Goal: Task Accomplishment & Management: Manage account settings

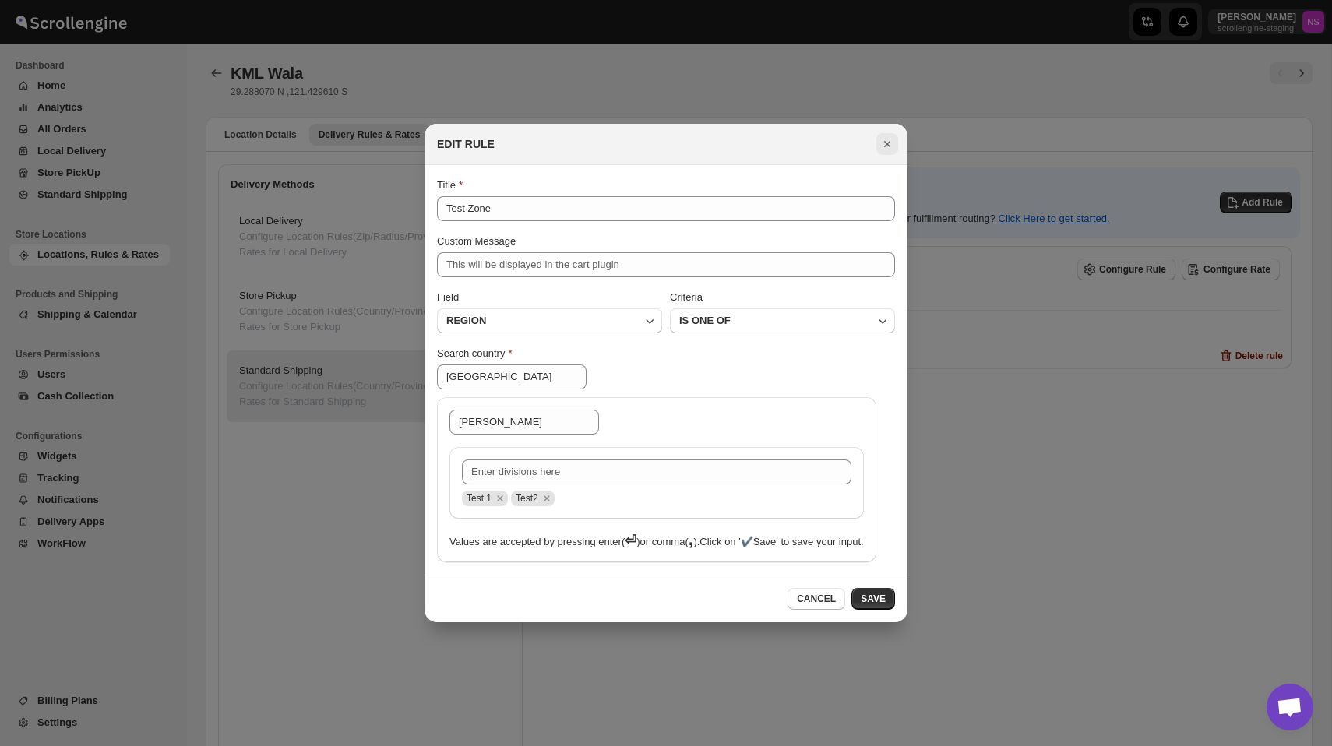
click at [883, 136] on icon "Close" at bounding box center [888, 144] width 16 height 16
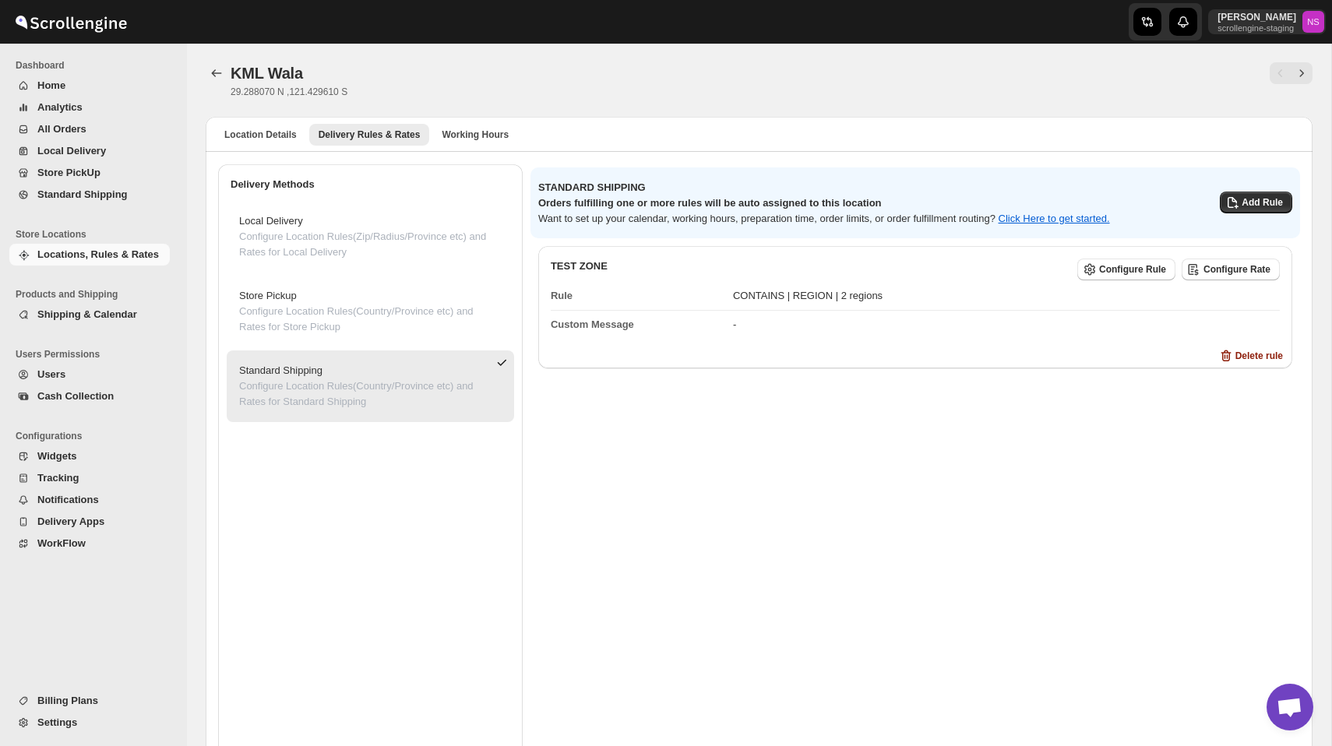
click at [60, 728] on span "Settings" at bounding box center [57, 723] width 40 height 12
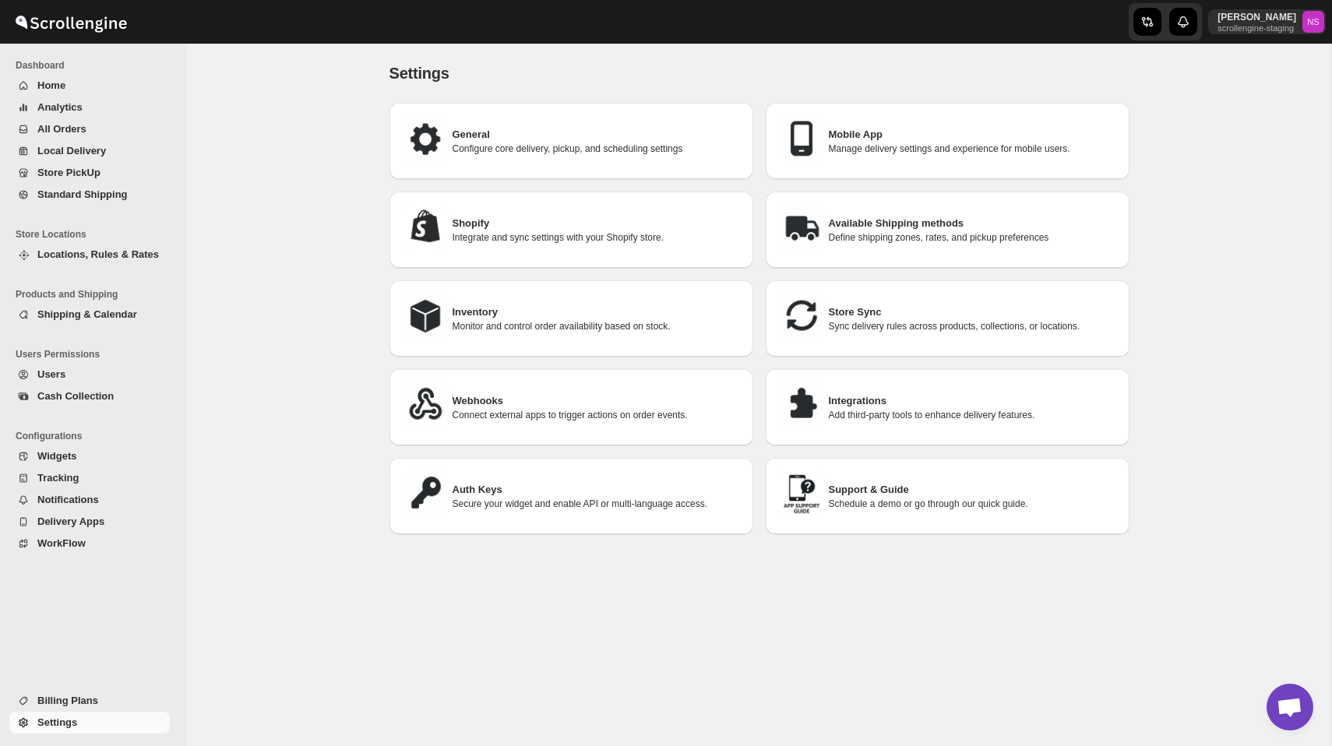
click at [900, 130] on h3 "Mobile App" at bounding box center [973, 135] width 288 height 16
select select "MEDIUM"
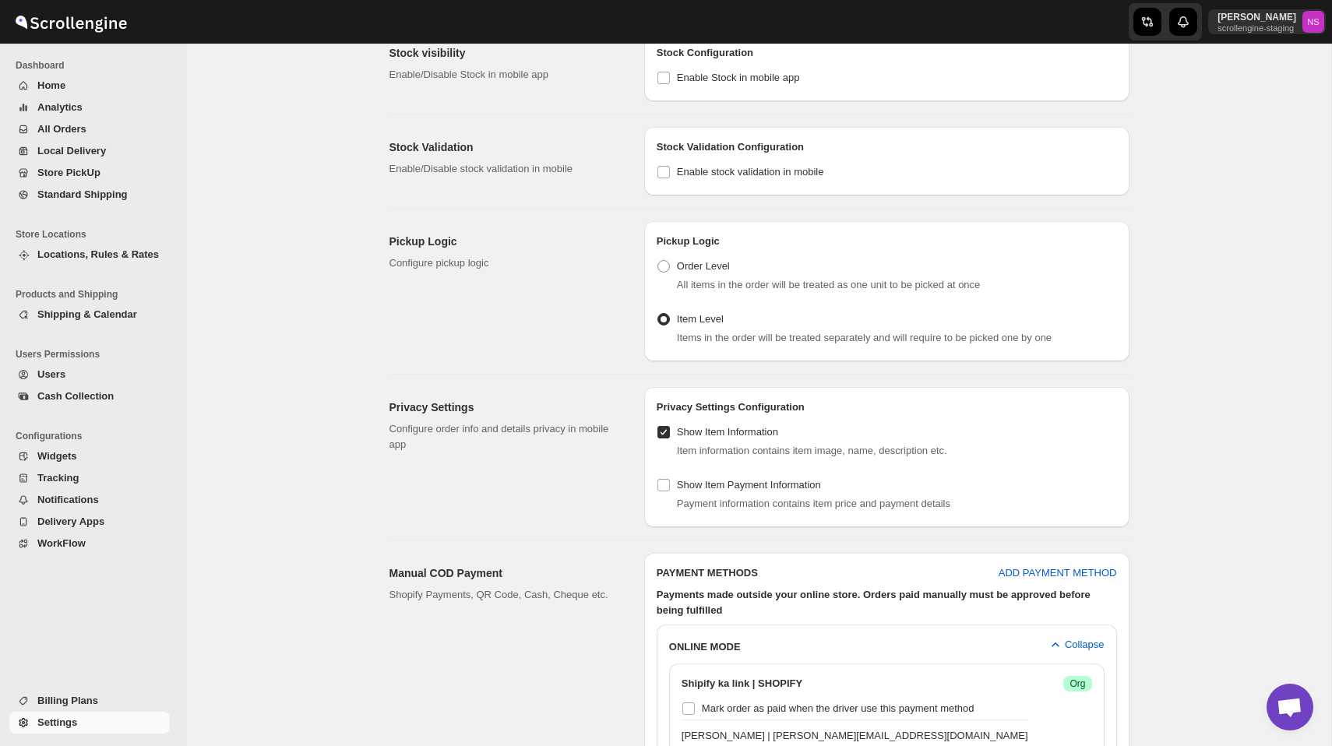
scroll to position [717, 0]
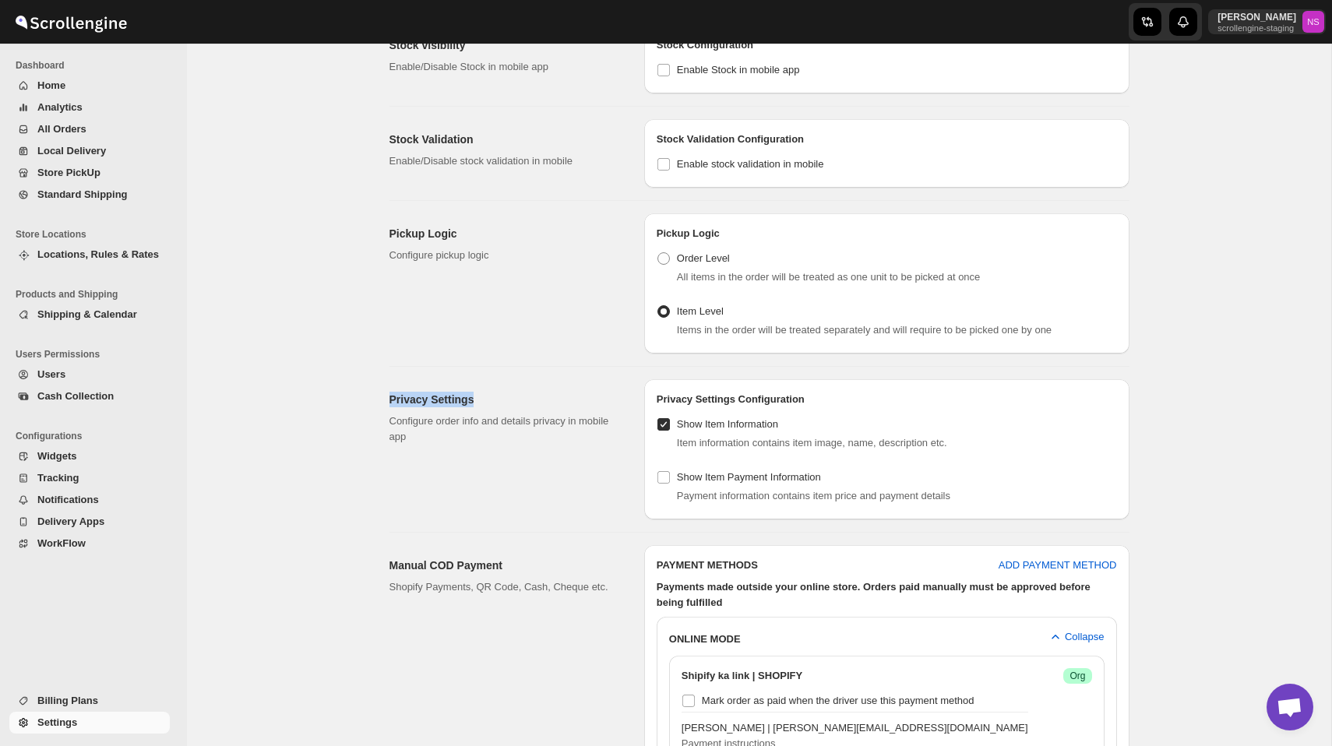
drag, startPoint x: 382, startPoint y: 390, endPoint x: 559, endPoint y: 390, distance: 176.8
click at [559, 390] on div "Privacy Settings Configure order info and details privacy in mobile app Privacy…" at bounding box center [753, 443] width 753 height 153
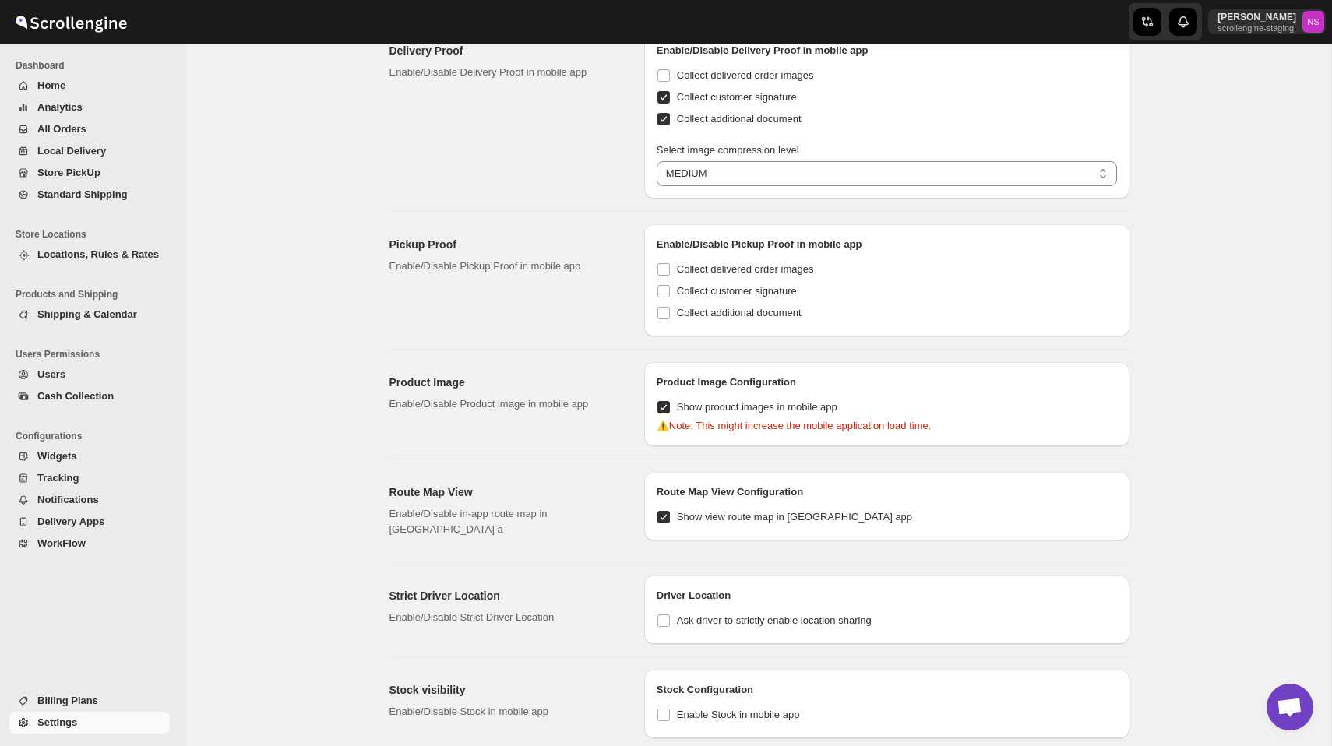
scroll to position [0, 0]
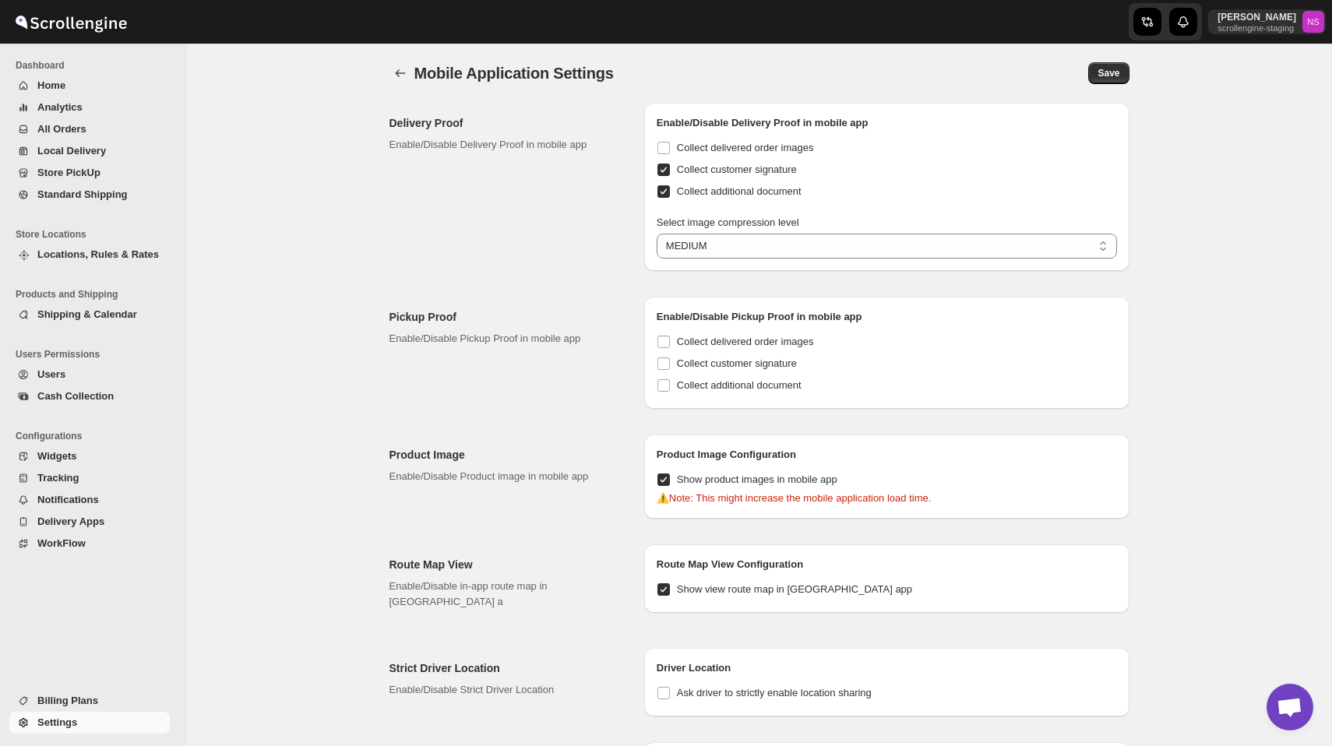
click at [600, 261] on div "Delivery Proof Enable/Disable Delivery Proof in mobile app" at bounding box center [511, 187] width 242 height 168
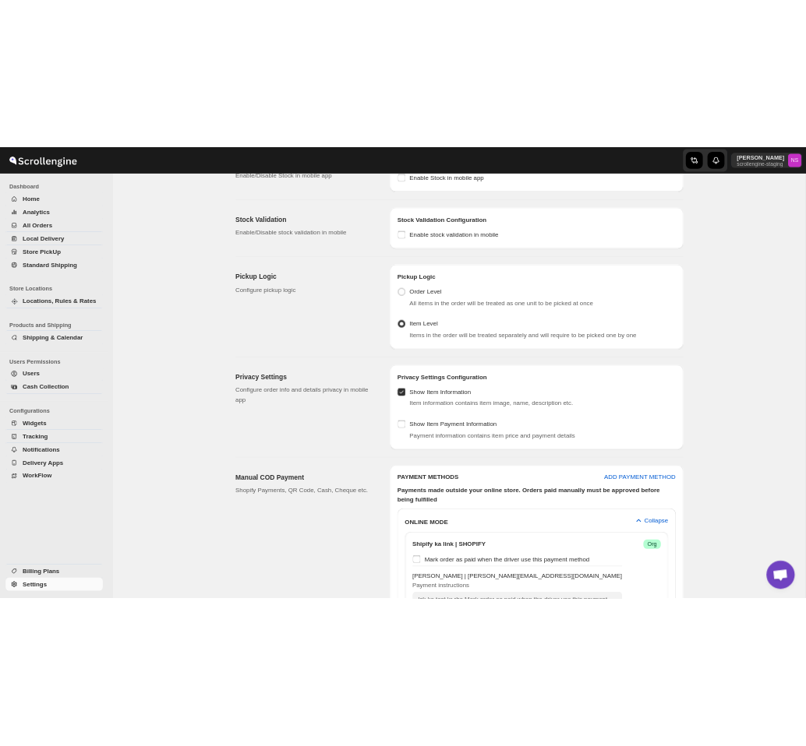
scroll to position [742, 0]
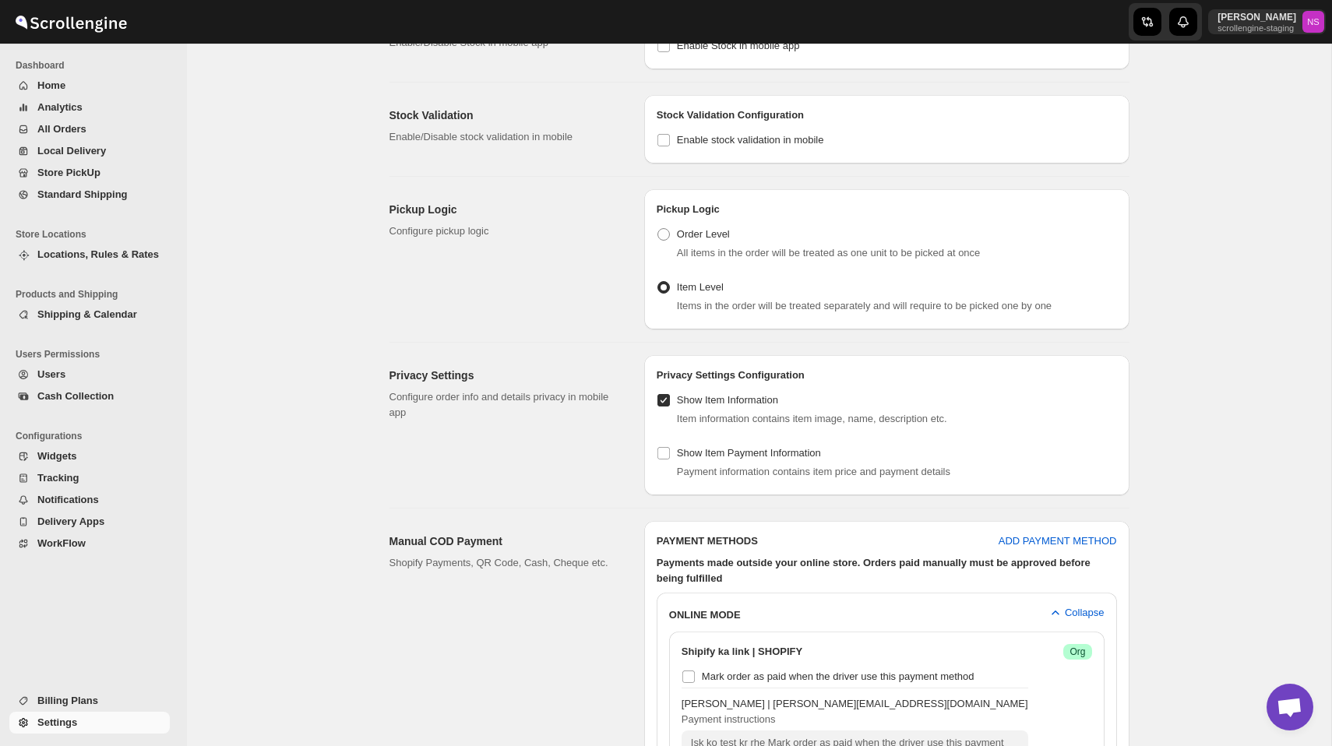
click at [522, 390] on p "Configure order info and details privacy in mobile app" at bounding box center [505, 405] width 230 height 31
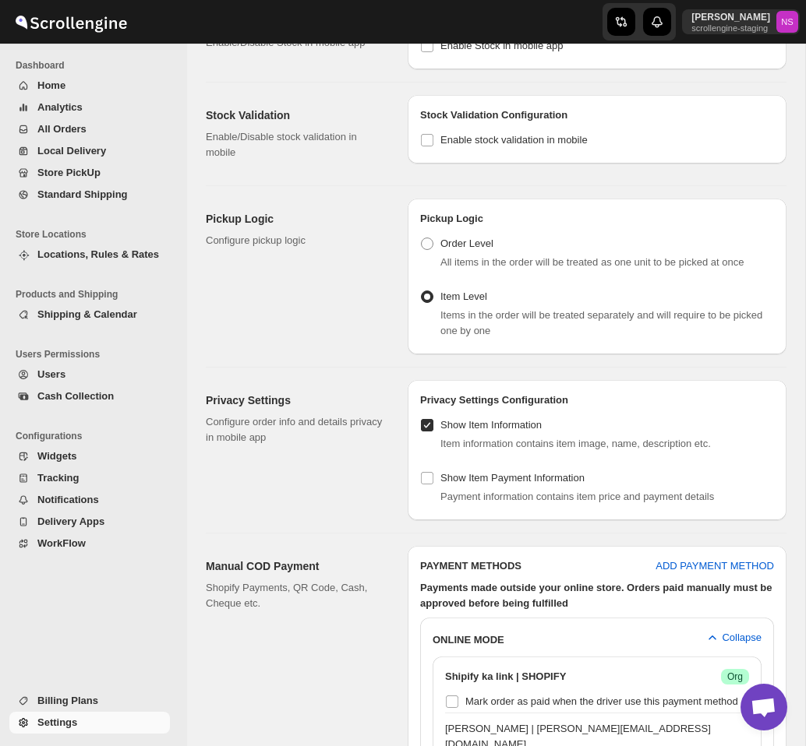
click at [92, 695] on span "Billing Plans" at bounding box center [67, 701] width 61 height 12
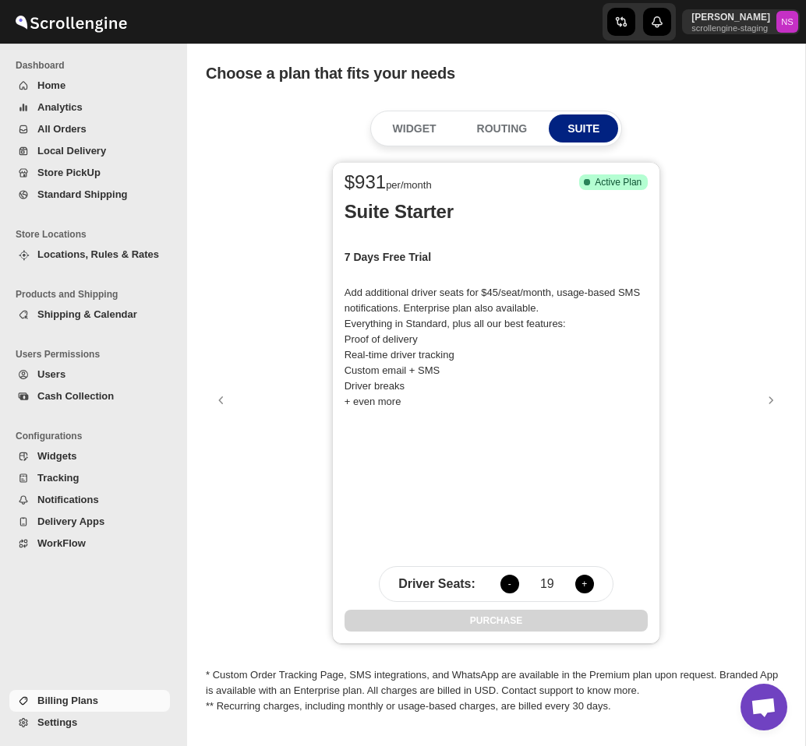
click at [83, 722] on span "Settings" at bounding box center [101, 723] width 129 height 16
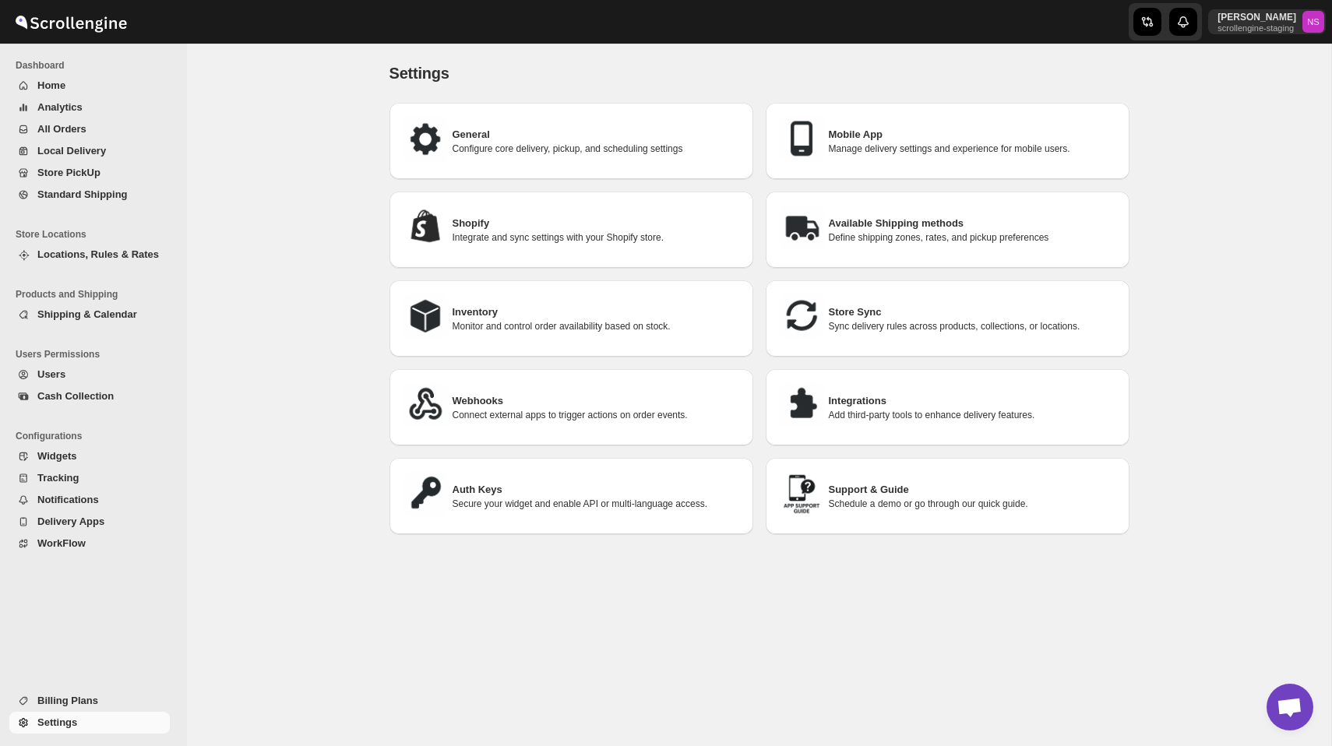
click at [777, 125] on div "Mobile App Manage delivery settings and experience for mobile users." at bounding box center [947, 140] width 339 height 51
select select "MEDIUM"
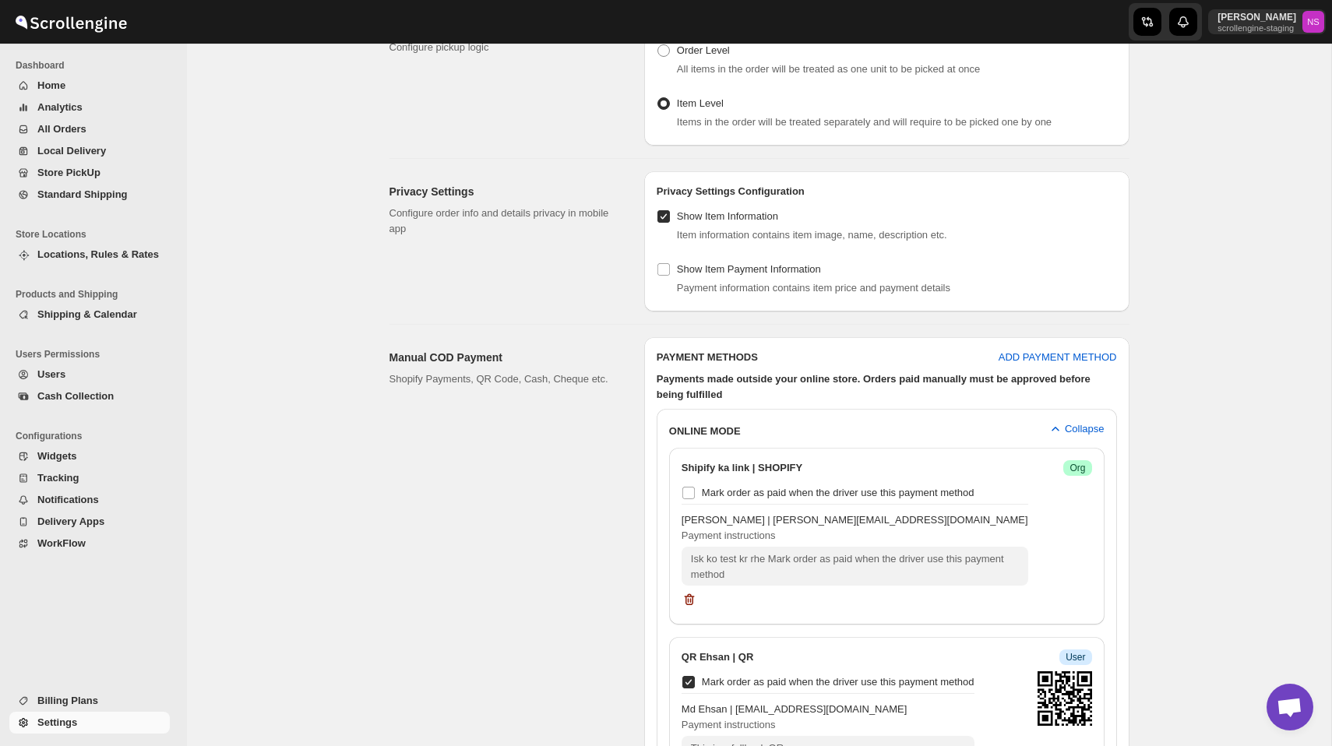
scroll to position [926, 0]
drag, startPoint x: 816, startPoint y: 183, endPoint x: 647, endPoint y: 180, distance: 169.1
click at [647, 180] on div "Privacy Settings Configuration" at bounding box center [886, 185] width 485 height 28
click at [484, 287] on div "Privacy Settings Configure order info and details privacy in mobile app" at bounding box center [511, 241] width 242 height 140
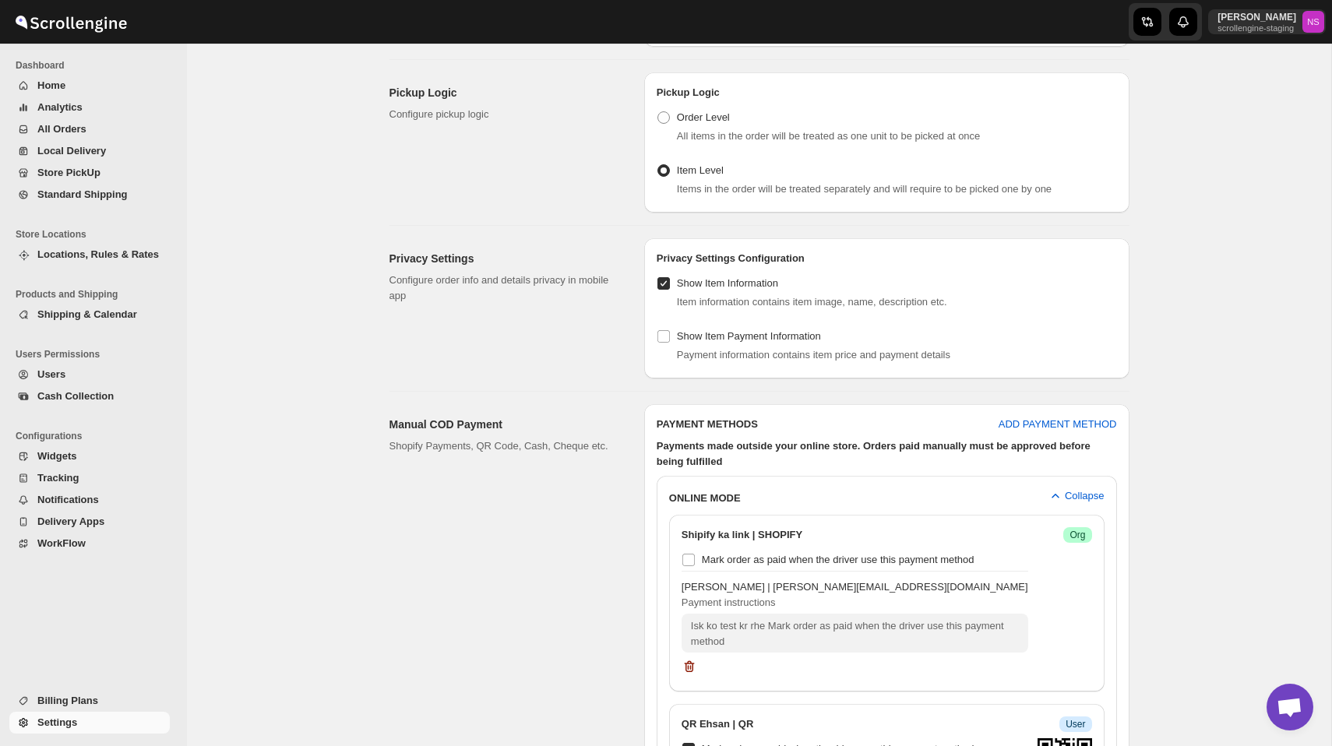
scroll to position [861, 0]
click at [548, 351] on div "Privacy Settings Configure order info and details privacy in mobile app" at bounding box center [511, 306] width 242 height 140
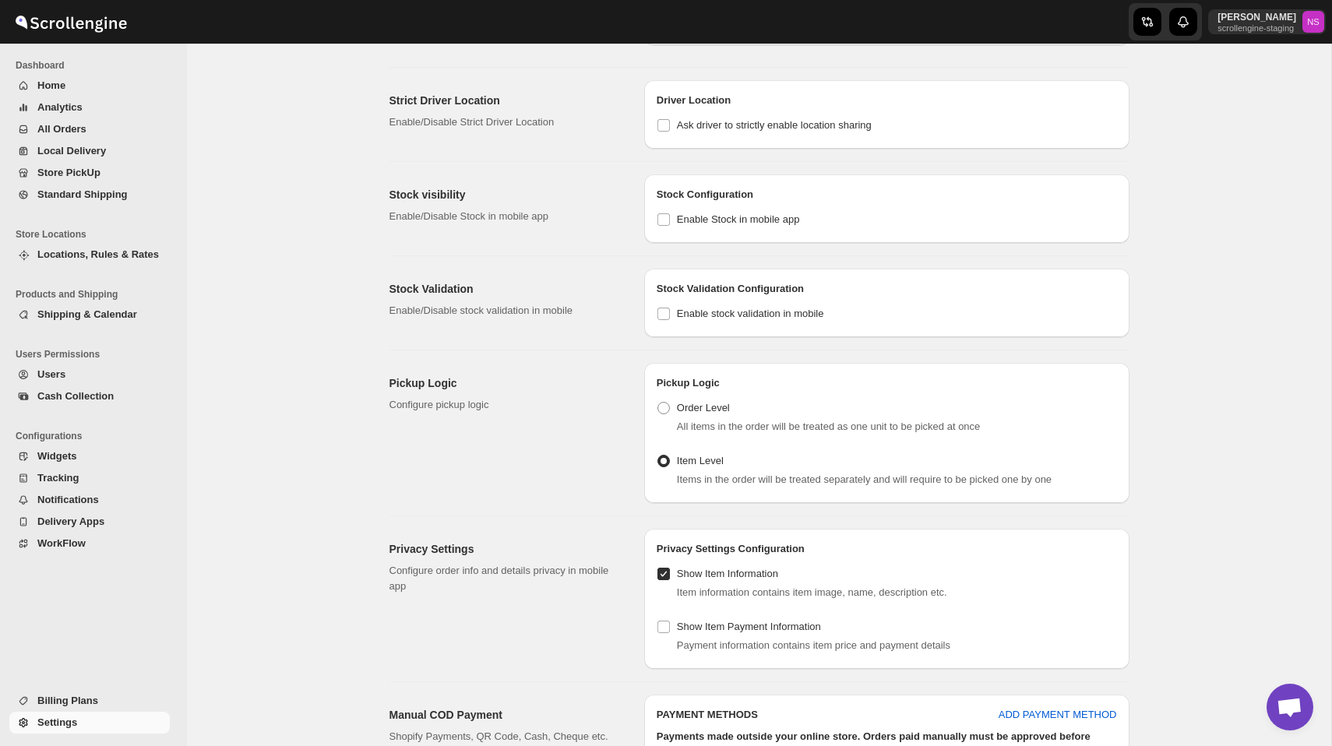
scroll to position [0, 0]
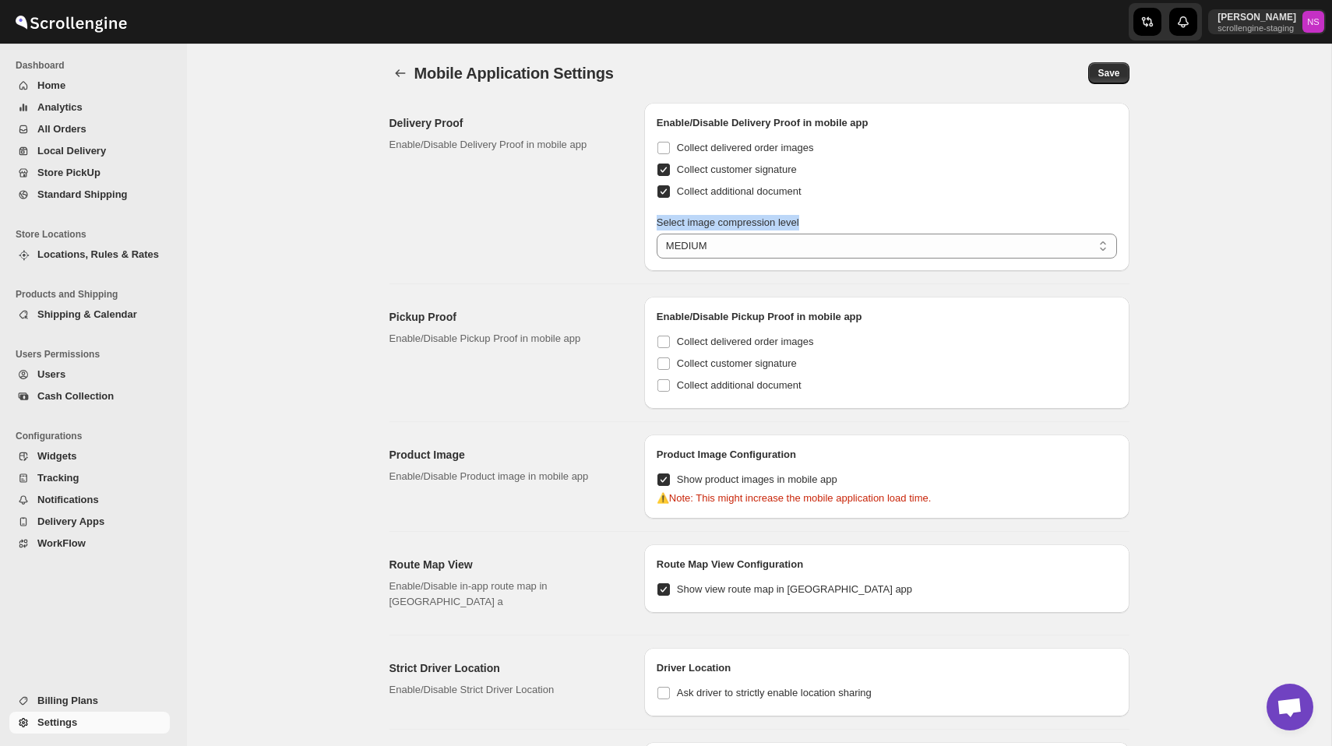
drag, startPoint x: 654, startPoint y: 223, endPoint x: 815, endPoint y: 223, distance: 161.3
click at [777, 223] on div "Select image compression level LOW AVERAGE MEDIUM HIGH MEDIUM" at bounding box center [886, 240] width 485 height 62
click at [399, 78] on icon "back" at bounding box center [401, 73] width 16 height 16
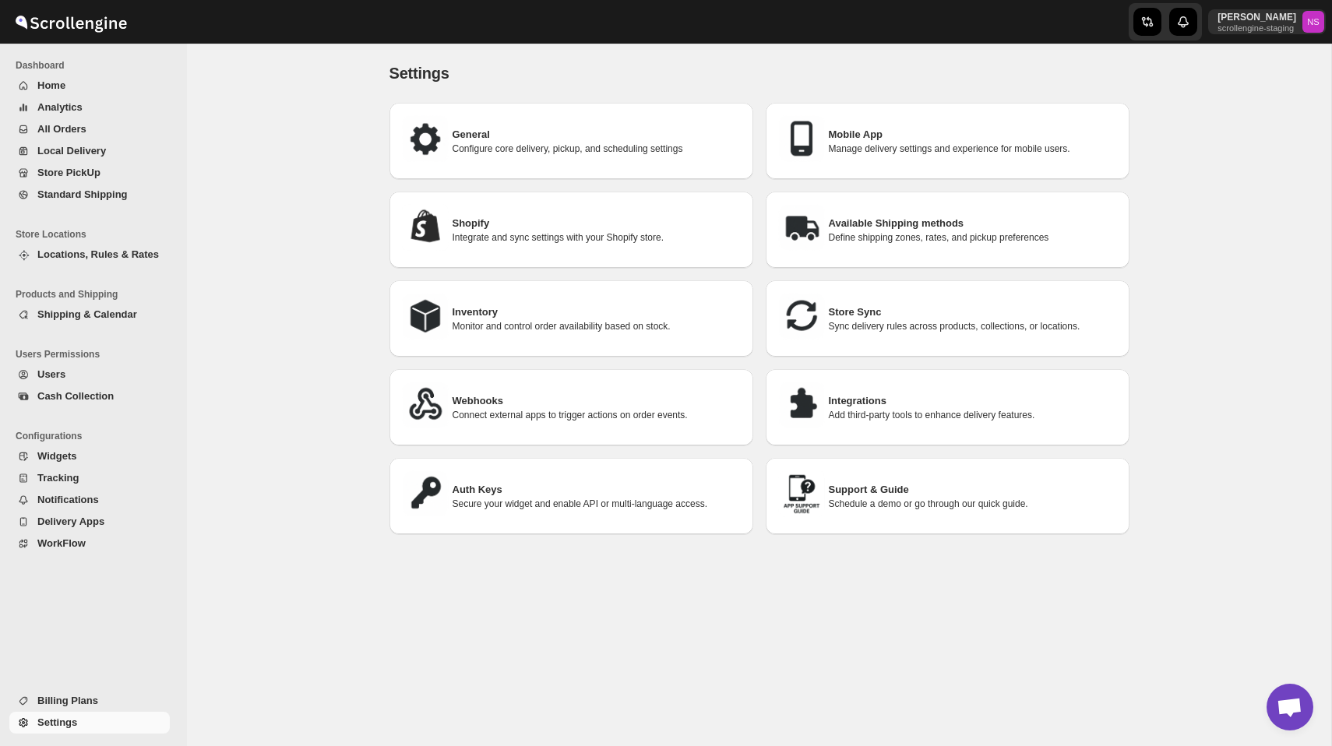
click at [528, 140] on h3 "General" at bounding box center [597, 135] width 288 height 16
select select "a"
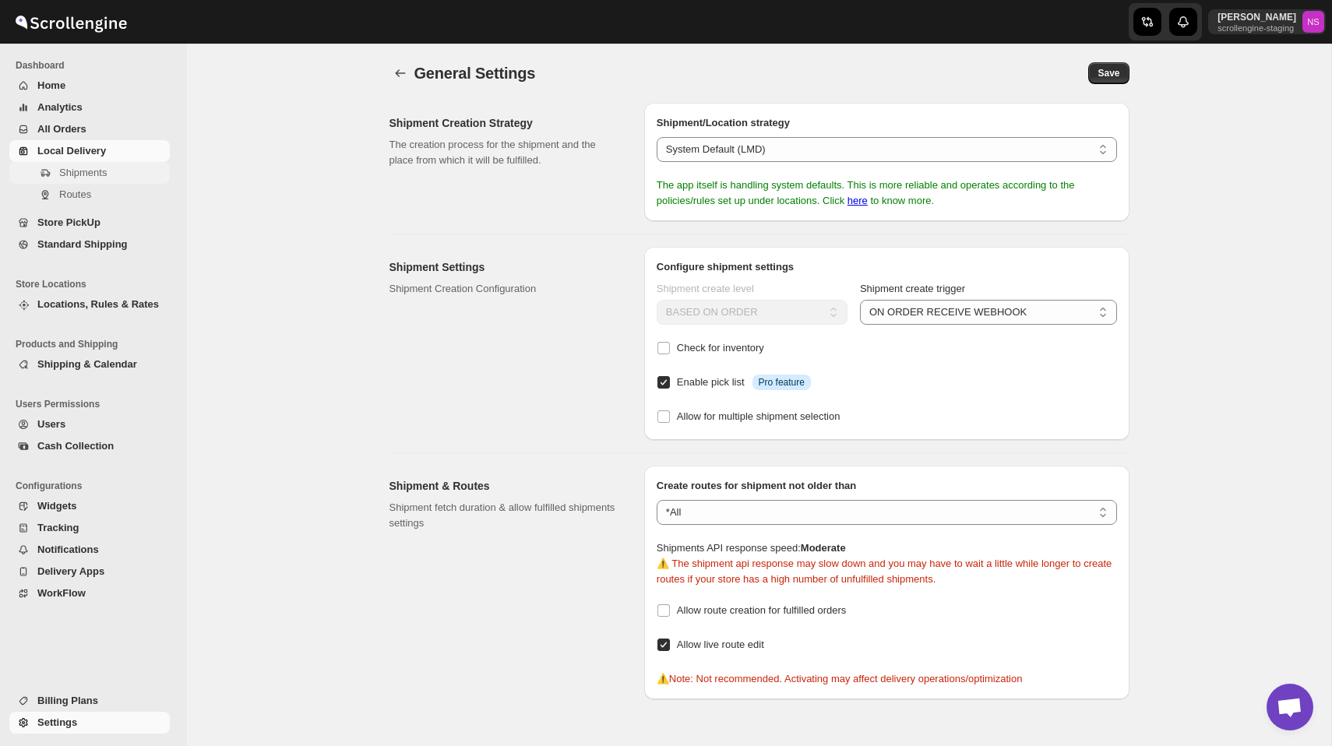
click at [86, 167] on span "Shipments" at bounding box center [83, 173] width 48 height 12
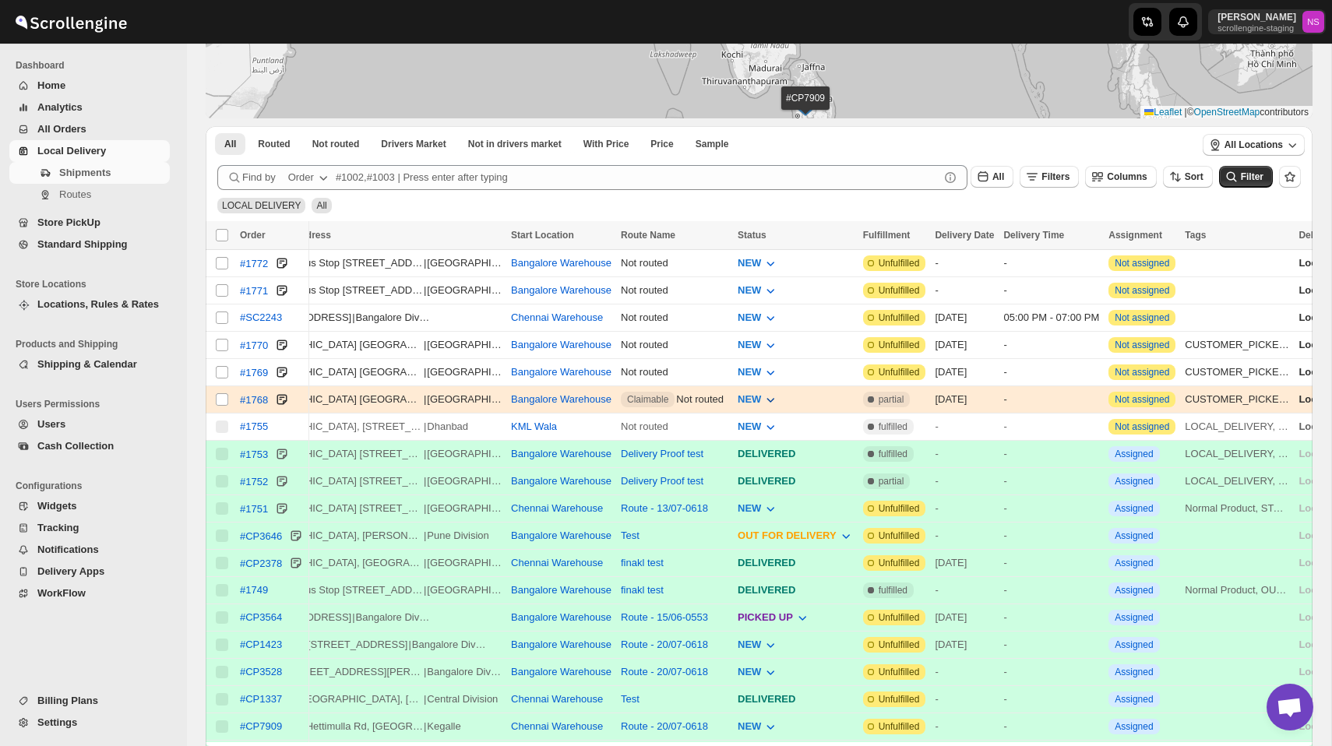
scroll to position [223, 0]
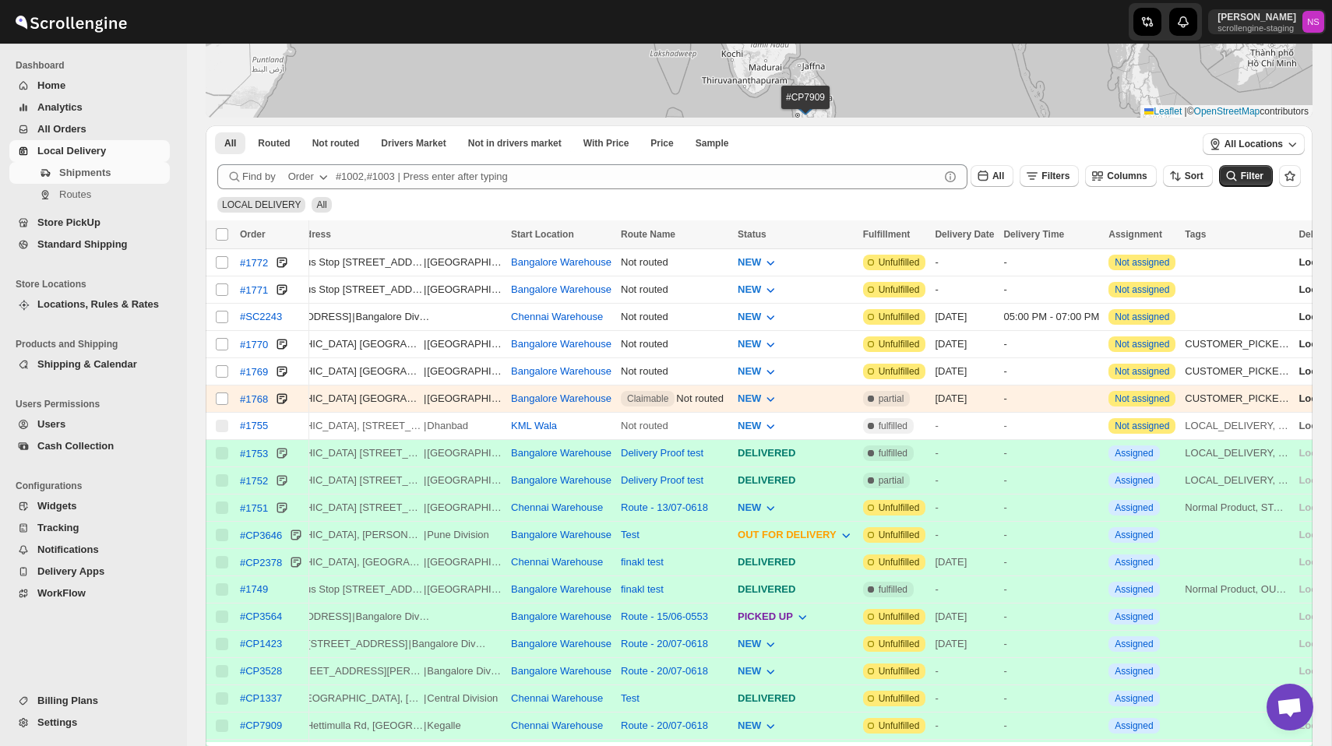
click at [89, 719] on span "Settings" at bounding box center [101, 723] width 129 height 16
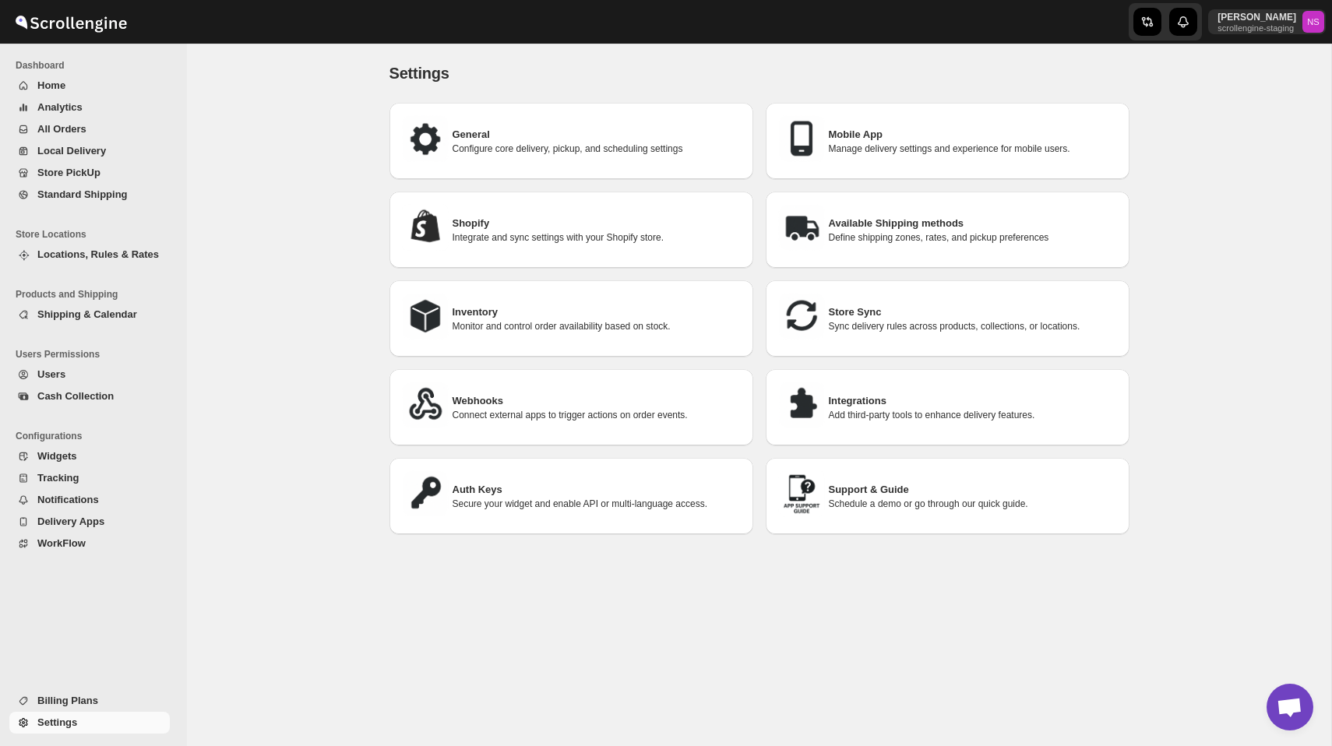
click at [571, 127] on h3 "General" at bounding box center [597, 135] width 288 height 16
select select "a"
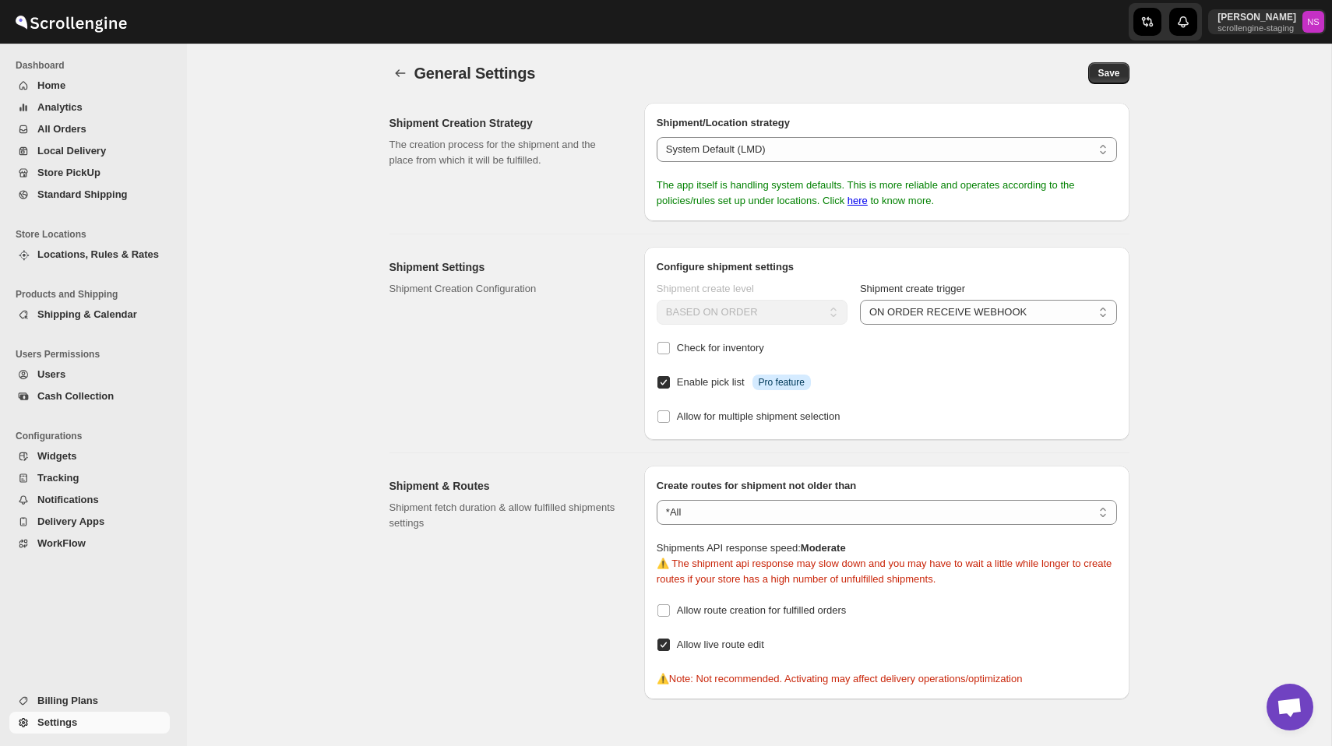
click at [93, 130] on span "All Orders" at bounding box center [101, 130] width 129 height 16
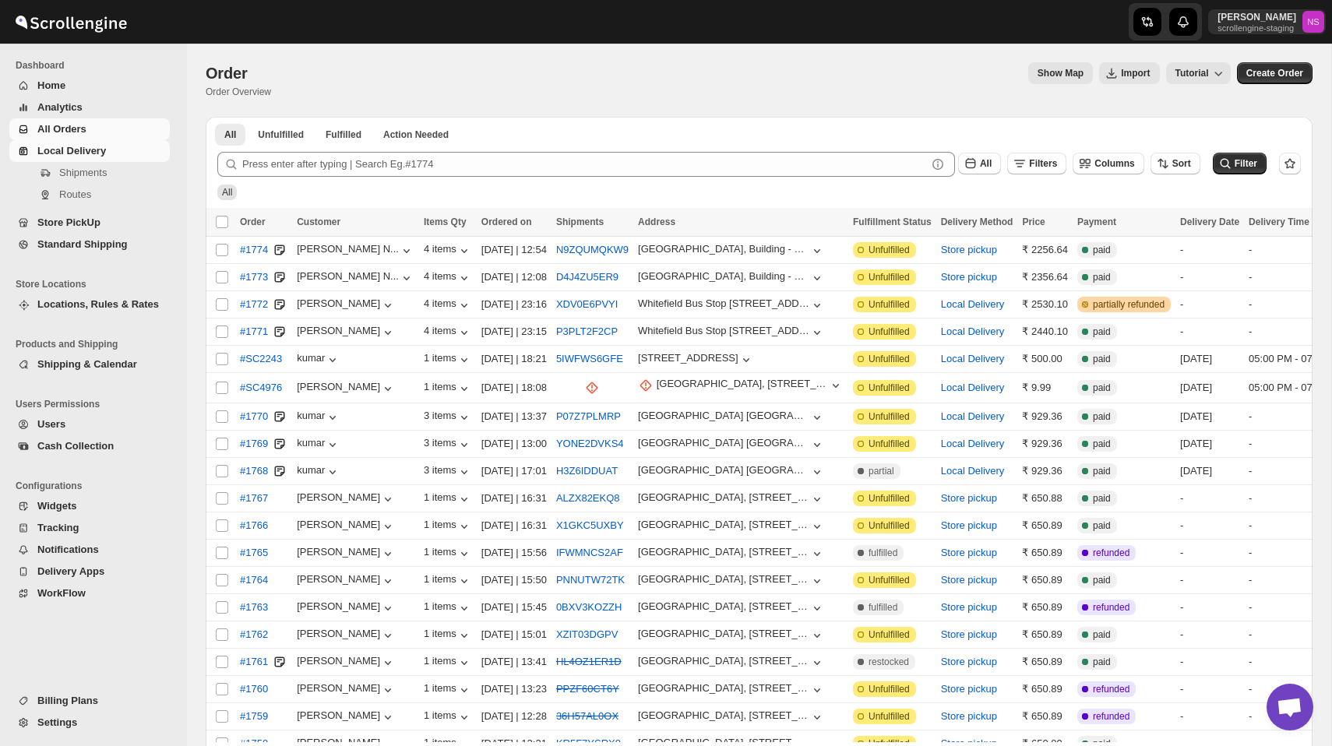
click at [104, 157] on span "Local Delivery" at bounding box center [101, 151] width 129 height 16
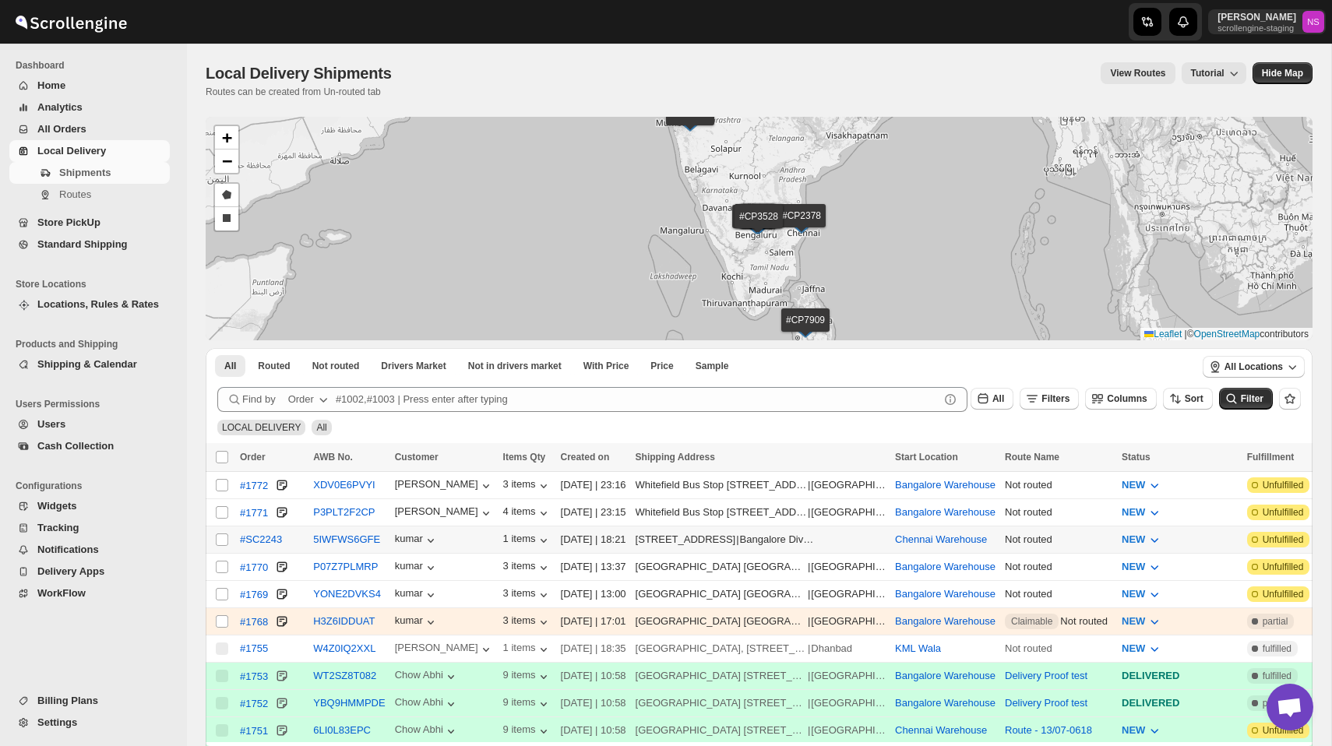
scroll to position [407, 0]
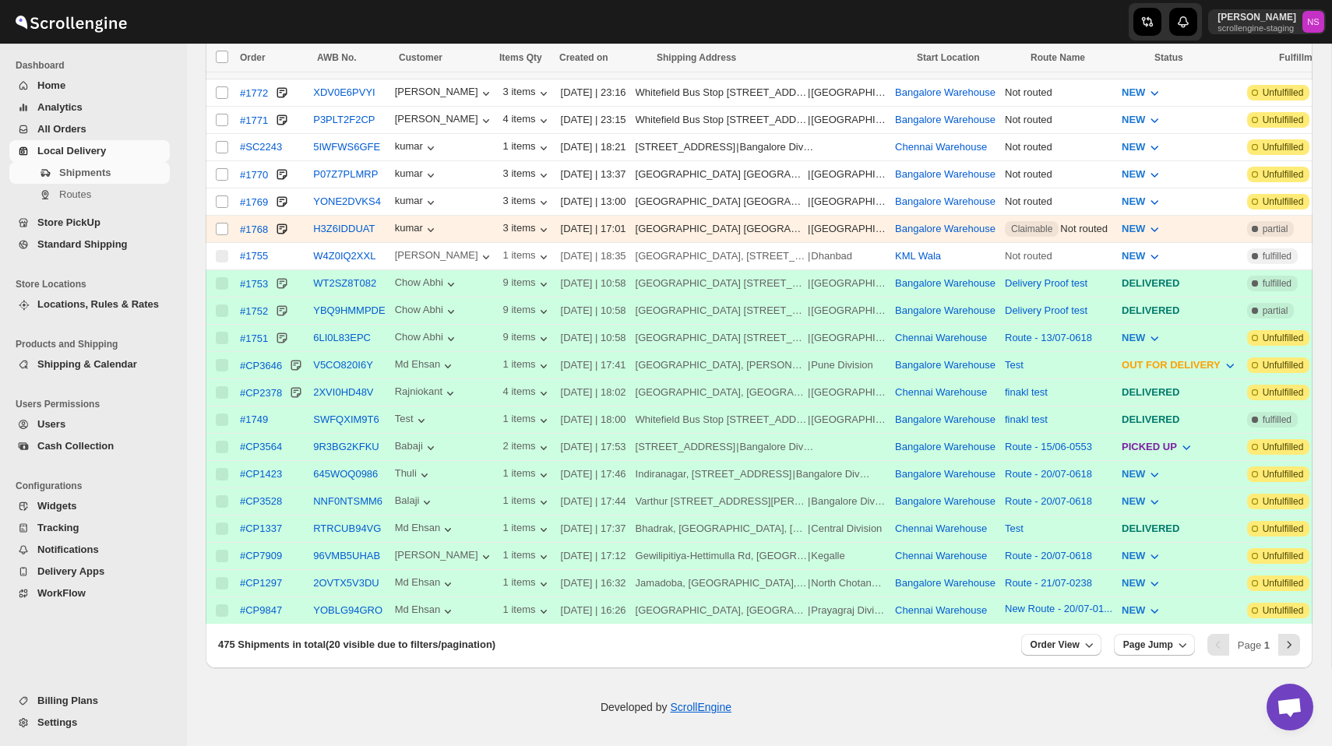
click at [72, 717] on span "Settings" at bounding box center [57, 723] width 40 height 12
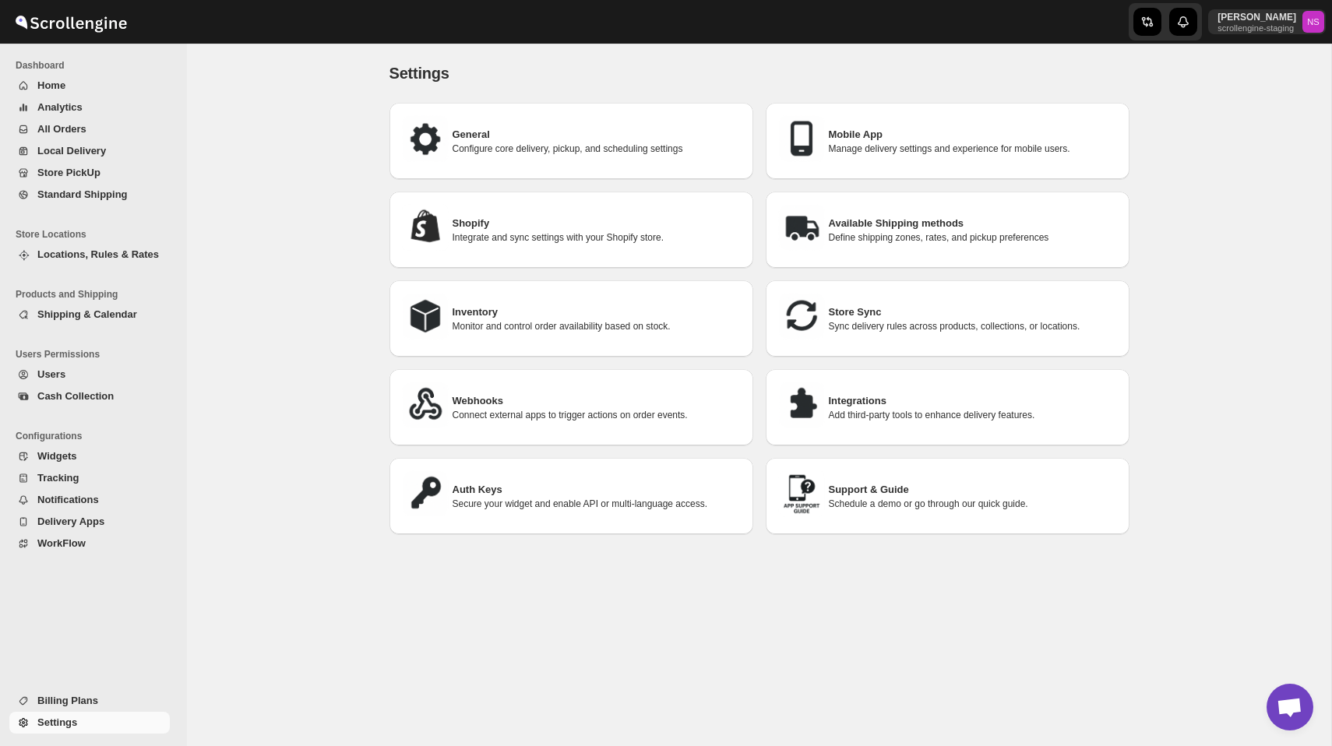
click at [482, 171] on div "General Configure core delivery, pickup, and scheduling settings" at bounding box center [572, 141] width 364 height 76
select select "a"
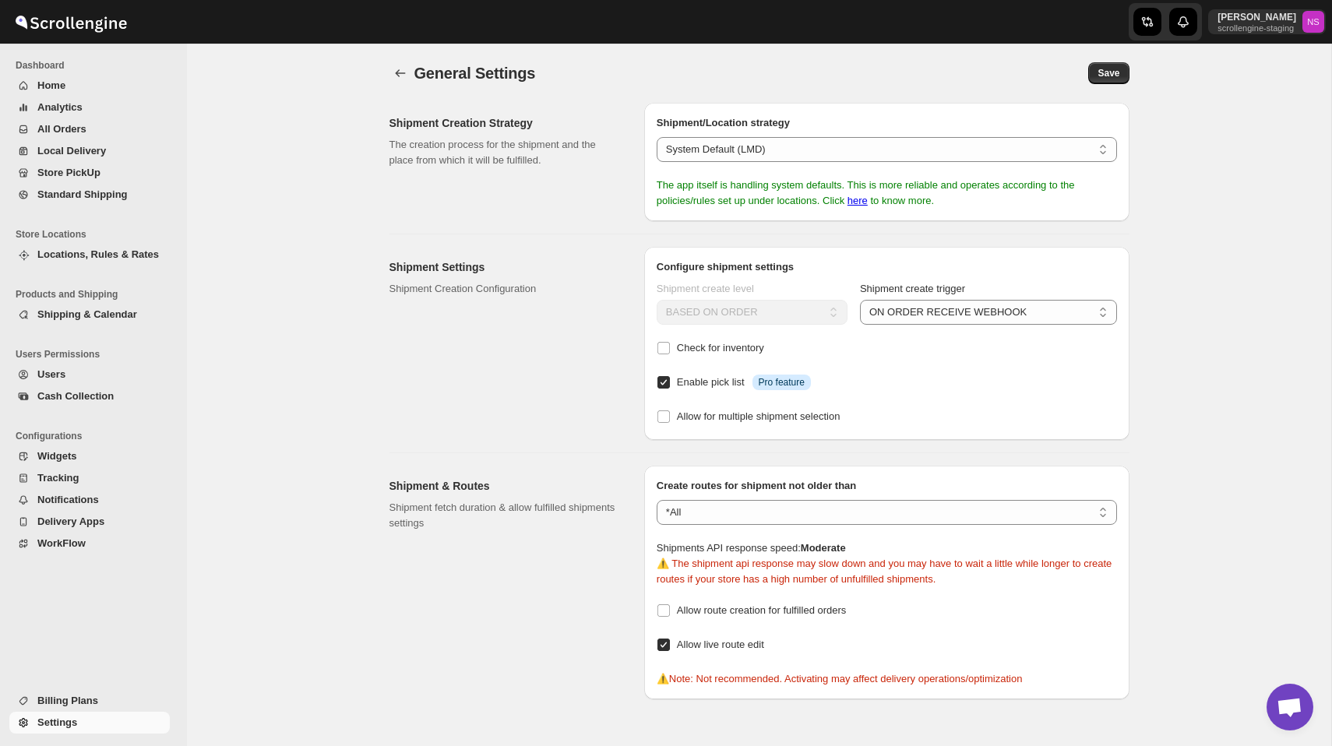
scroll to position [78, 0]
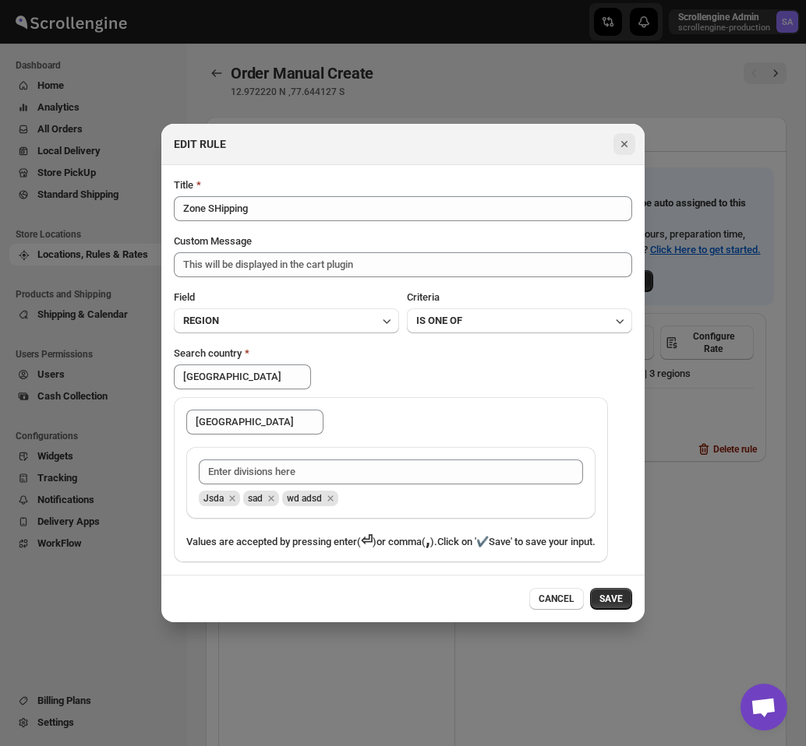
click at [626, 141] on icon "Close" at bounding box center [624, 144] width 6 height 6
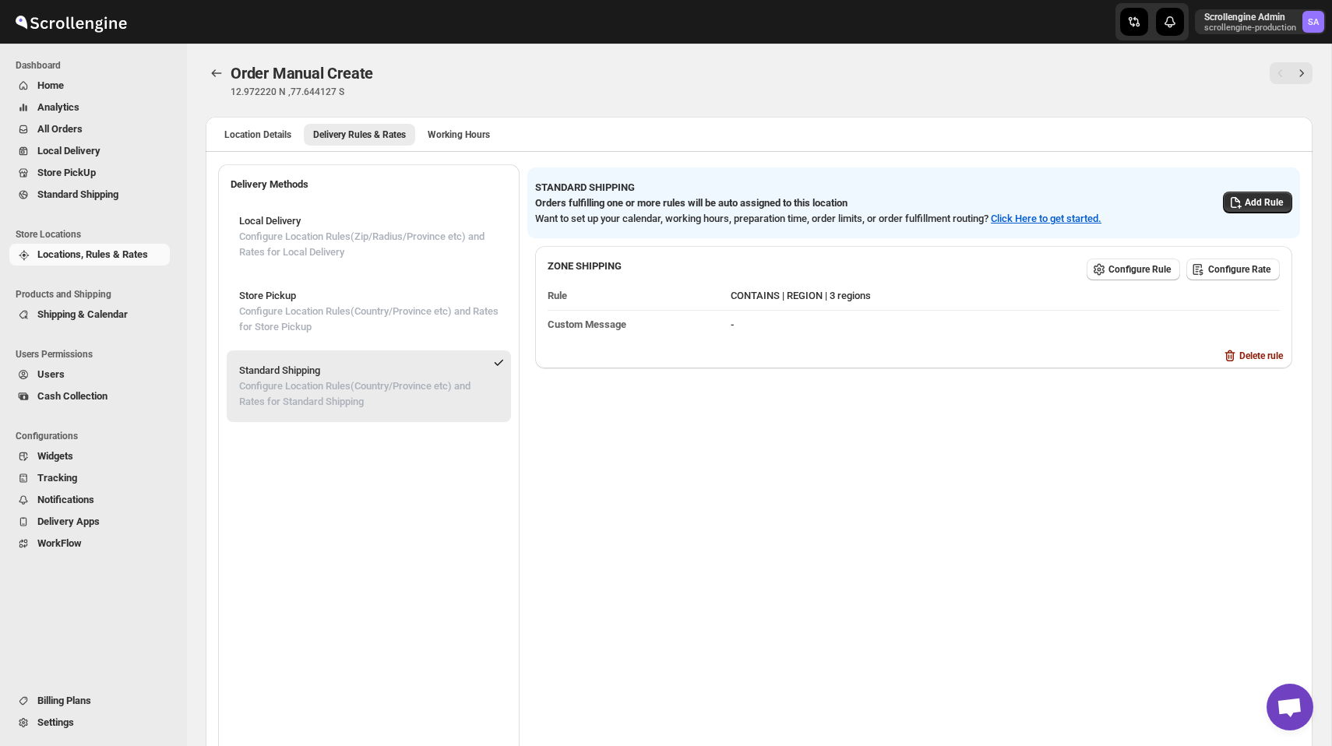
click at [83, 108] on span "Analytics" at bounding box center [101, 108] width 129 height 16
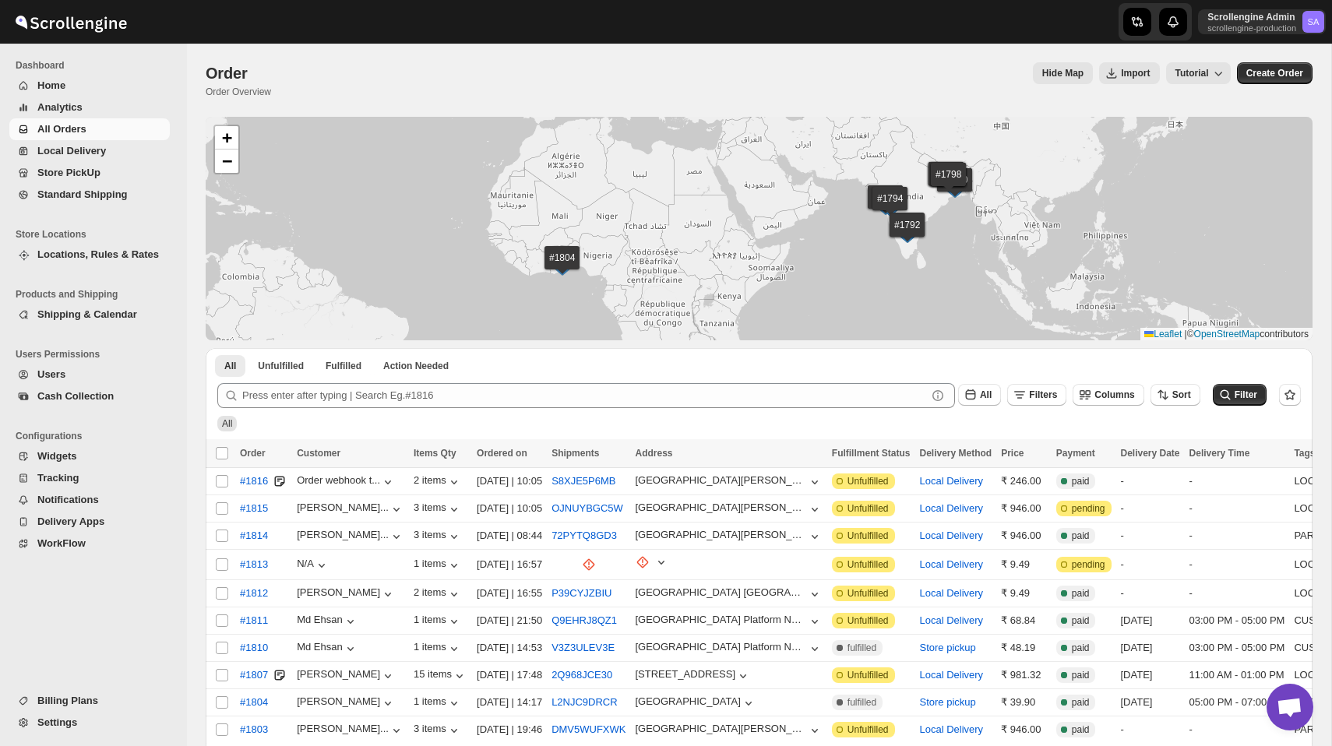
click at [1012, 29] on div "Scrollengine Admin scrollengine-production SA" at bounding box center [1092, 22] width 479 height 44
click at [1241, 20] on p "Scrollengine Admin" at bounding box center [1252, 17] width 89 height 12
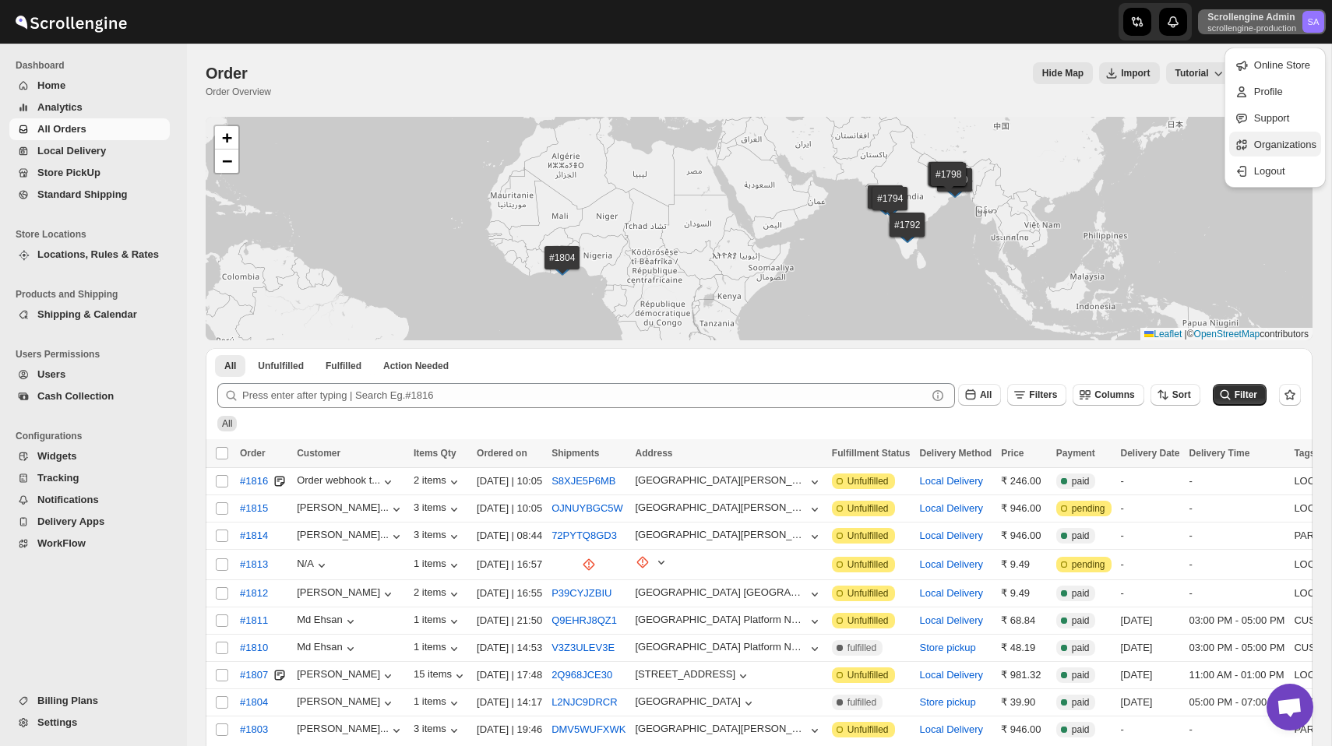
click at [1259, 144] on span "Organizations" at bounding box center [1285, 145] width 62 height 12
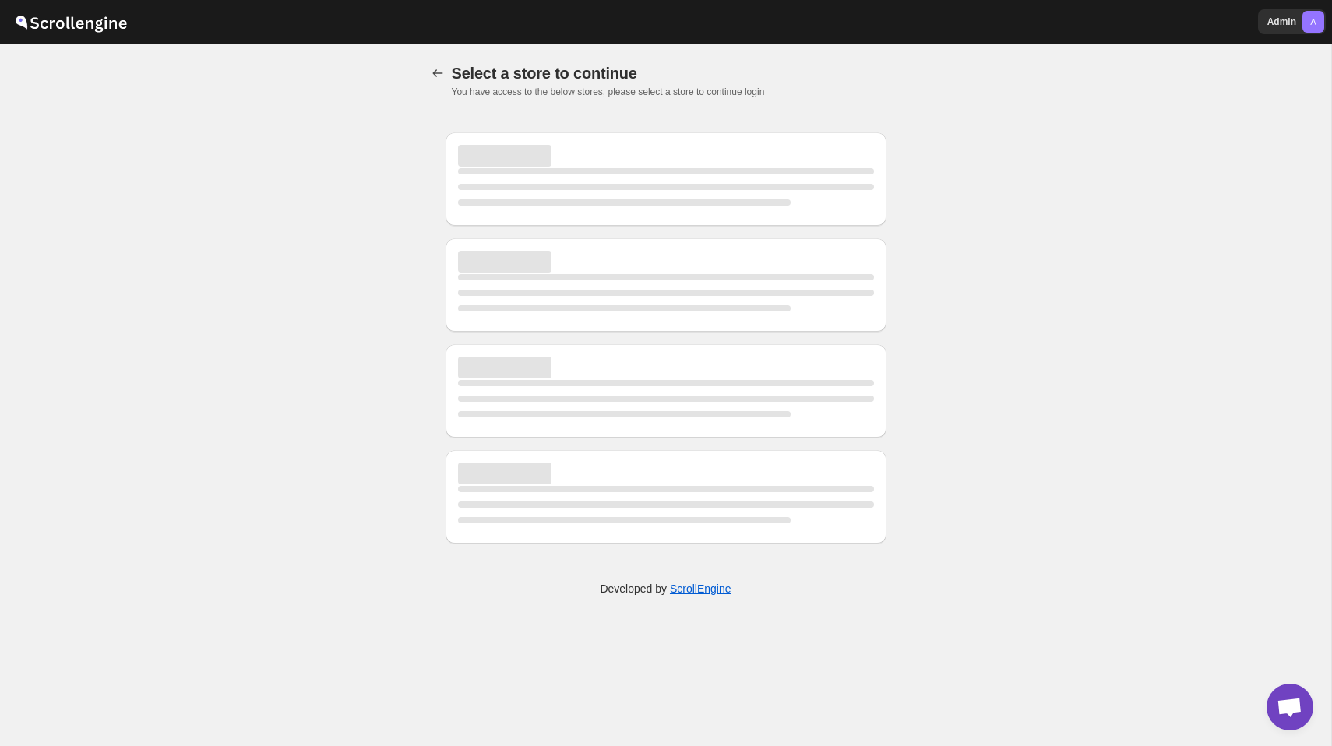
click at [1036, 403] on div "Select a store to continue. This page is ready Select a store to continue You h…" at bounding box center [665, 395] width 1331 height 703
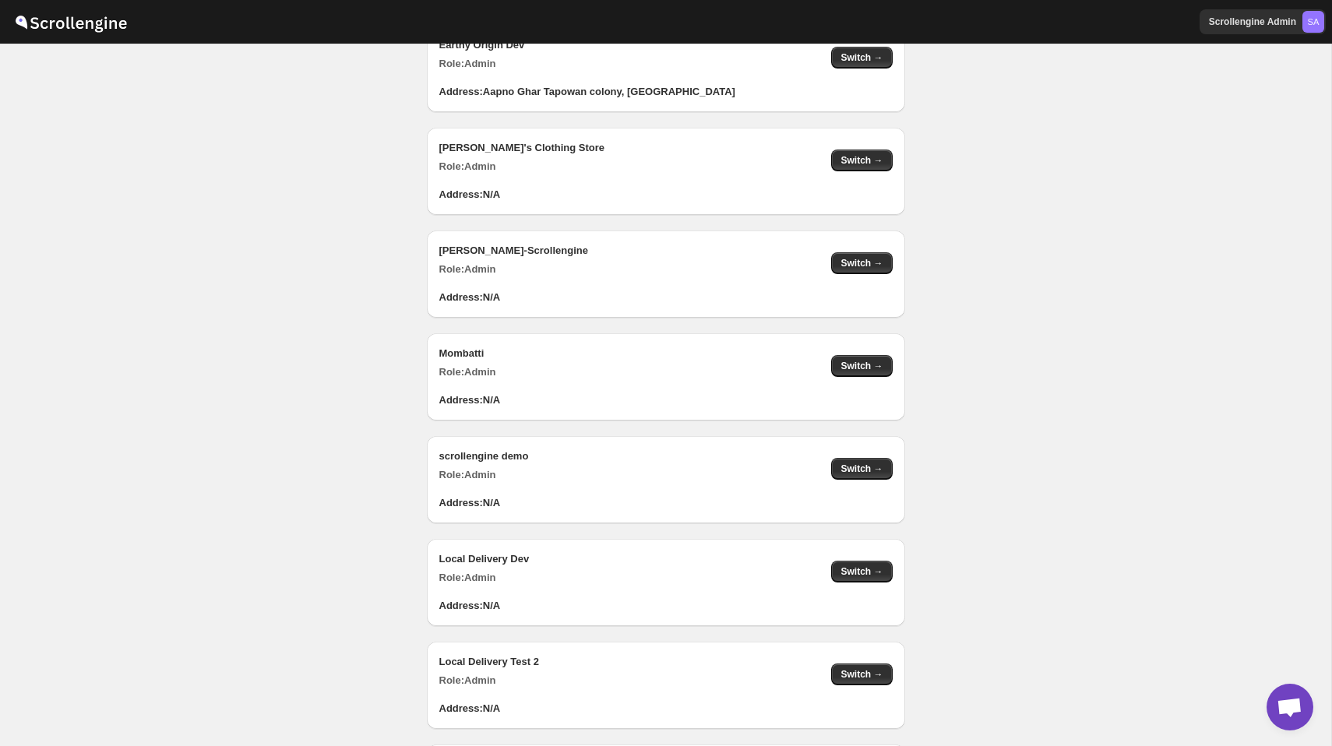
scroll to position [918, 0]
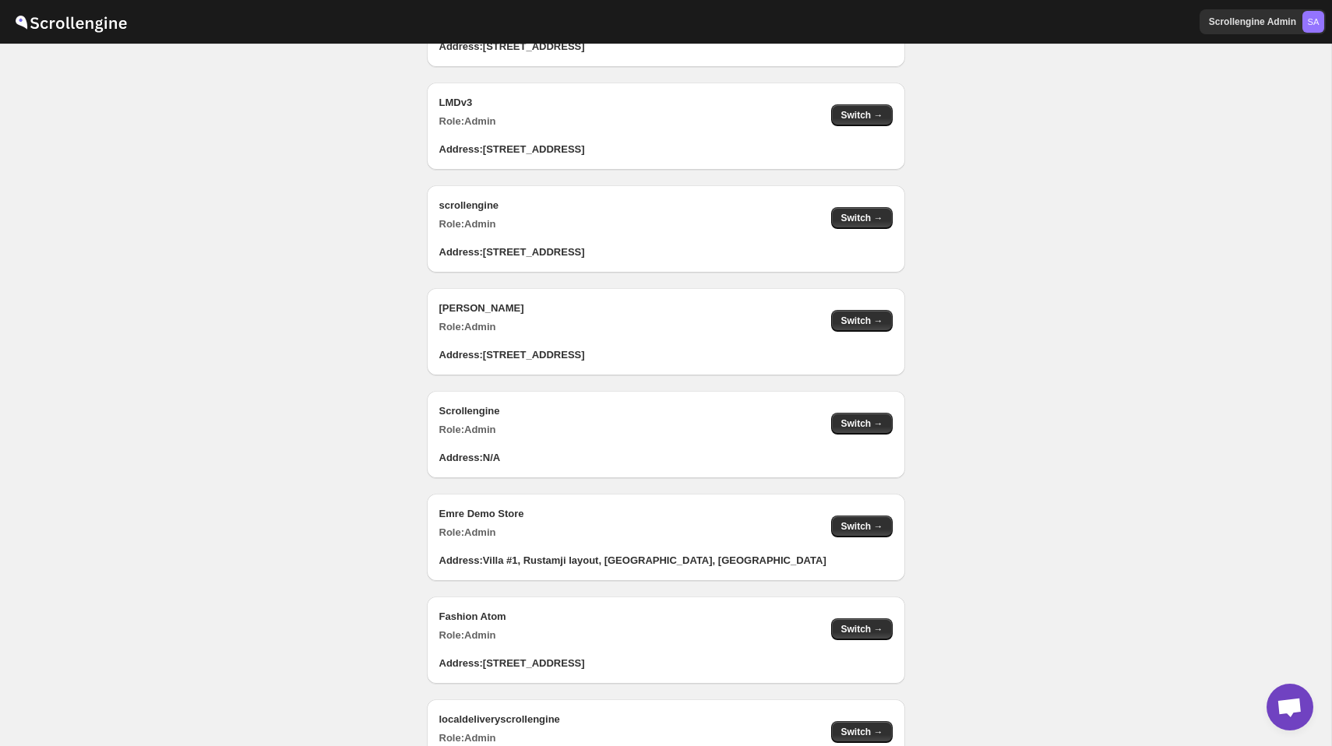
scroll to position [139, 0]
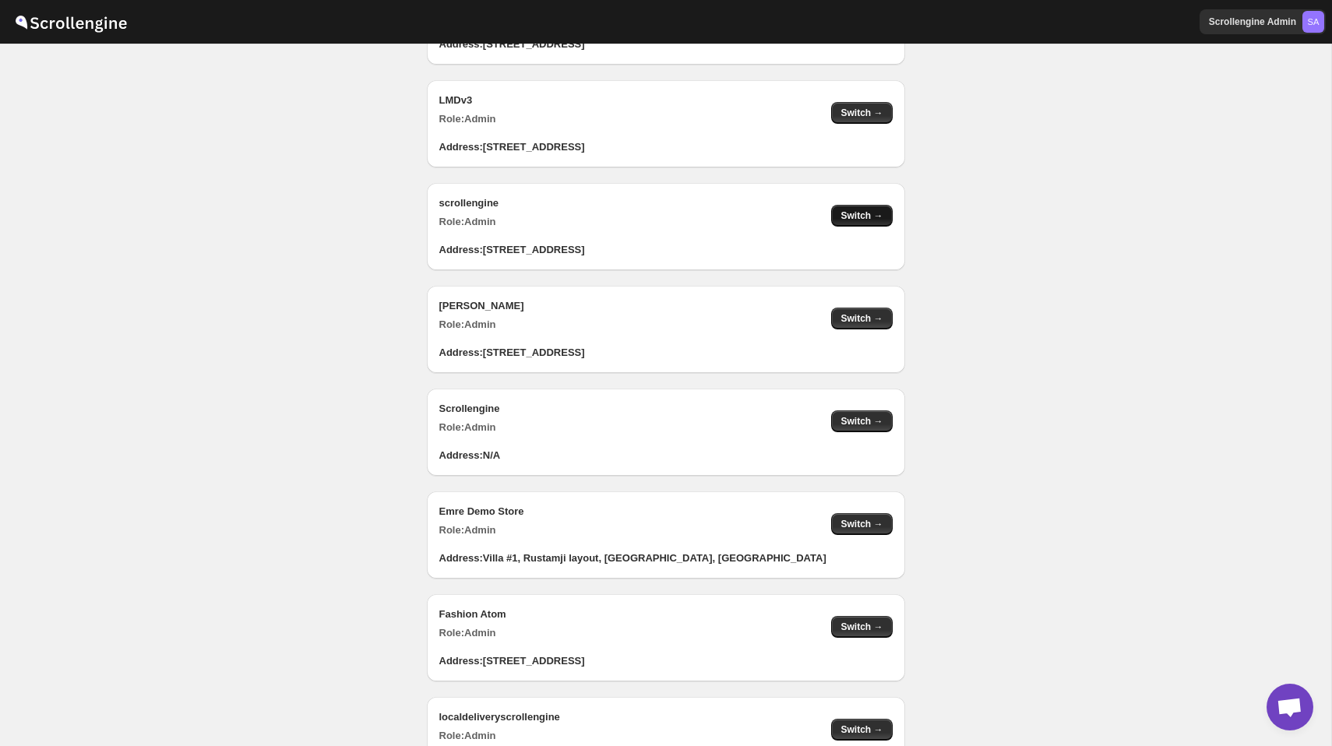
click at [863, 215] on span "Switch →" at bounding box center [862, 216] width 42 height 12
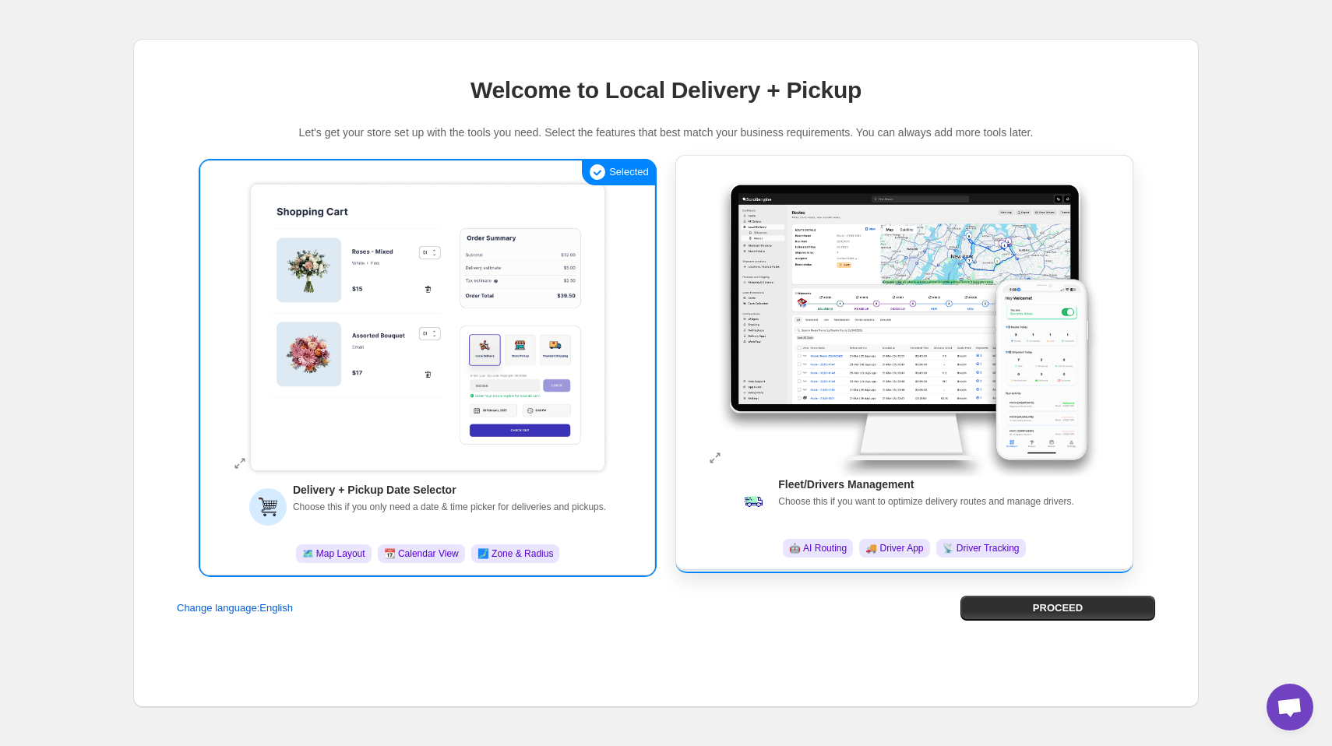
click at [873, 346] on img at bounding box center [905, 322] width 390 height 310
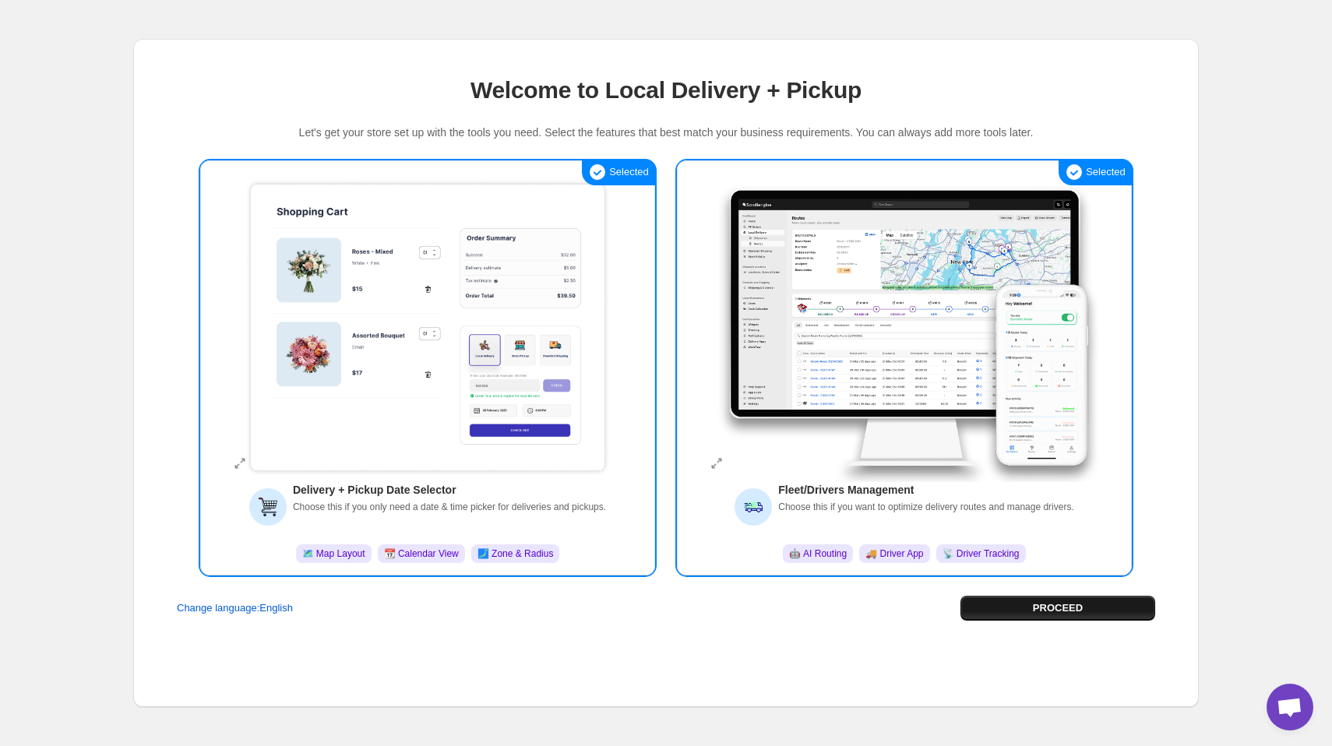
click at [1030, 604] on button "PROCEED" at bounding box center [1058, 608] width 195 height 25
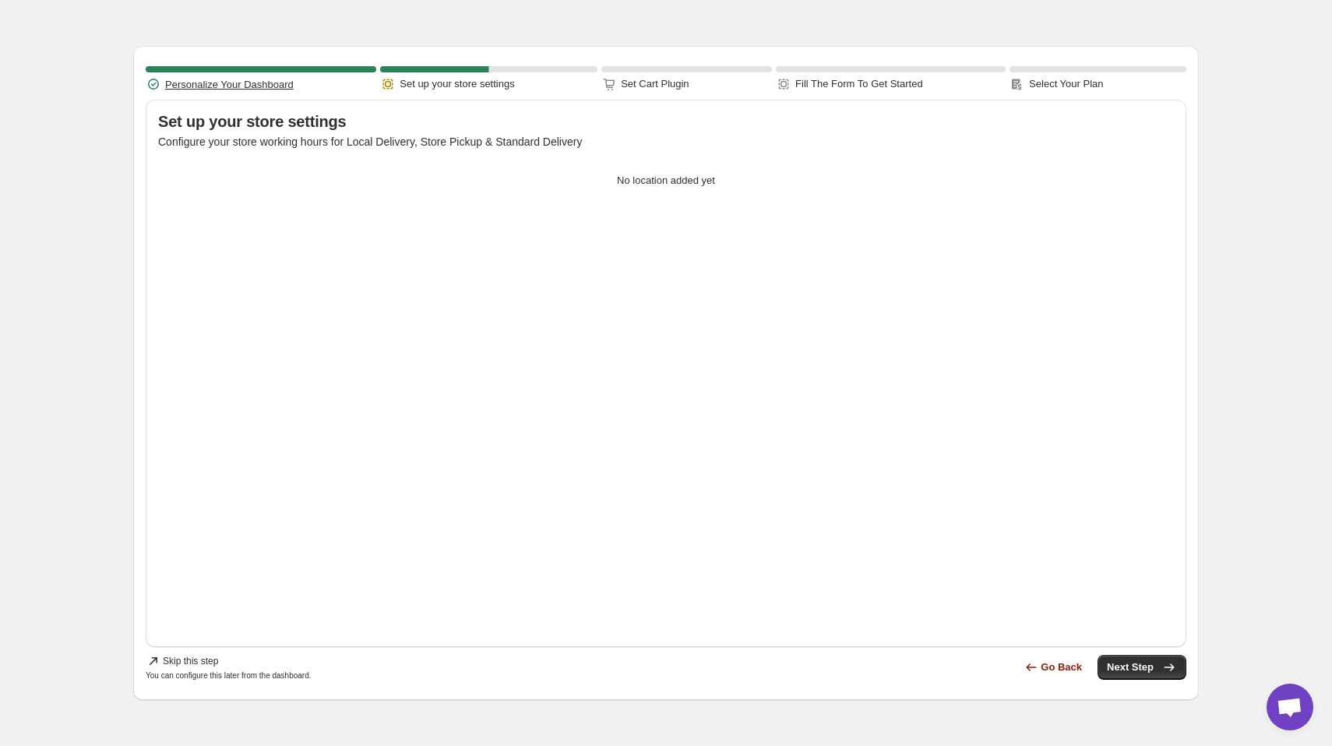
click at [175, 665] on span "Skip this step" at bounding box center [190, 661] width 55 height 12
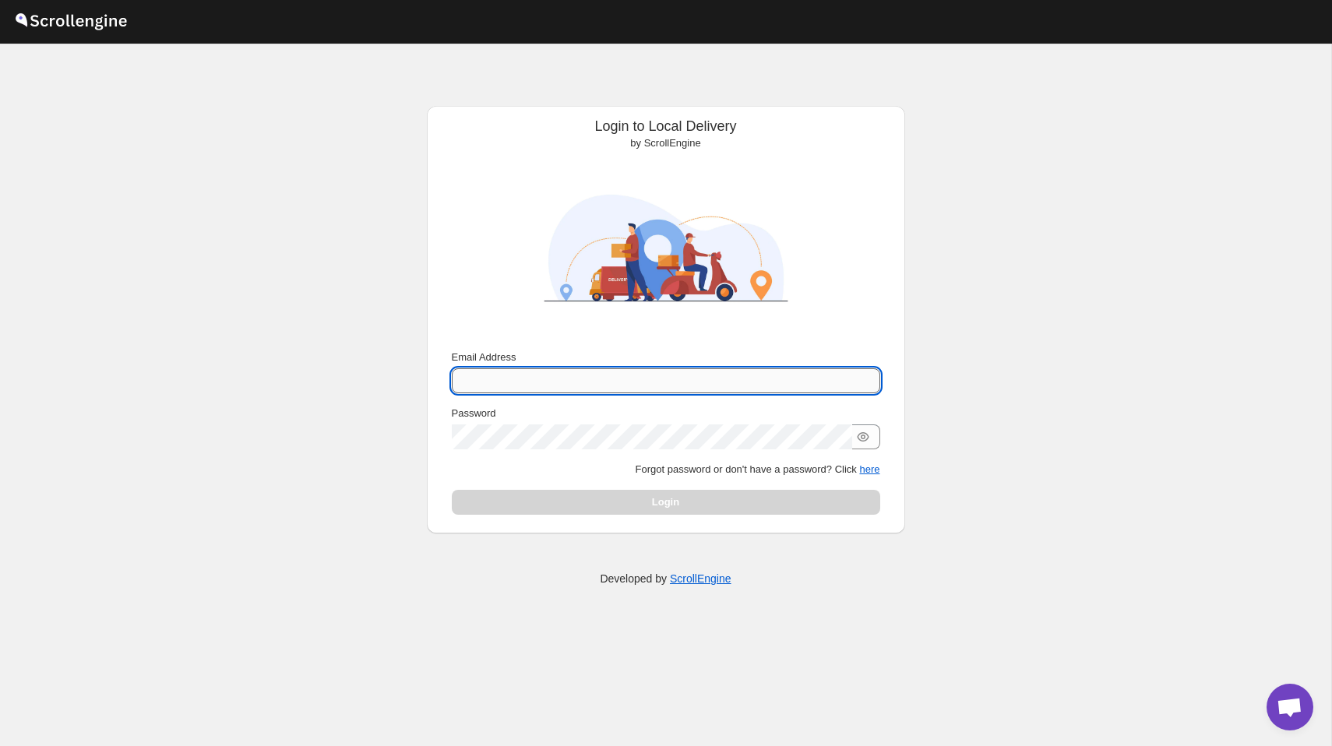
click at [555, 372] on input "Email Address" at bounding box center [666, 380] width 428 height 25
type input "[PERSON_NAME][EMAIL_ADDRESS][DOMAIN_NAME]"
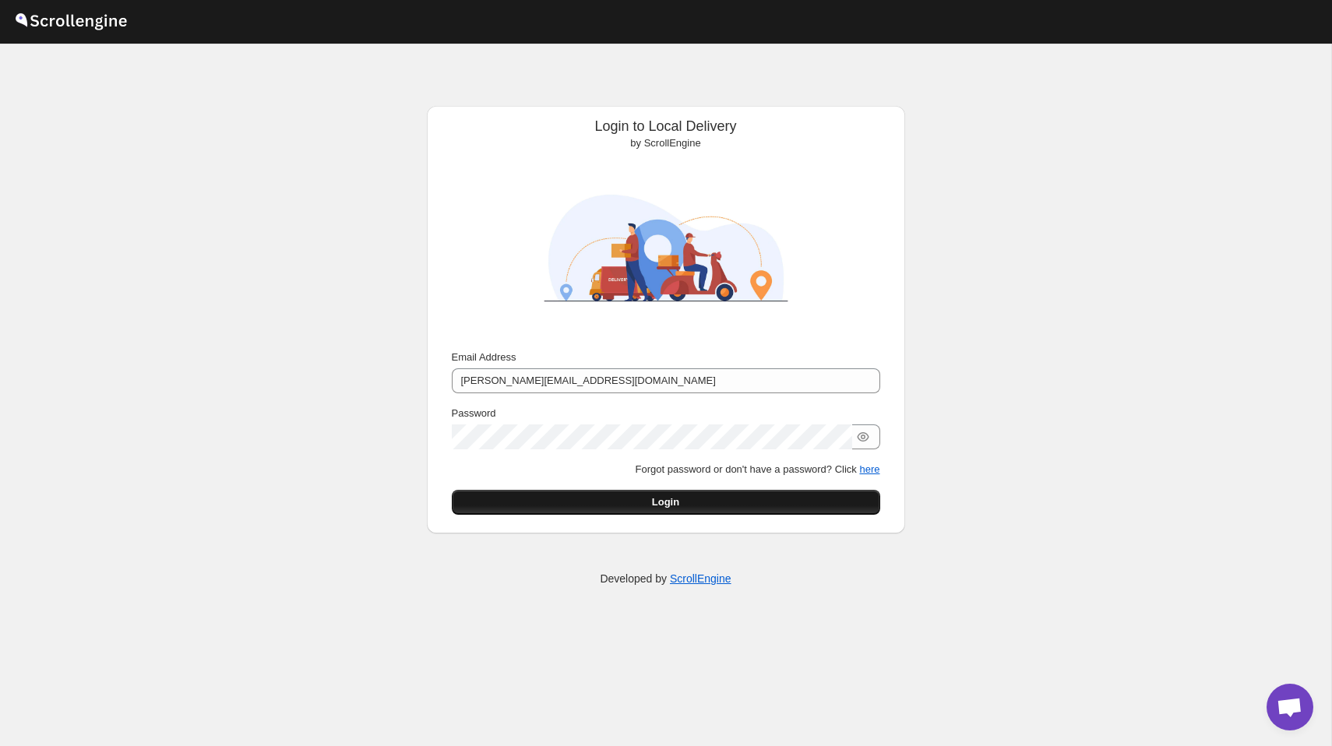
click at [713, 492] on button "Login" at bounding box center [666, 502] width 428 height 25
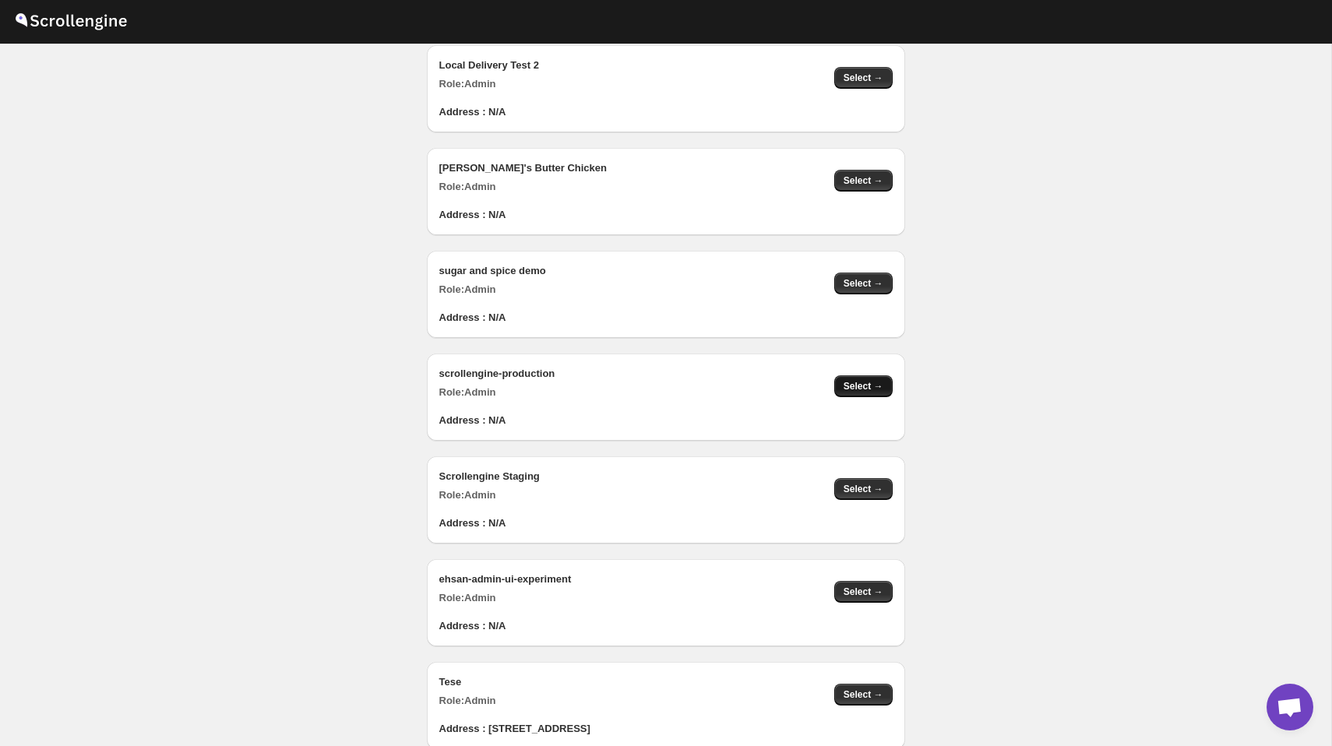
click at [858, 384] on span "Select →" at bounding box center [864, 386] width 40 height 12
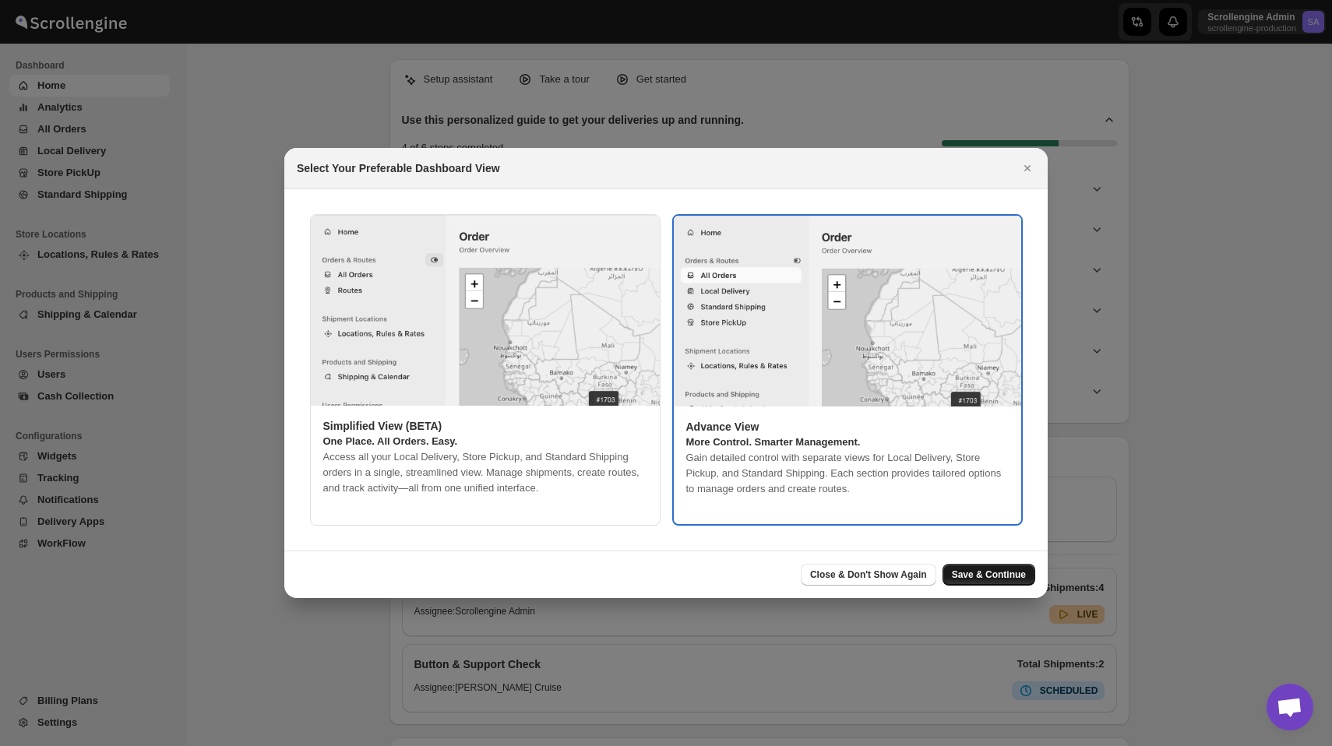
click at [999, 577] on span "Save & Continue" at bounding box center [989, 575] width 74 height 12
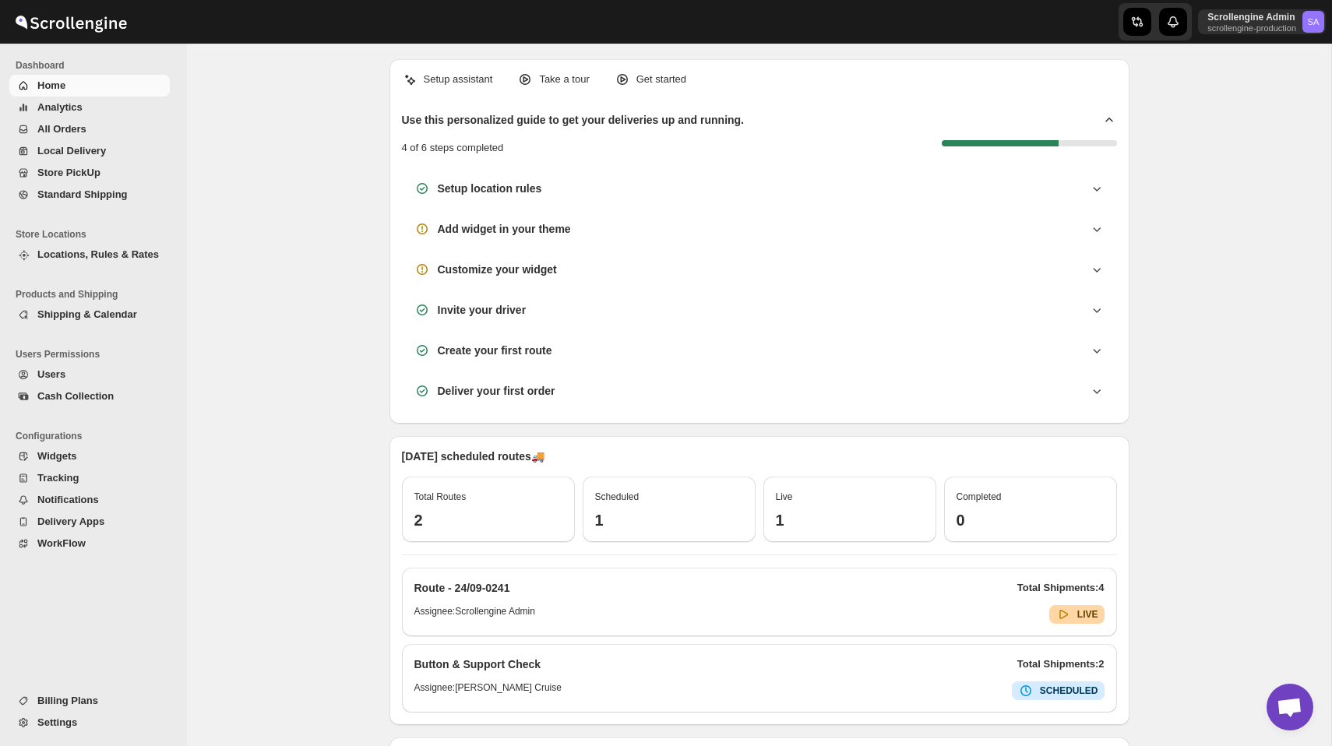
click at [86, 499] on span "Notifications" at bounding box center [68, 500] width 62 height 12
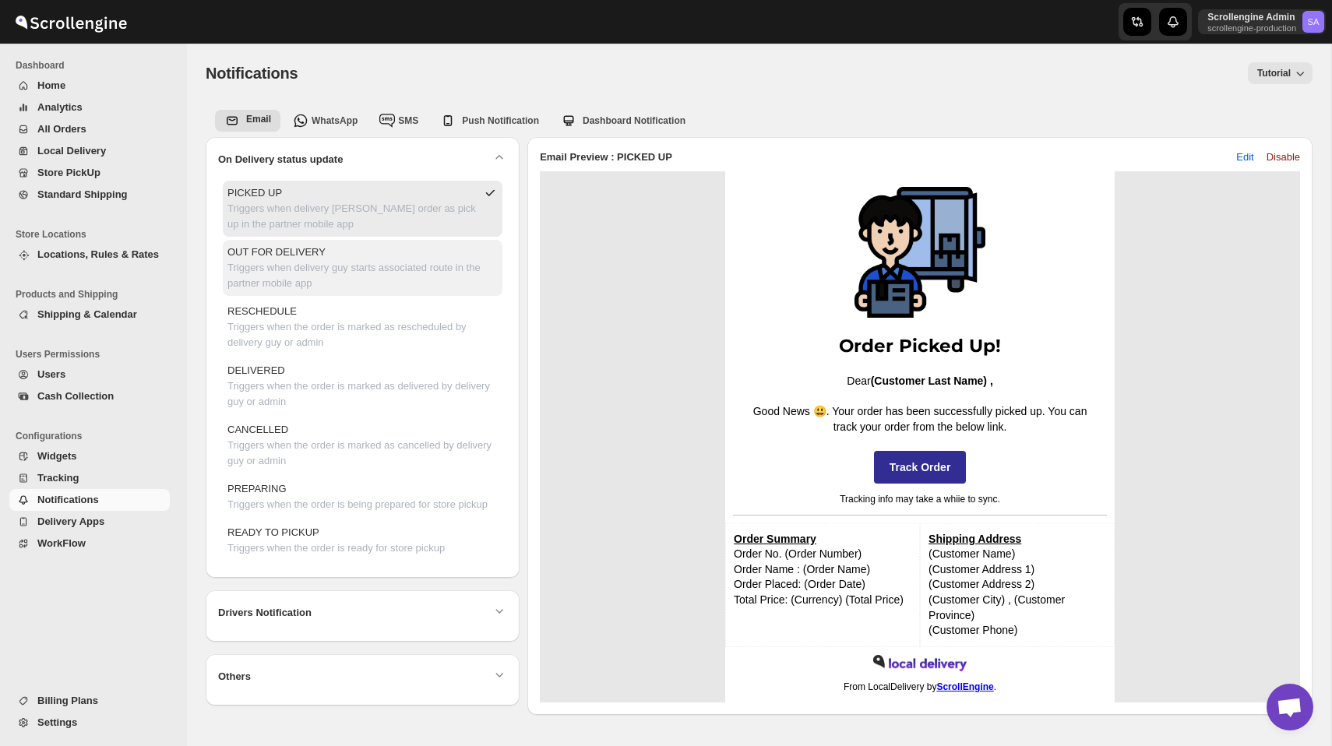
click at [330, 269] on p "Triggers when delivery guy starts associated route in the partner mobile app" at bounding box center [362, 275] width 270 height 31
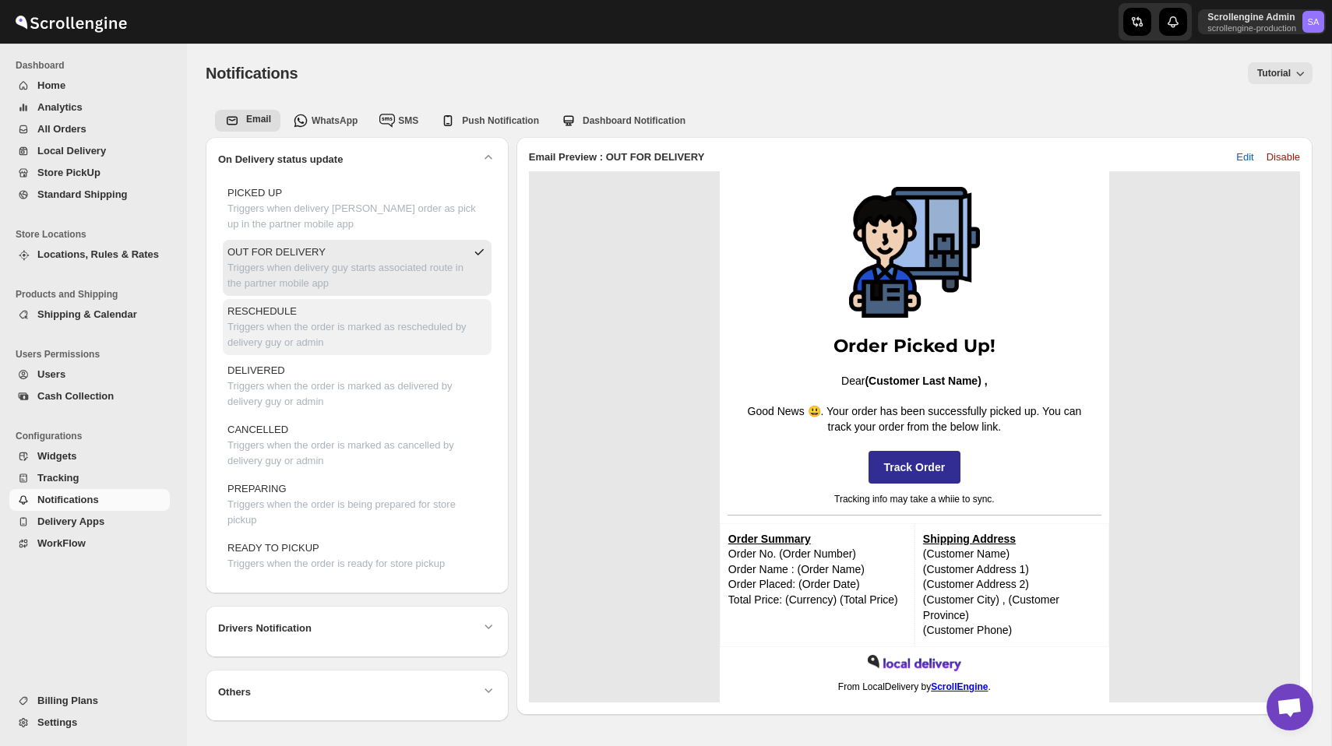
click at [327, 316] on p "RESCHEDULE" at bounding box center [356, 312] width 259 height 16
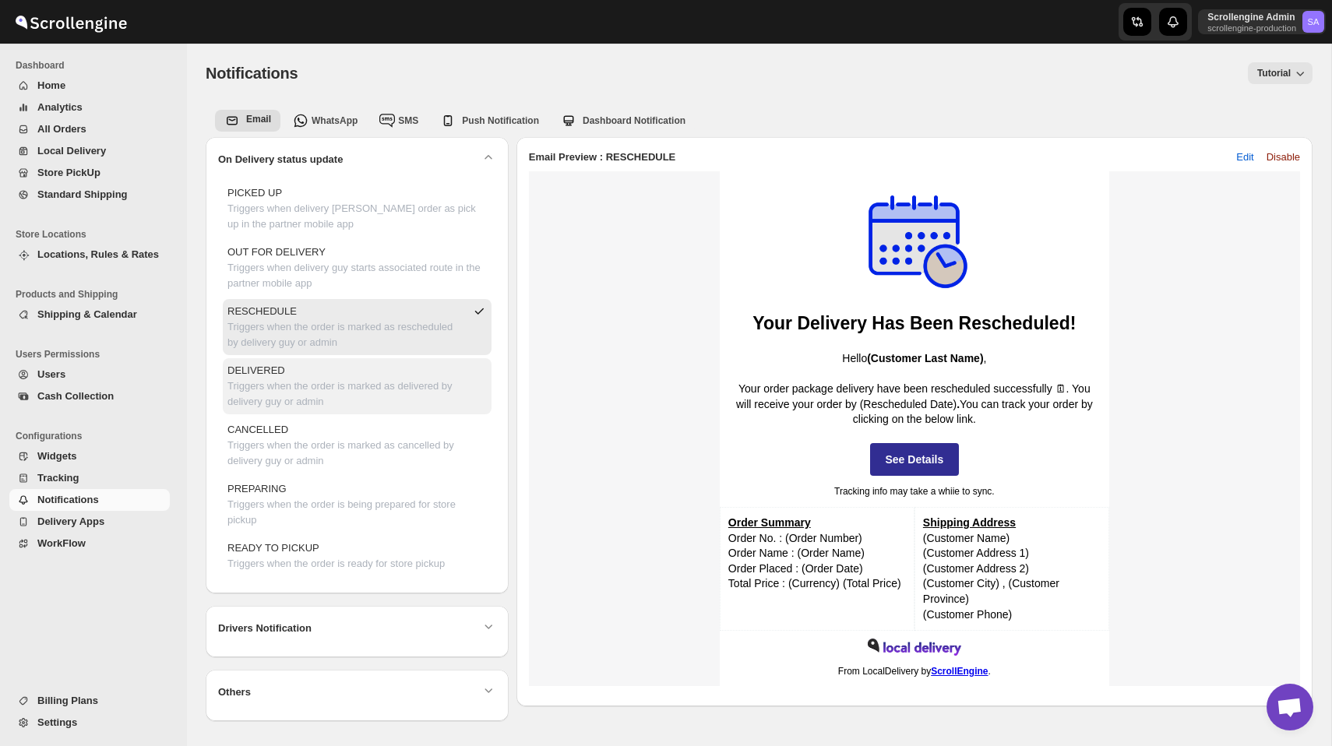
click at [323, 385] on p "Triggers when the order is marked as delivered by delivery guy or admin" at bounding box center [356, 394] width 259 height 31
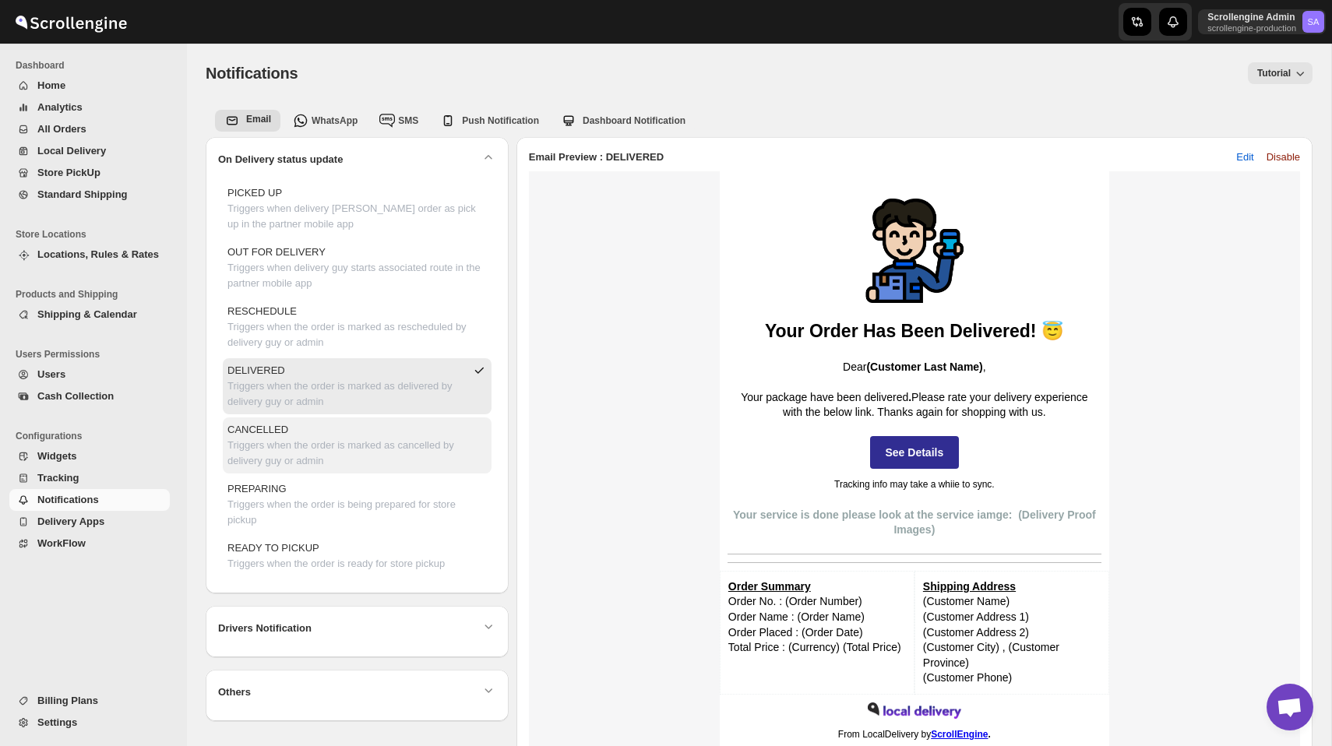
click at [334, 442] on p "Triggers when the order is marked as cancelled by delivery guy or admin" at bounding box center [356, 453] width 259 height 31
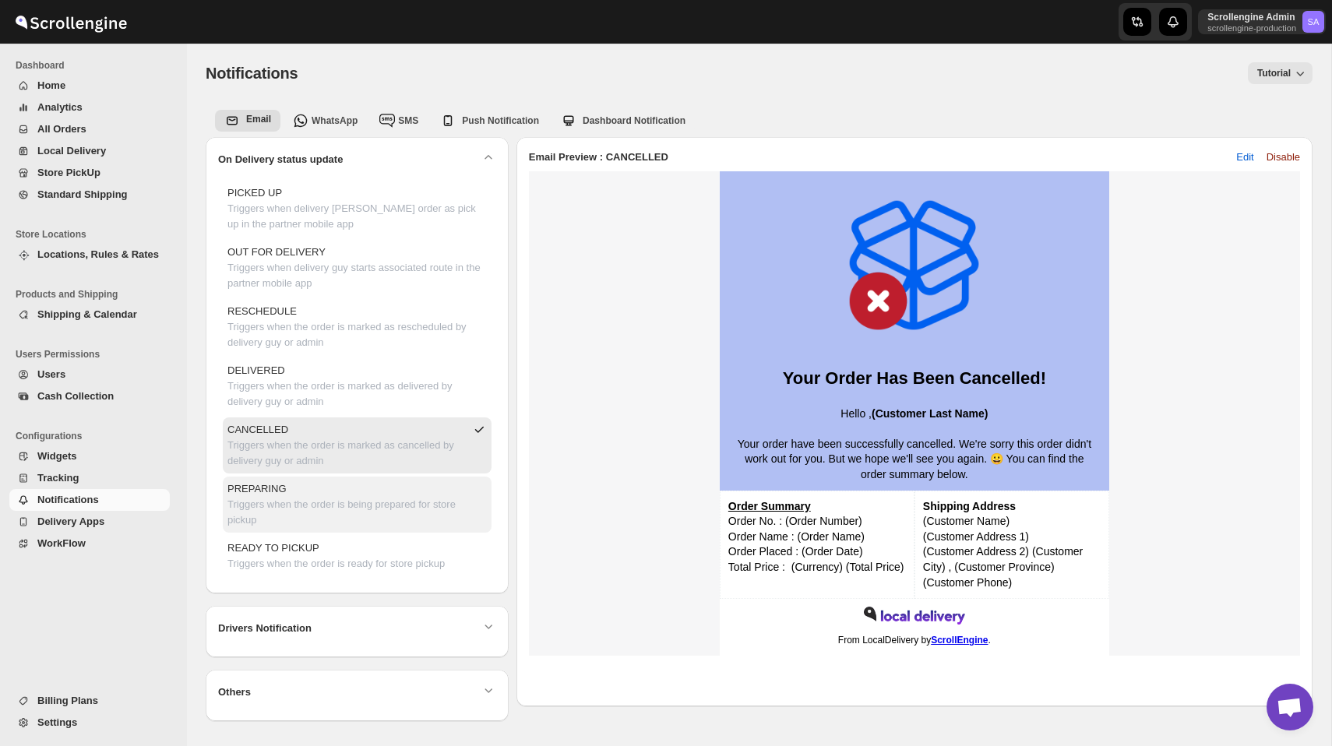
click at [344, 490] on p "PREPARING" at bounding box center [356, 489] width 259 height 16
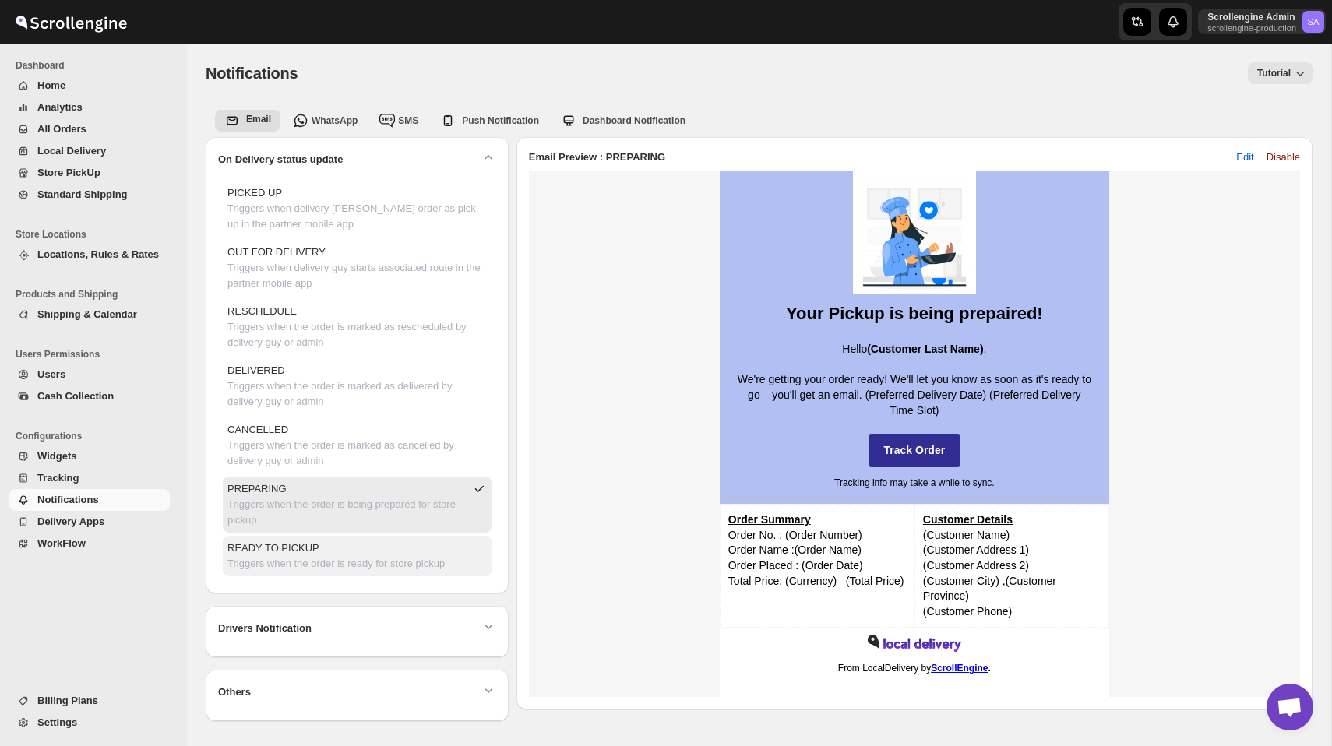
click at [347, 562] on p "Triggers when the order is ready for store pickup" at bounding box center [335, 564] width 217 height 16
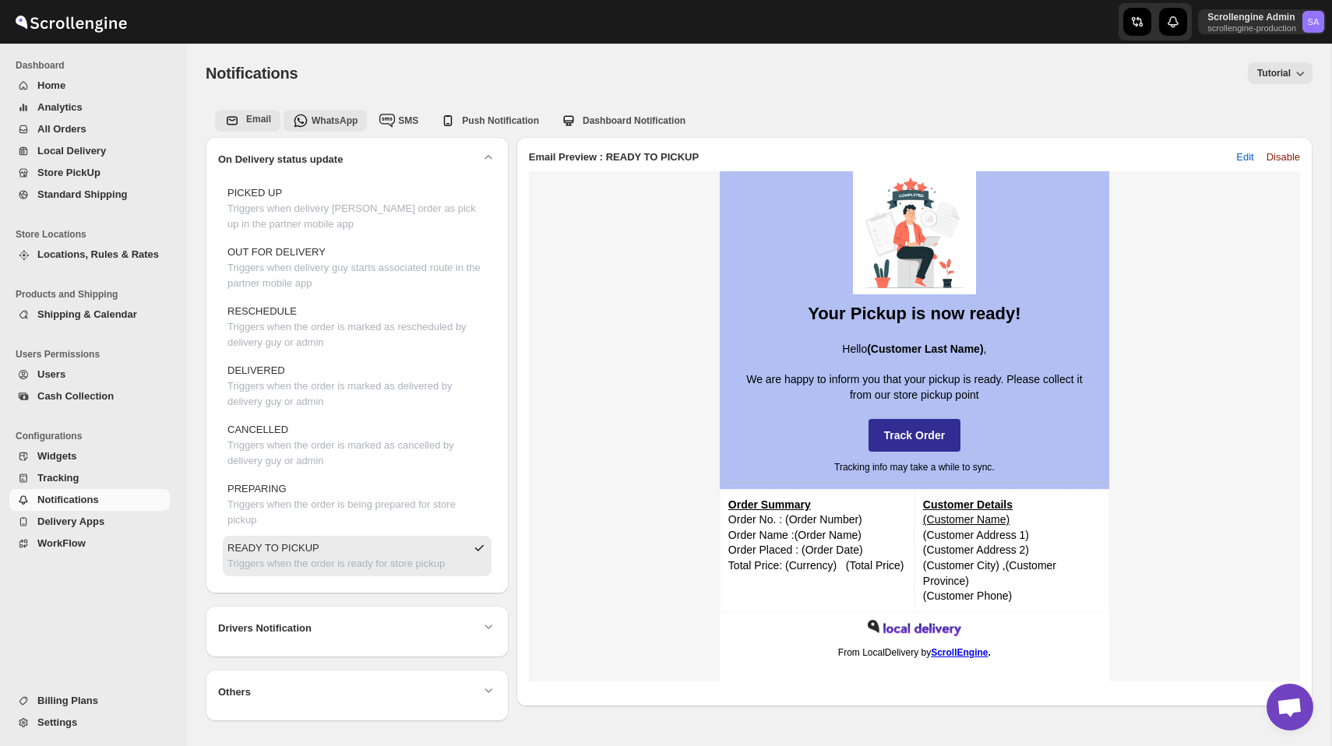
click at [328, 122] on span "WhatsApp" at bounding box center [335, 120] width 46 height 11
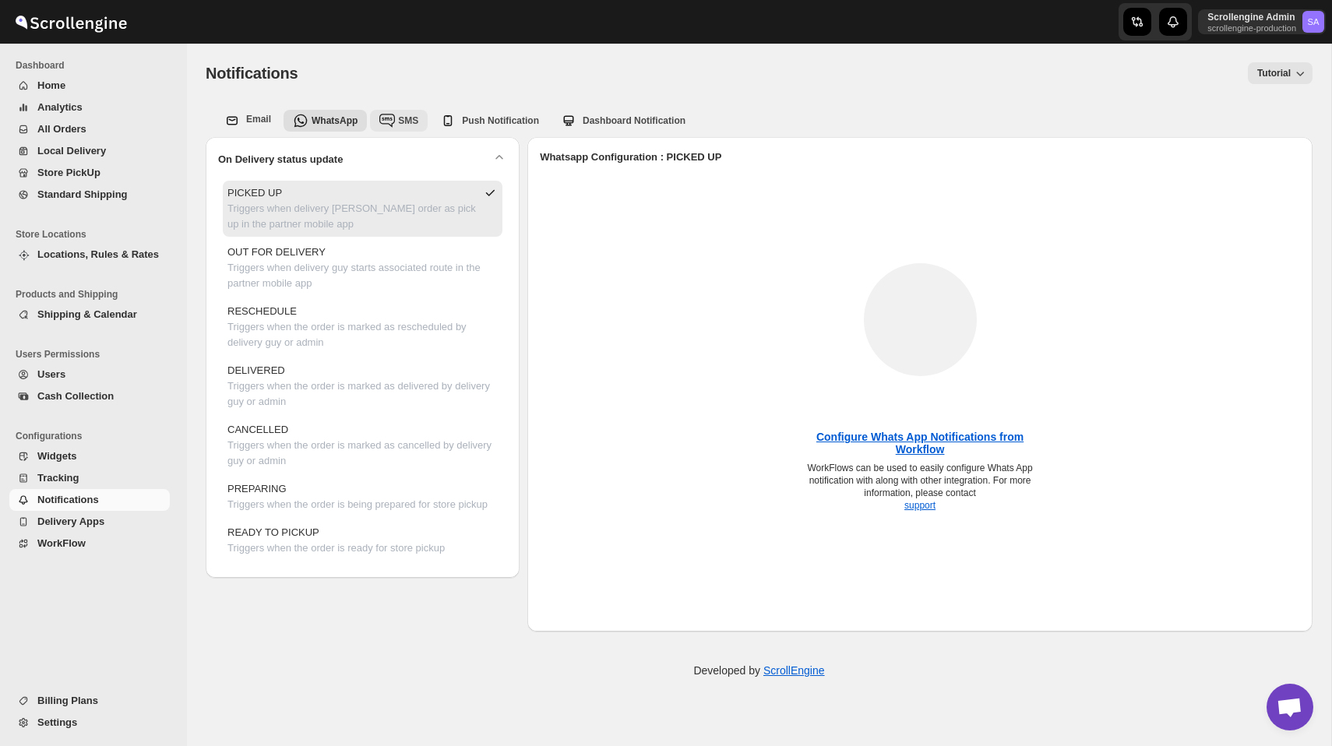
click at [403, 115] on div "SMS" at bounding box center [408, 121] width 20 height 12
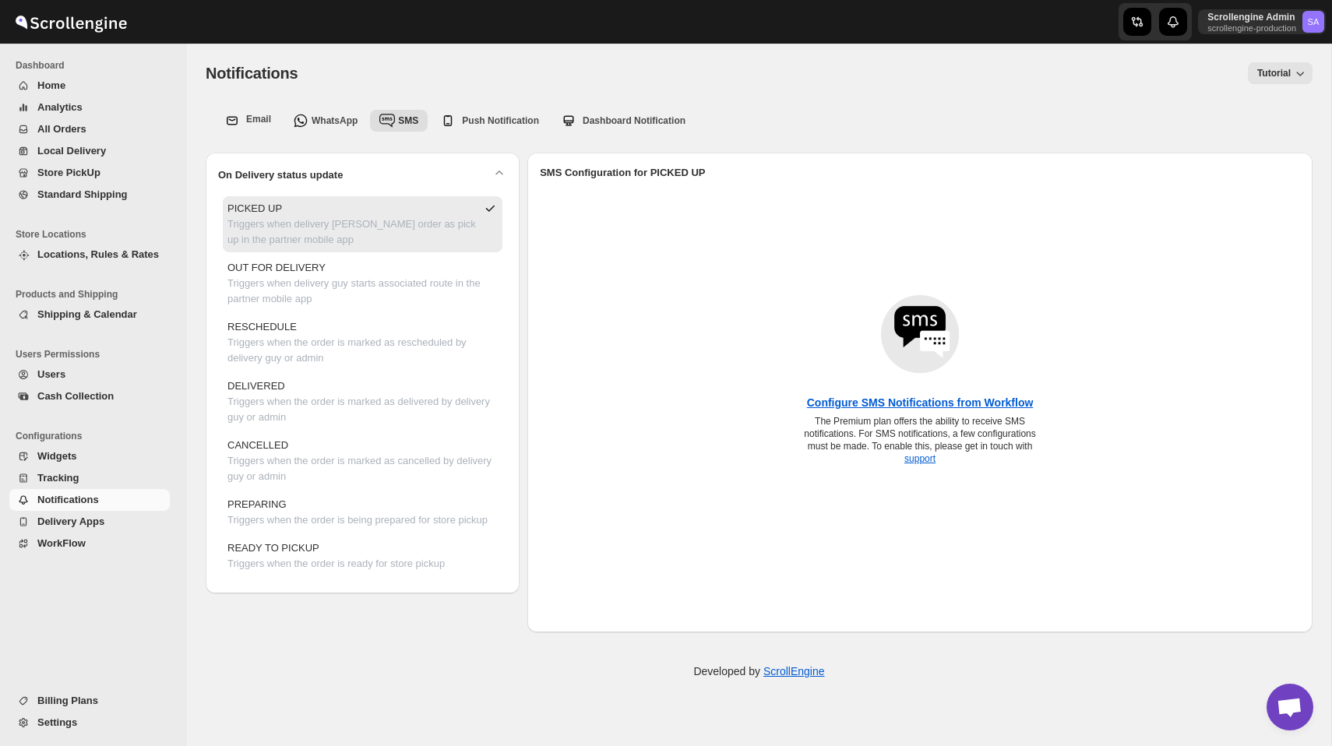
click at [90, 541] on span "WorkFlow" at bounding box center [101, 544] width 129 height 16
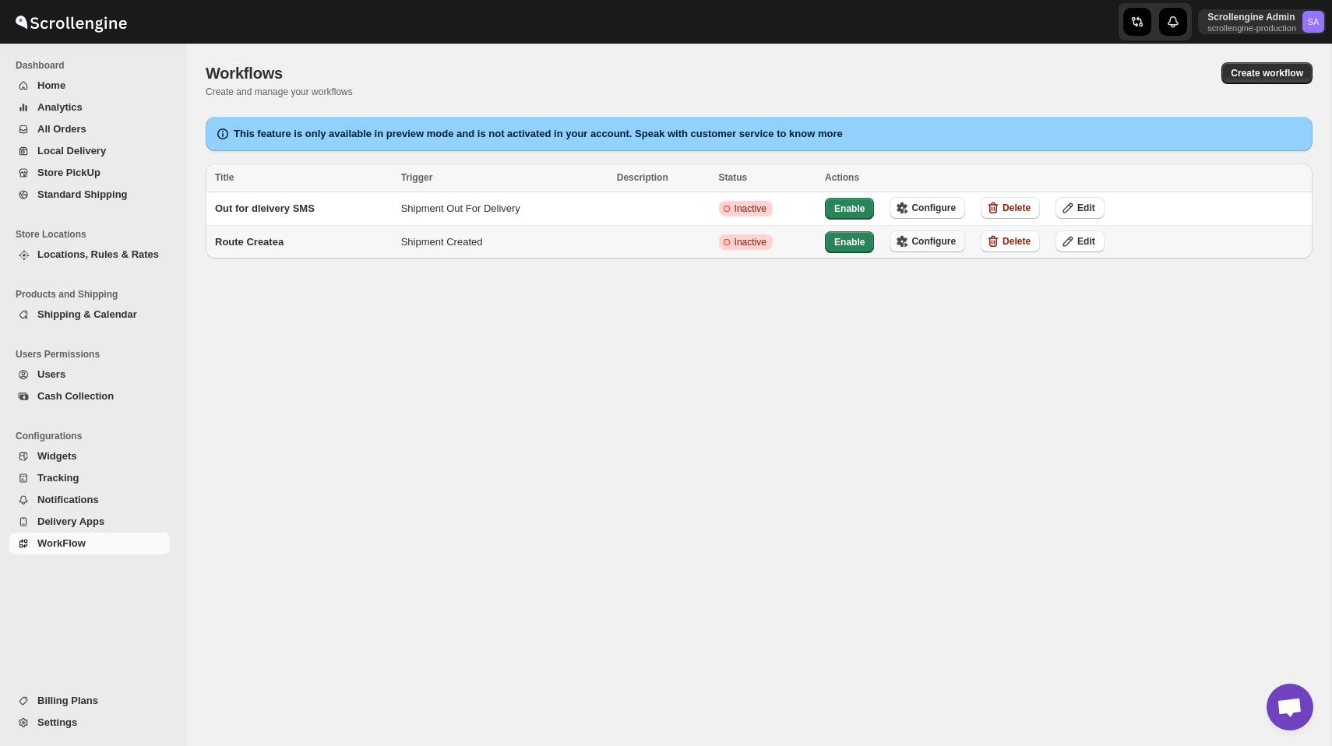
click at [952, 239] on span "Configure" at bounding box center [933, 241] width 44 height 12
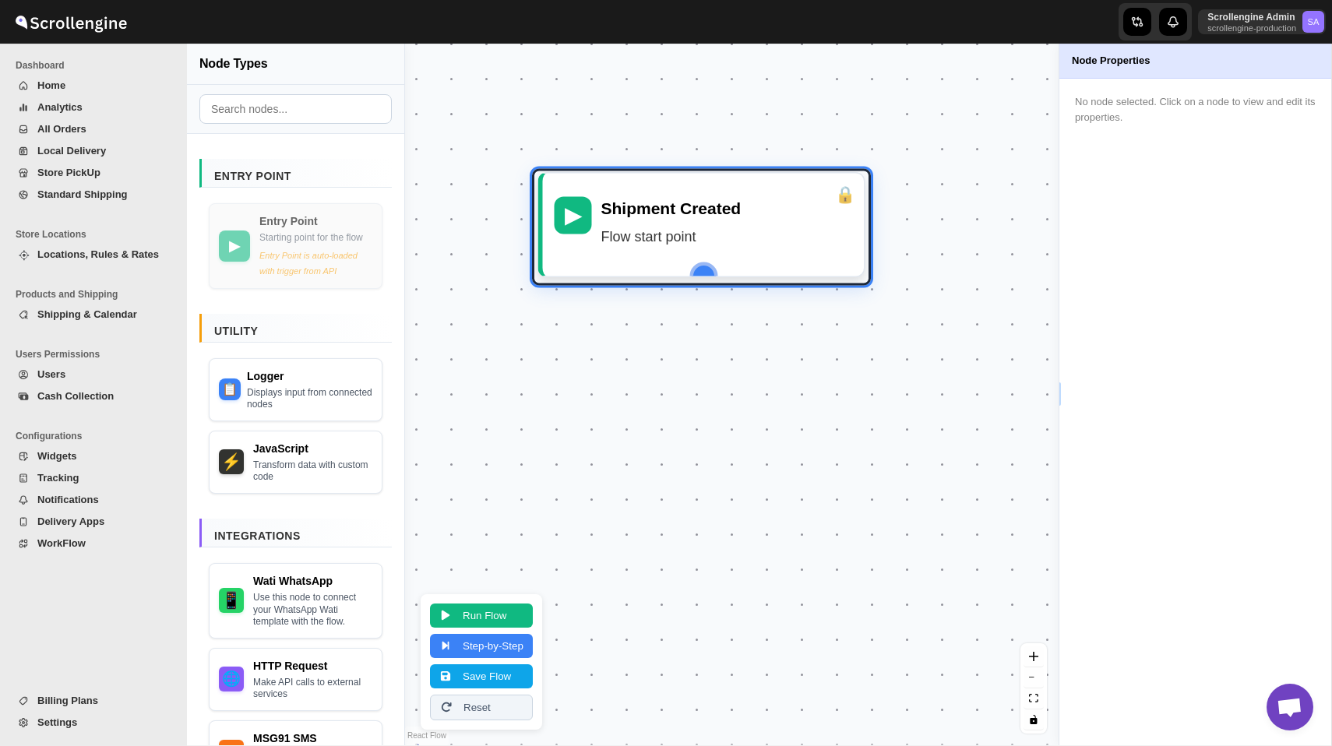
drag, startPoint x: 707, startPoint y: 390, endPoint x: 668, endPoint y: 203, distance: 190.8
click at [668, 203] on div "Shipment Created Flow start point" at bounding box center [727, 225] width 252 height 56
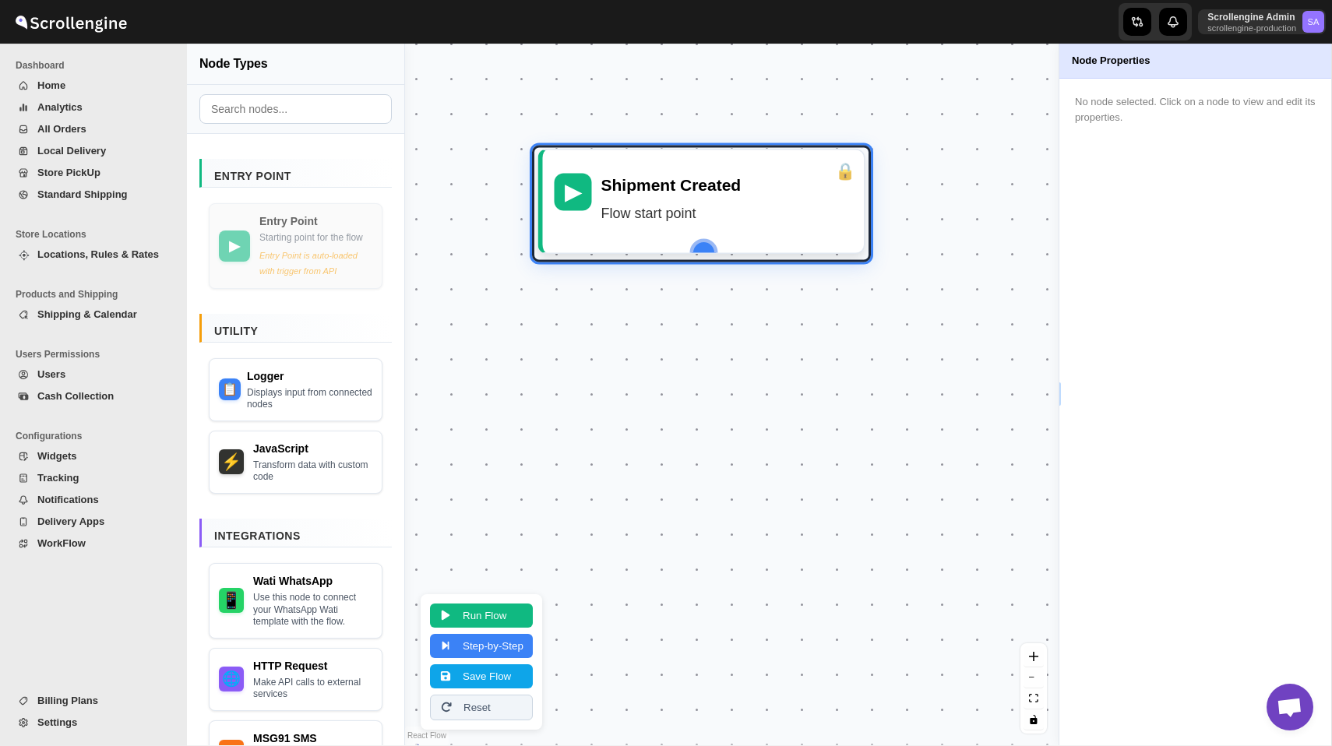
drag, startPoint x: 684, startPoint y: 245, endPoint x: 731, endPoint y: 216, distance: 55.3
click at [731, 216] on div "▶ Shipment Created Flow start point" at bounding box center [703, 201] width 310 height 79
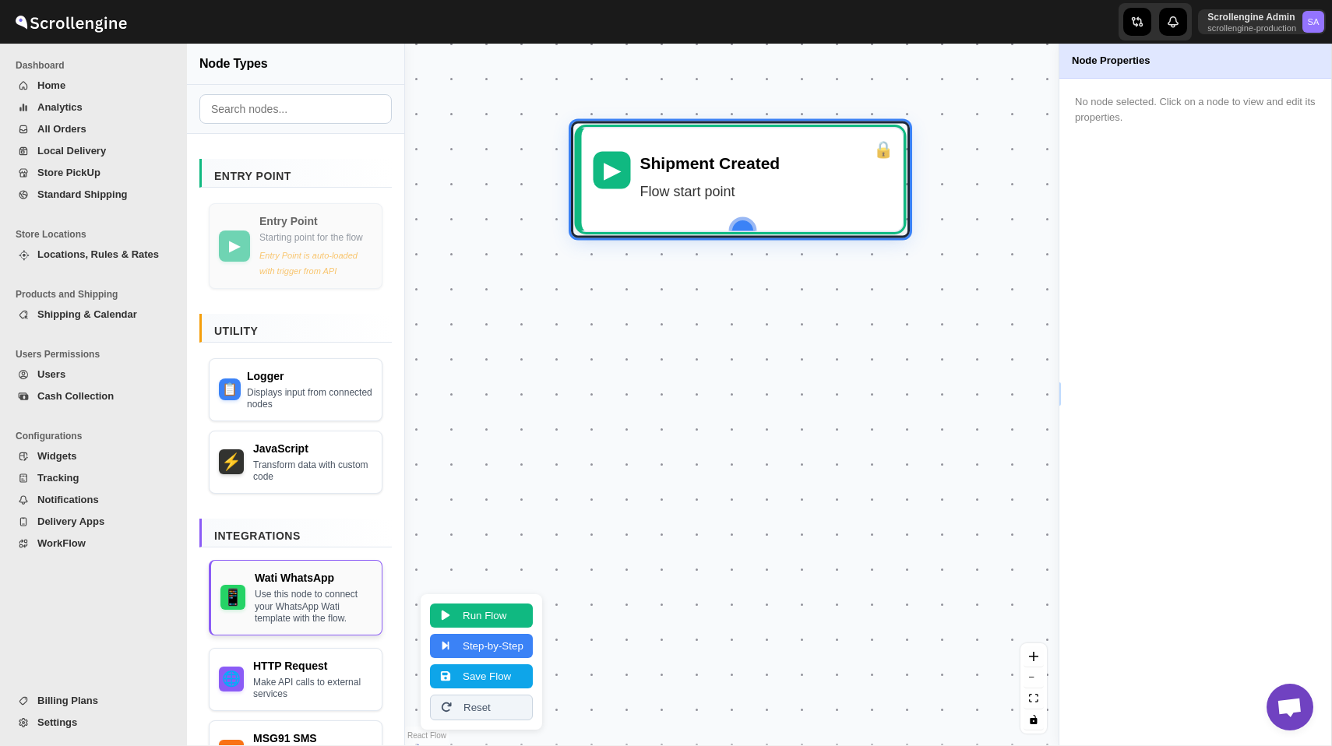
click at [319, 598] on div "Wati WhatsApp Use this node to connect your WhatsApp Wati template with the flo…" at bounding box center [314, 597] width 118 height 55
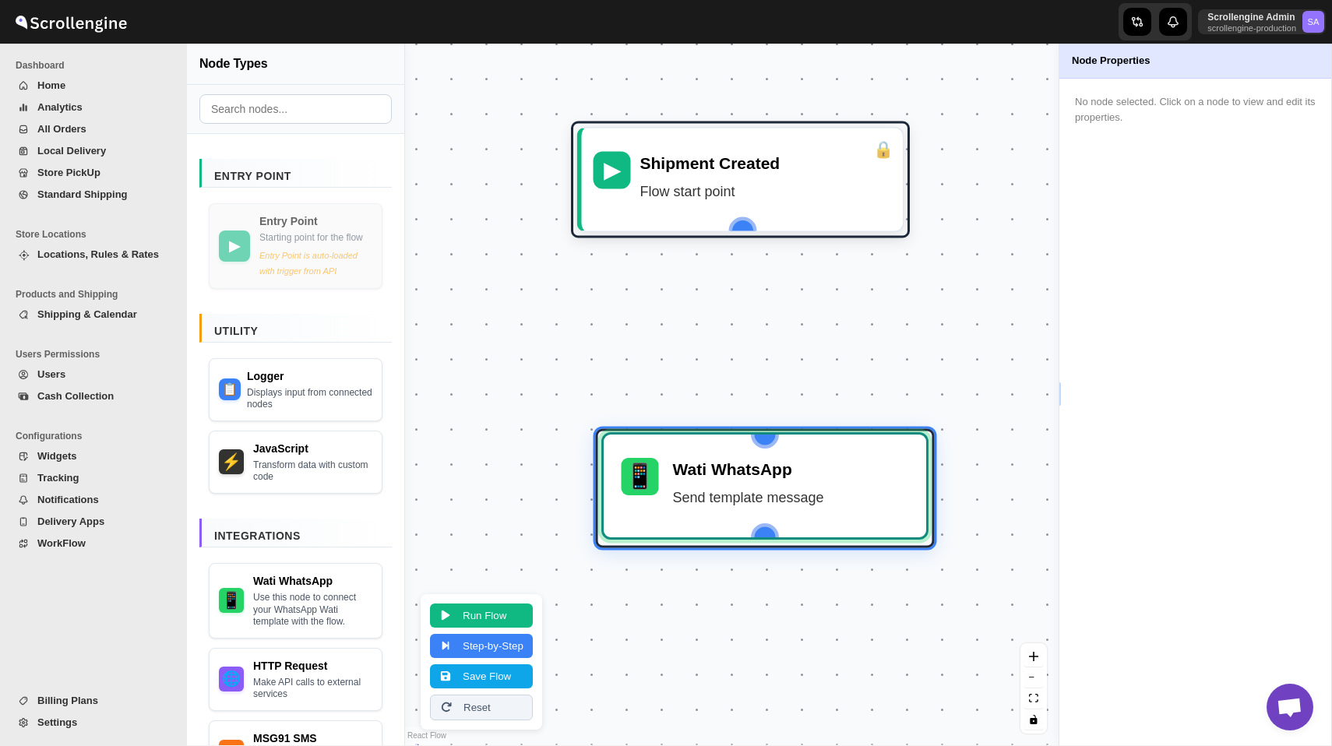
drag, startPoint x: 810, startPoint y: 622, endPoint x: 813, endPoint y: 457, distance: 165.2
click at [814, 459] on div "Wati WhatsApp" at bounding box center [790, 469] width 236 height 23
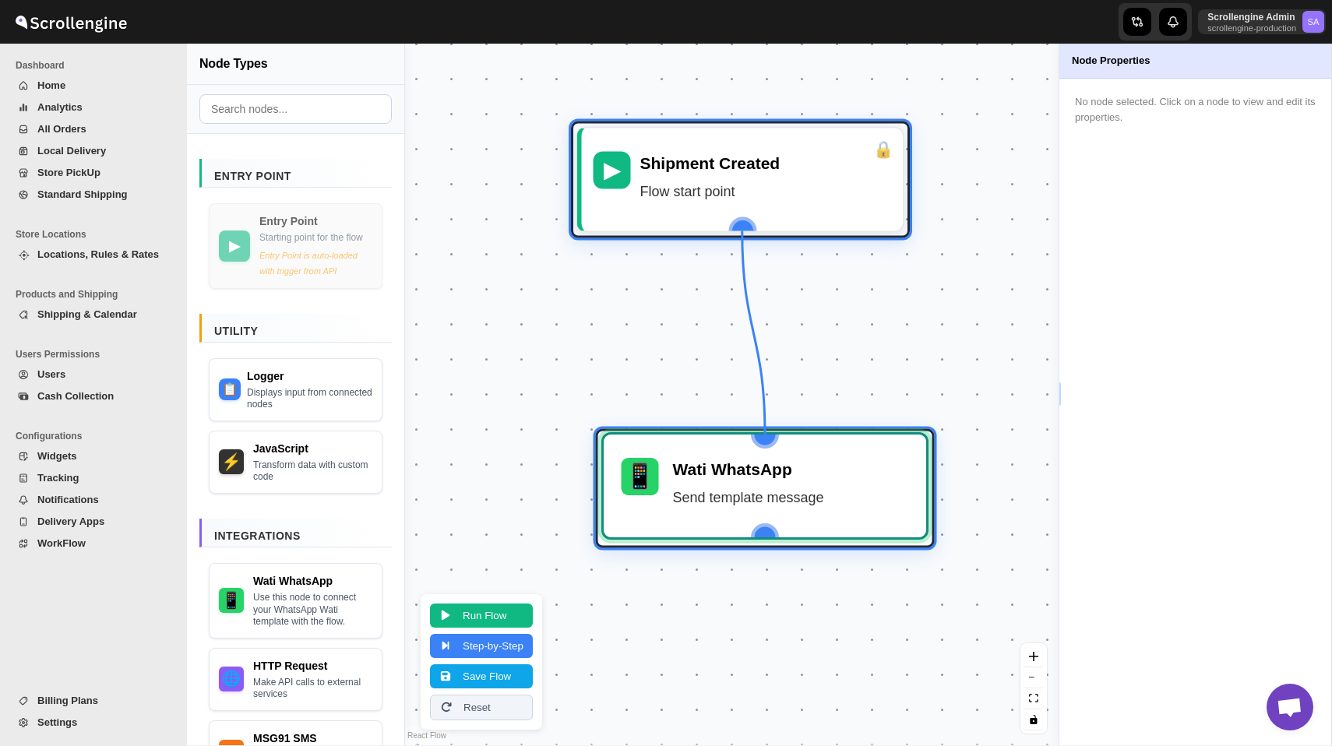
drag, startPoint x: 741, startPoint y: 221, endPoint x: 768, endPoint y: 457, distance: 236.8
click at [661, 457] on div "▶ Shipment Created Flow start point 📱 Wati WhatsApp Send template message" at bounding box center [171, 746] width 981 height 1052
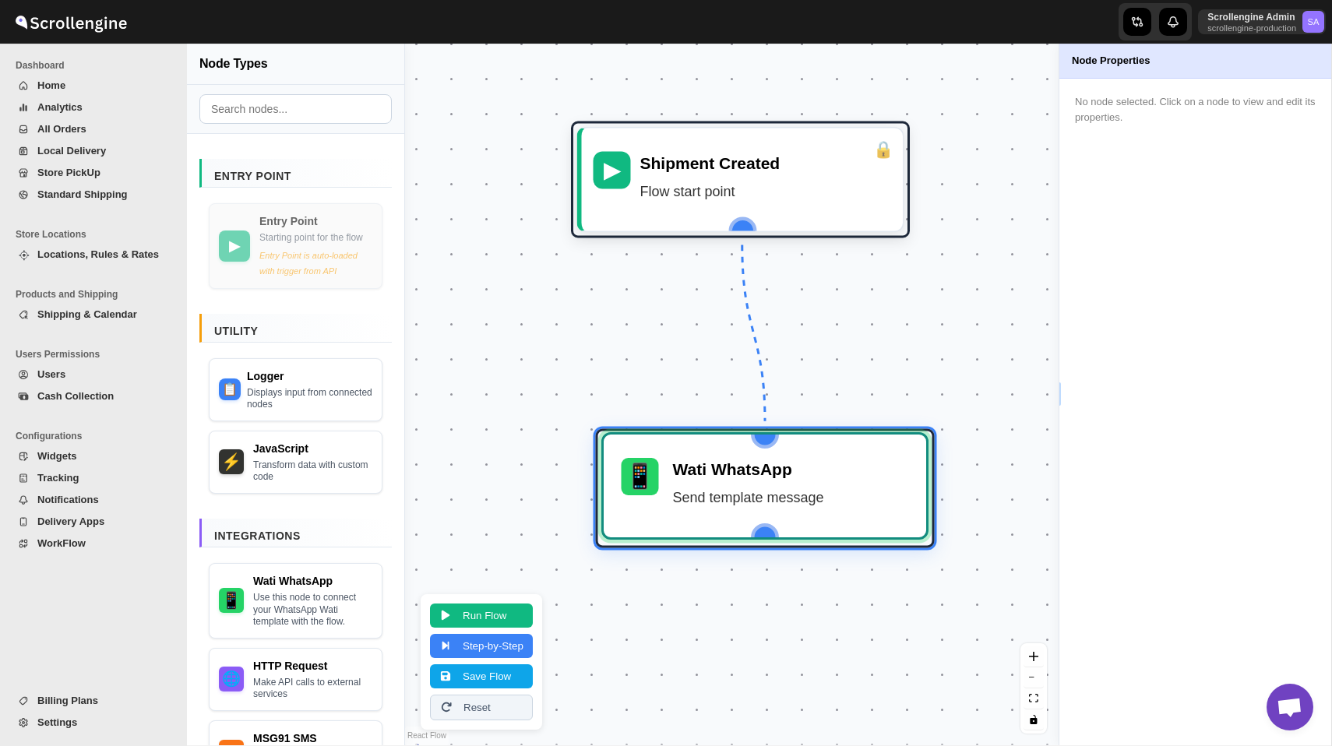
click at [831, 474] on div "Wati WhatsApp" at bounding box center [790, 469] width 236 height 23
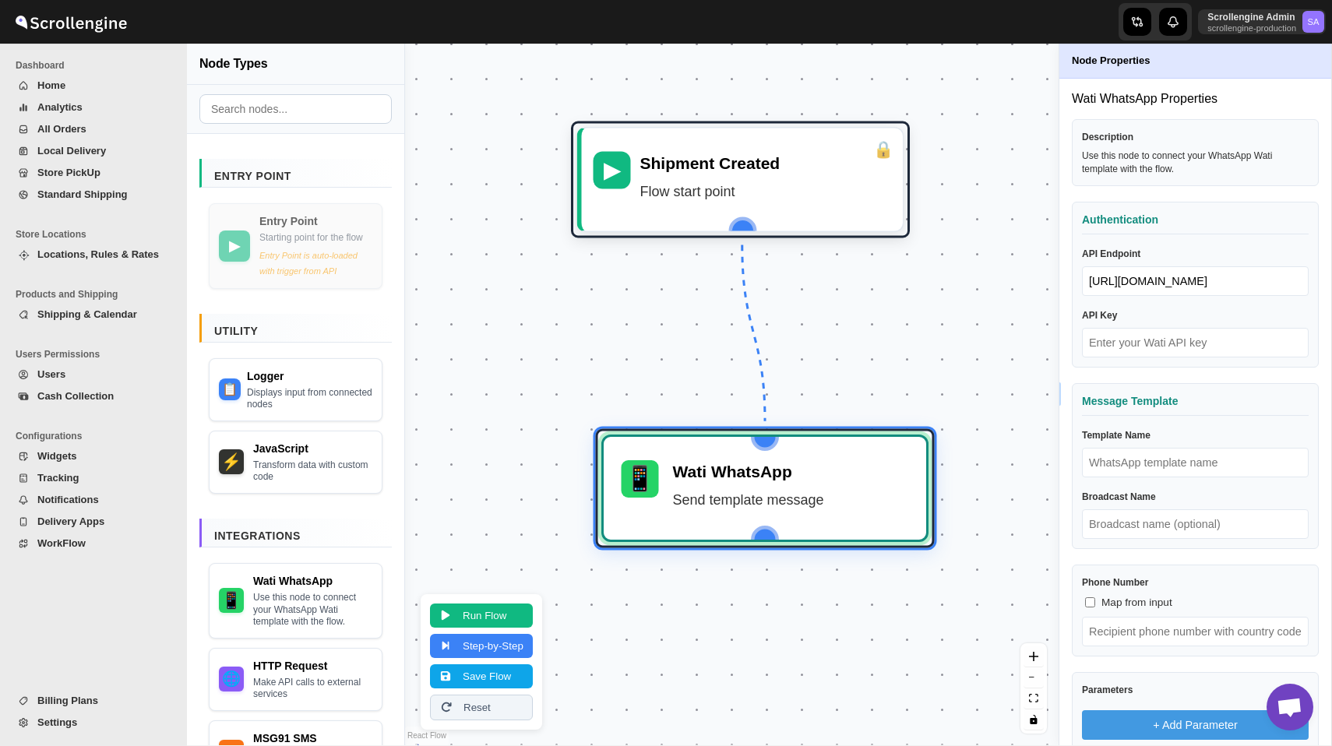
scroll to position [156, 0]
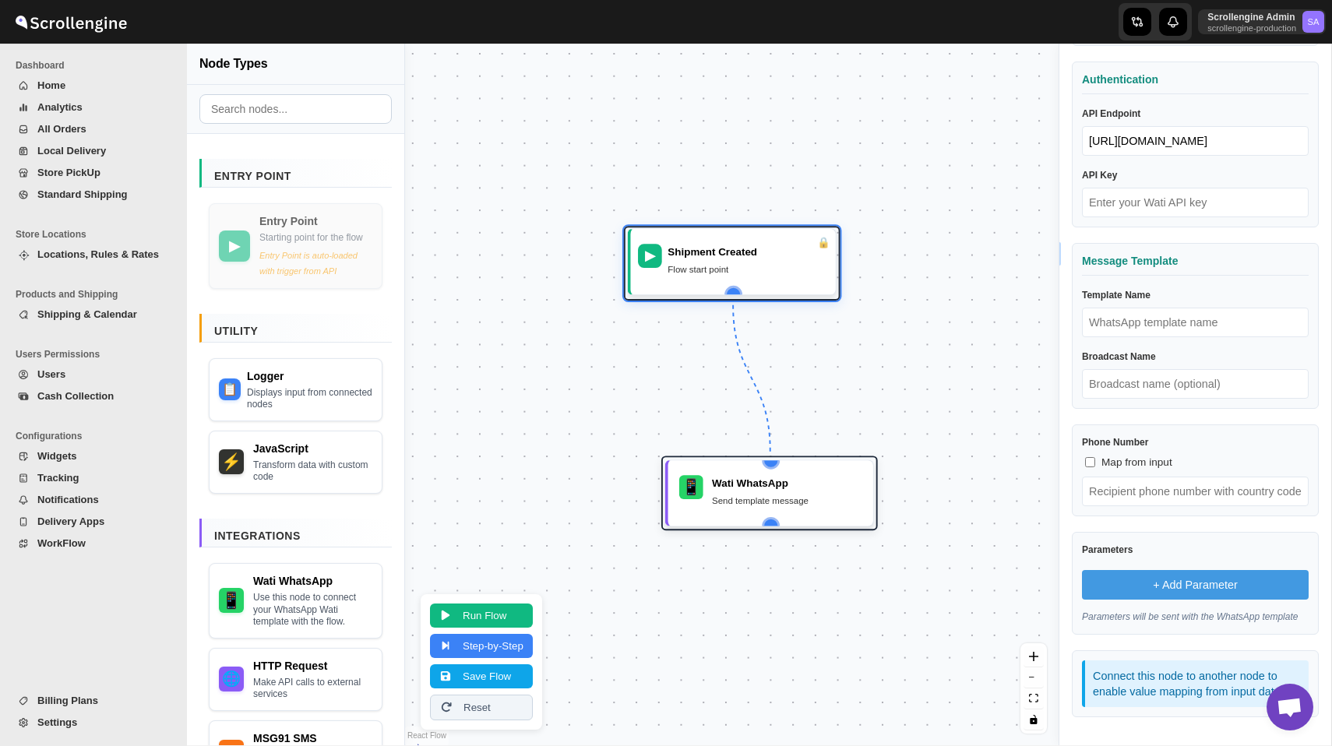
drag, startPoint x: 769, startPoint y: 307, endPoint x: 725, endPoint y: 241, distance: 79.7
click at [725, 244] on div "Shipment Created Flow start point" at bounding box center [748, 262] width 160 height 36
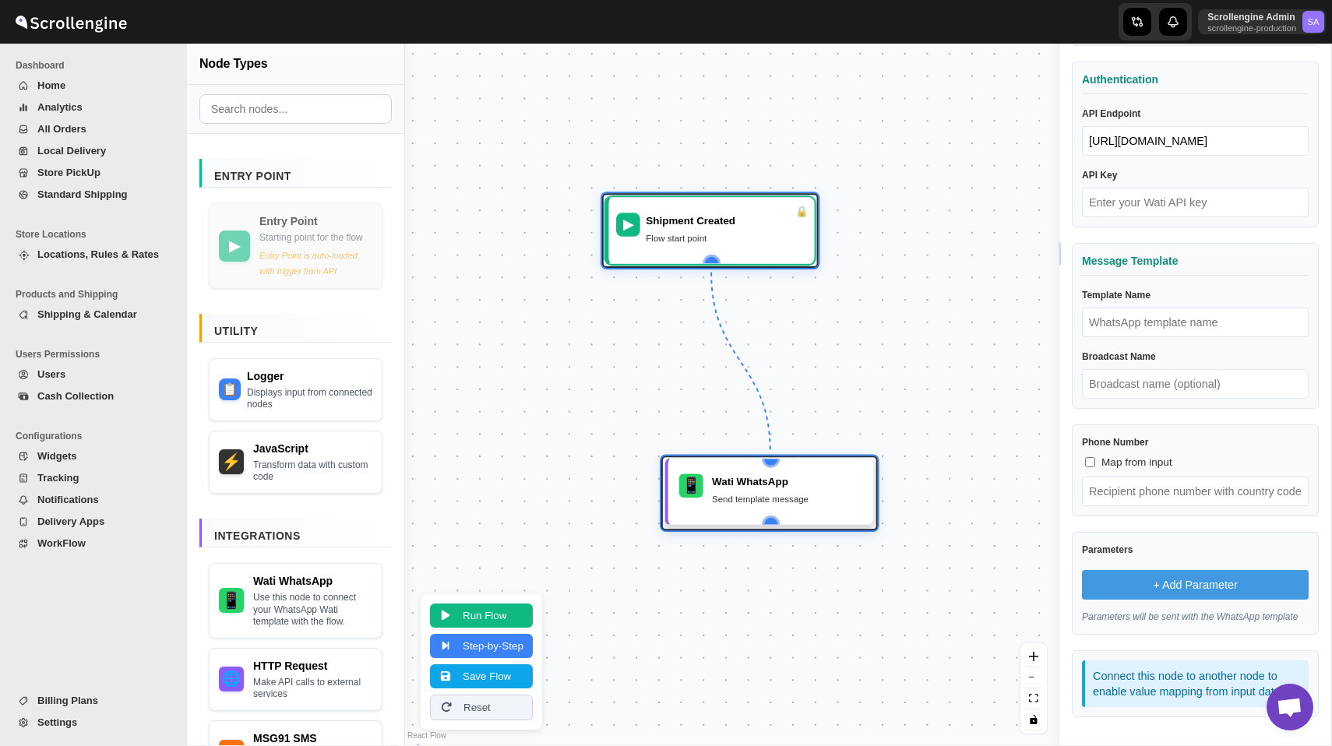
click at [791, 495] on div "Send template message" at bounding box center [787, 499] width 150 height 15
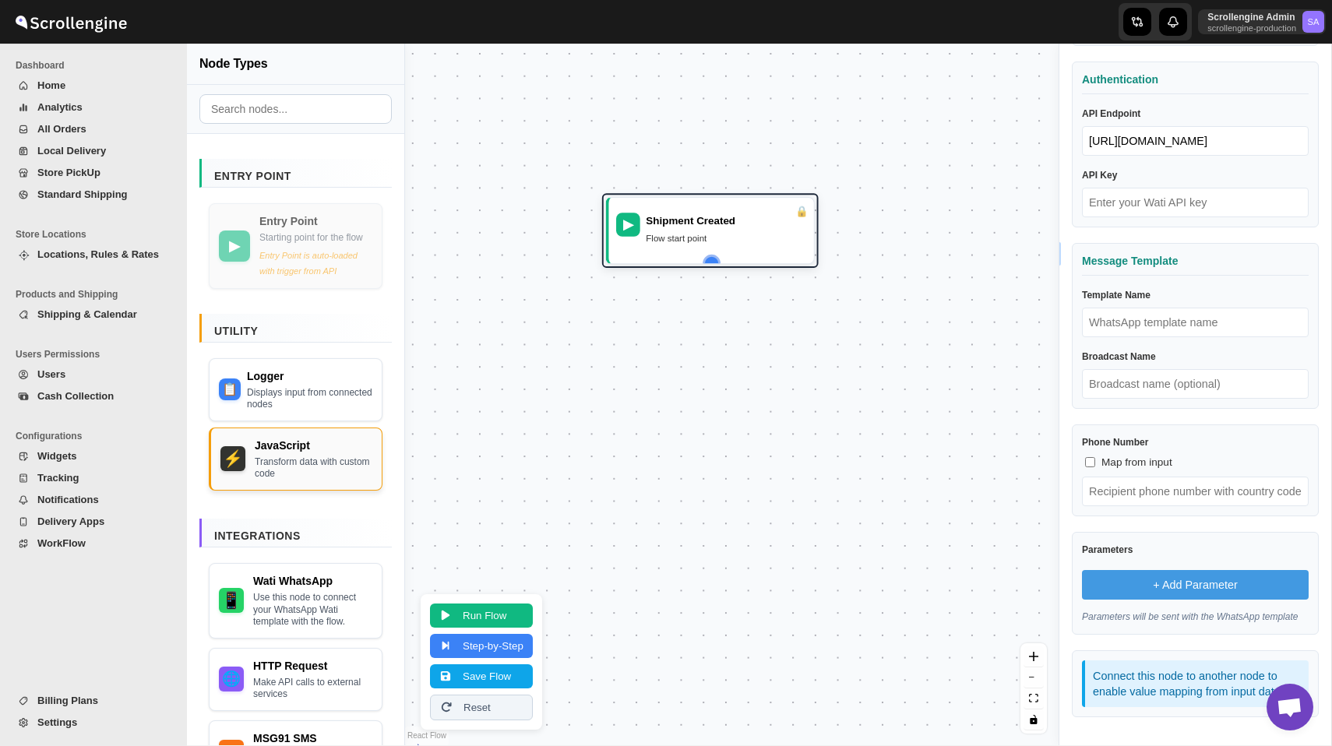
click at [284, 468] on div "Transform data with custom code" at bounding box center [314, 469] width 118 height 24
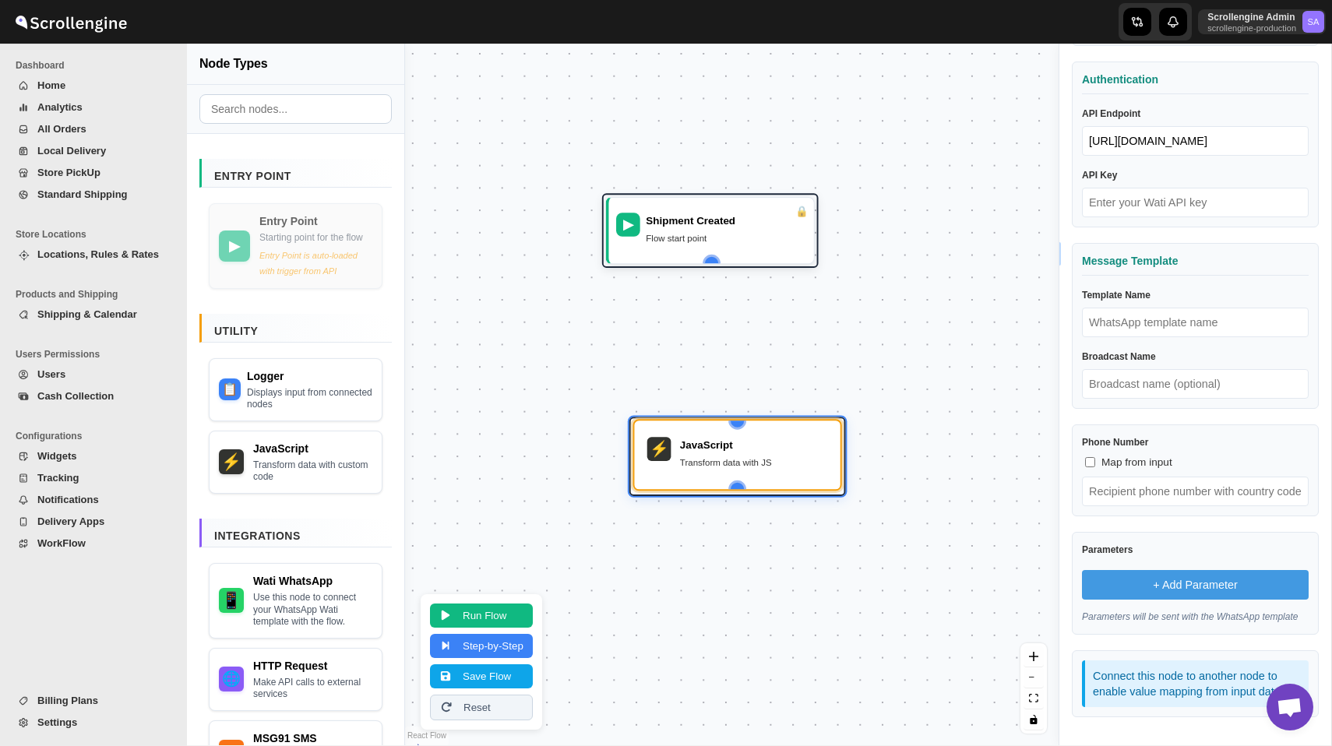
drag, startPoint x: 816, startPoint y: 612, endPoint x: 786, endPoint y: 468, distance: 147.3
click at [786, 468] on div "Transform data with JS" at bounding box center [754, 462] width 148 height 15
drag, startPoint x: 713, startPoint y: 262, endPoint x: 740, endPoint y: 421, distance: 162.0
click at [703, 421] on div "▶ Shipment Created Flow start point ⚡ JavaScript Transform data with JS" at bounding box center [390, 659] width 626 height 672
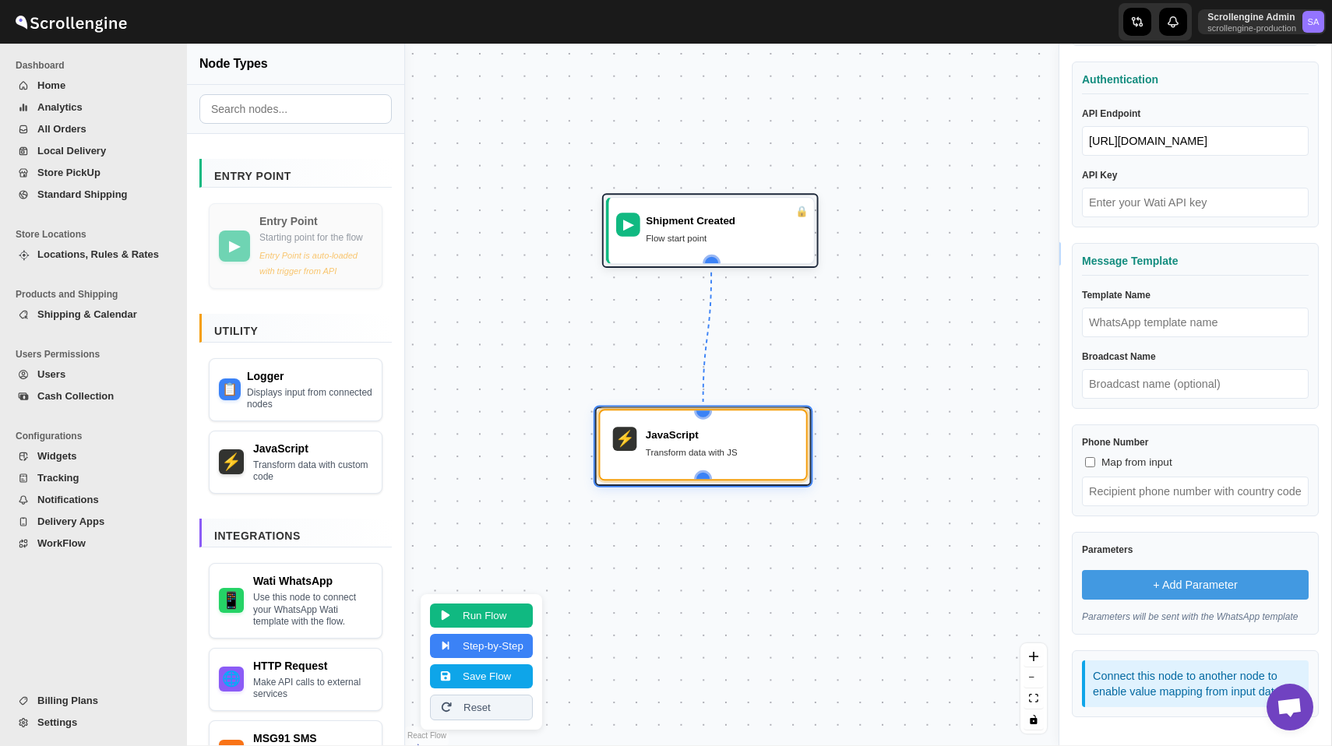
drag, startPoint x: 760, startPoint y: 457, endPoint x: 736, endPoint y: 450, distance: 24.4
click at [736, 450] on div "Transform data with JS" at bounding box center [720, 452] width 148 height 15
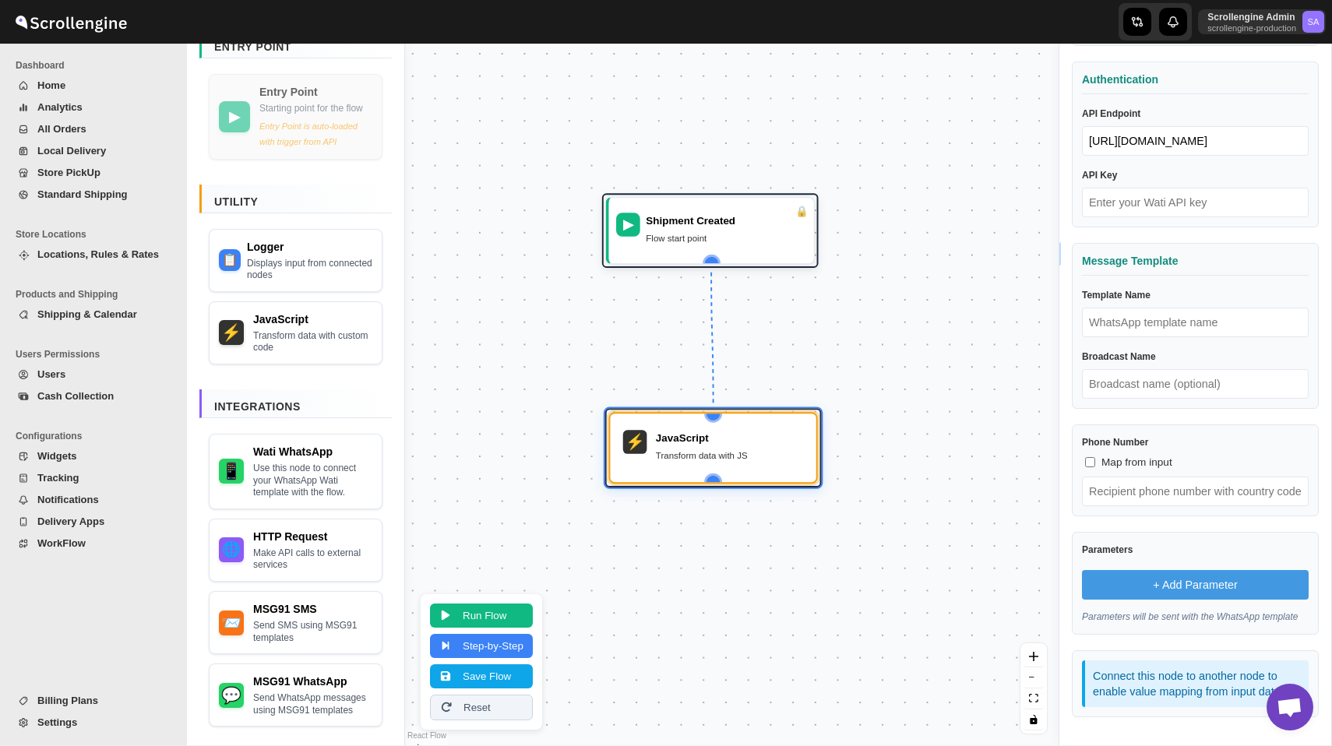
scroll to position [160, 0]
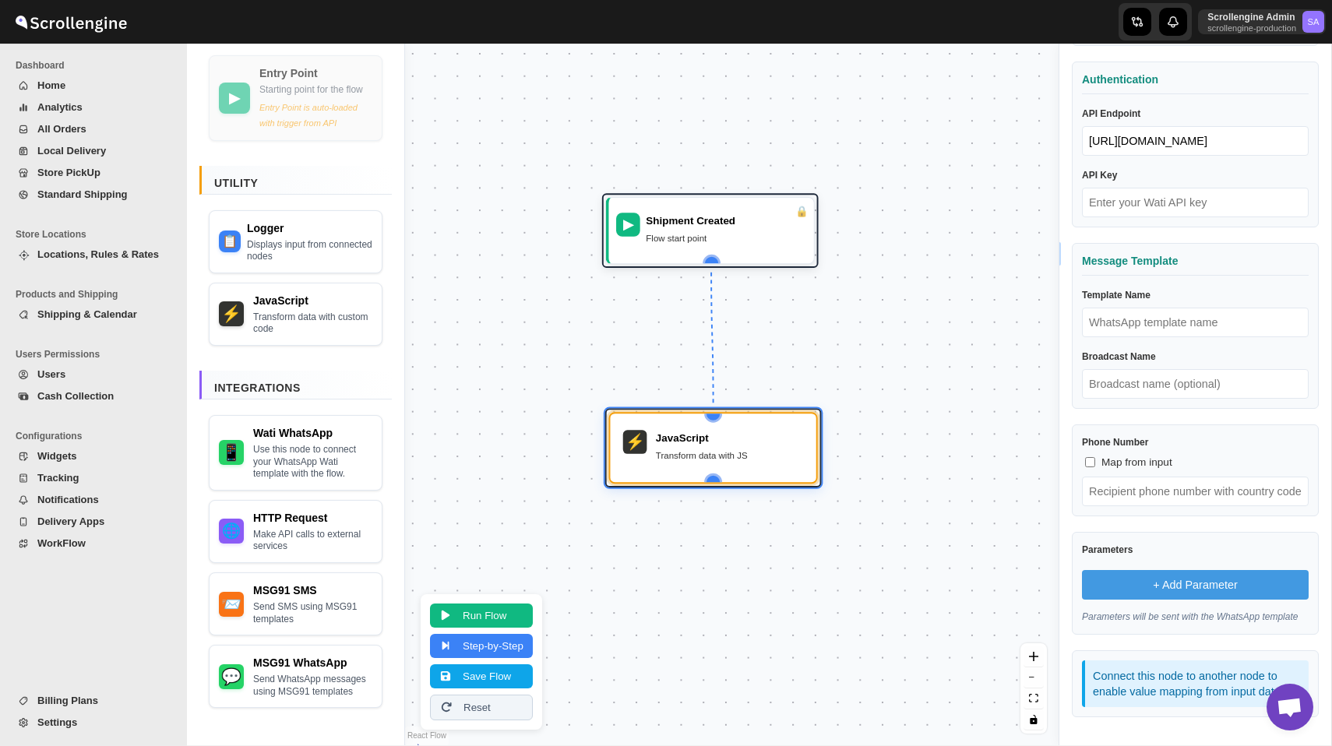
click at [71, 725] on span "Settings" at bounding box center [57, 723] width 40 height 12
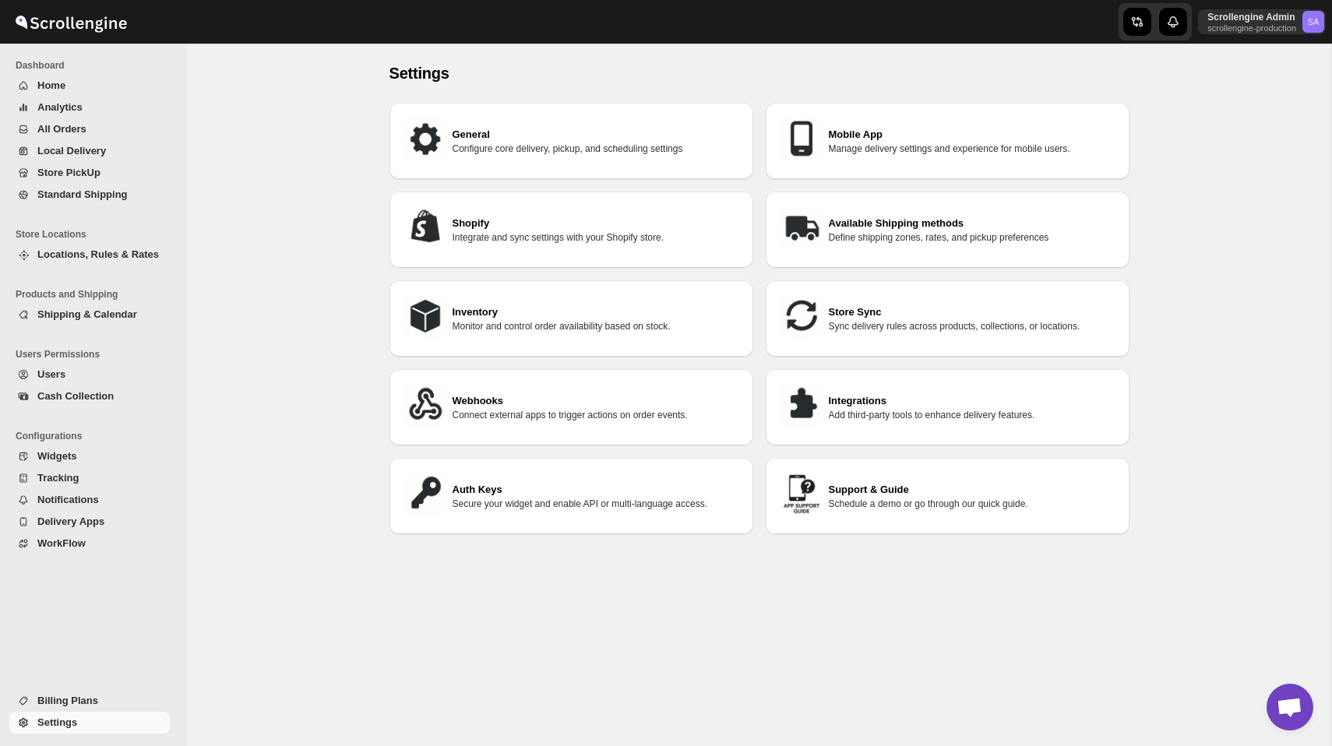
click at [79, 372] on span "Users" at bounding box center [101, 375] width 129 height 16
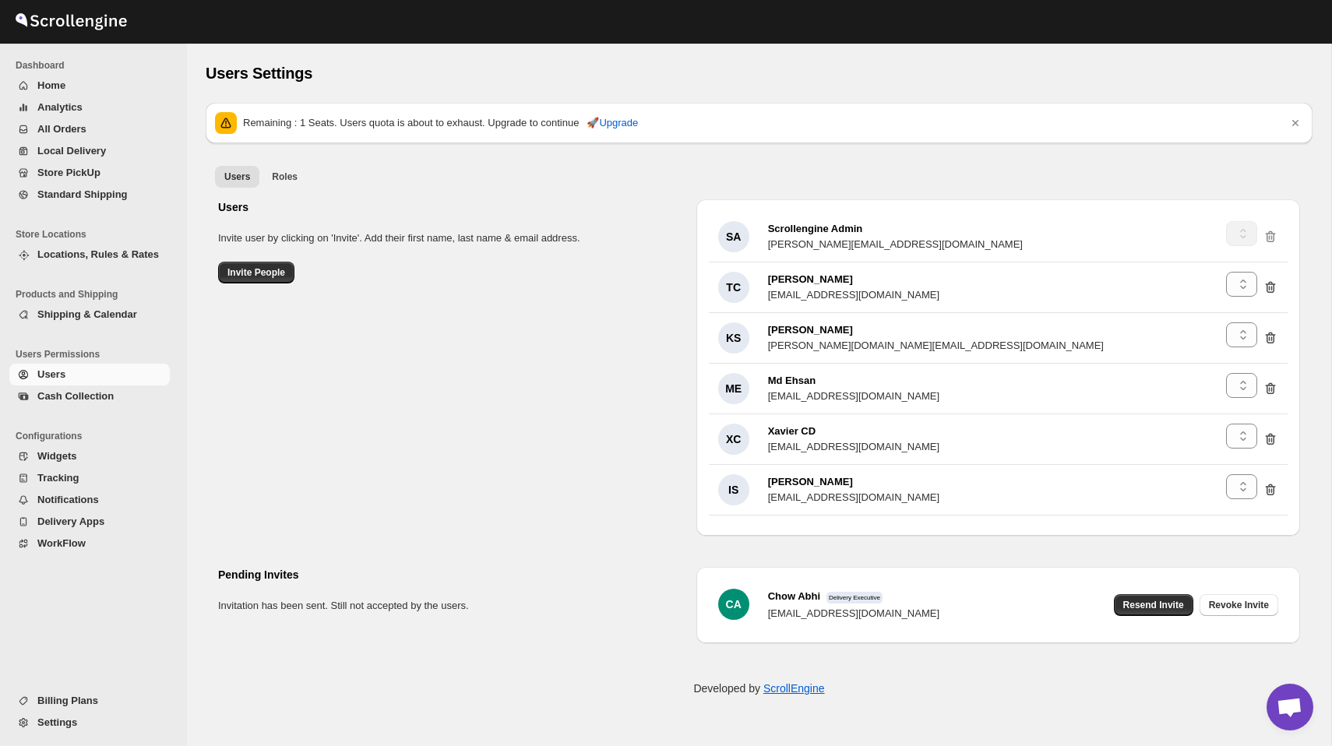
select select "637b767fbaab0276b10c91d5"
select select "637b767fbaab0276b10c91d7"
select select "637b767fbaab0276b10c91d5"
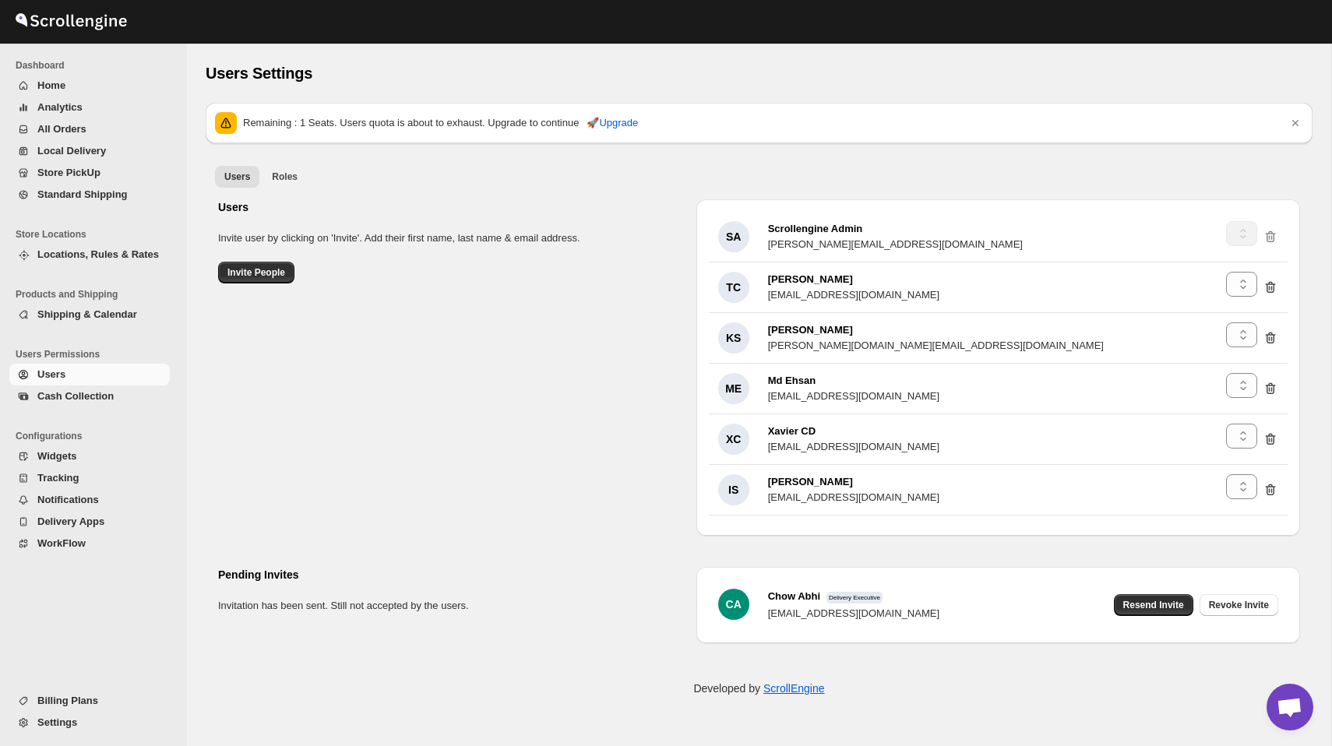
select select "637b767fbaab0276b10c91d8"
select select "637b767fbaab0276b10c91d5"
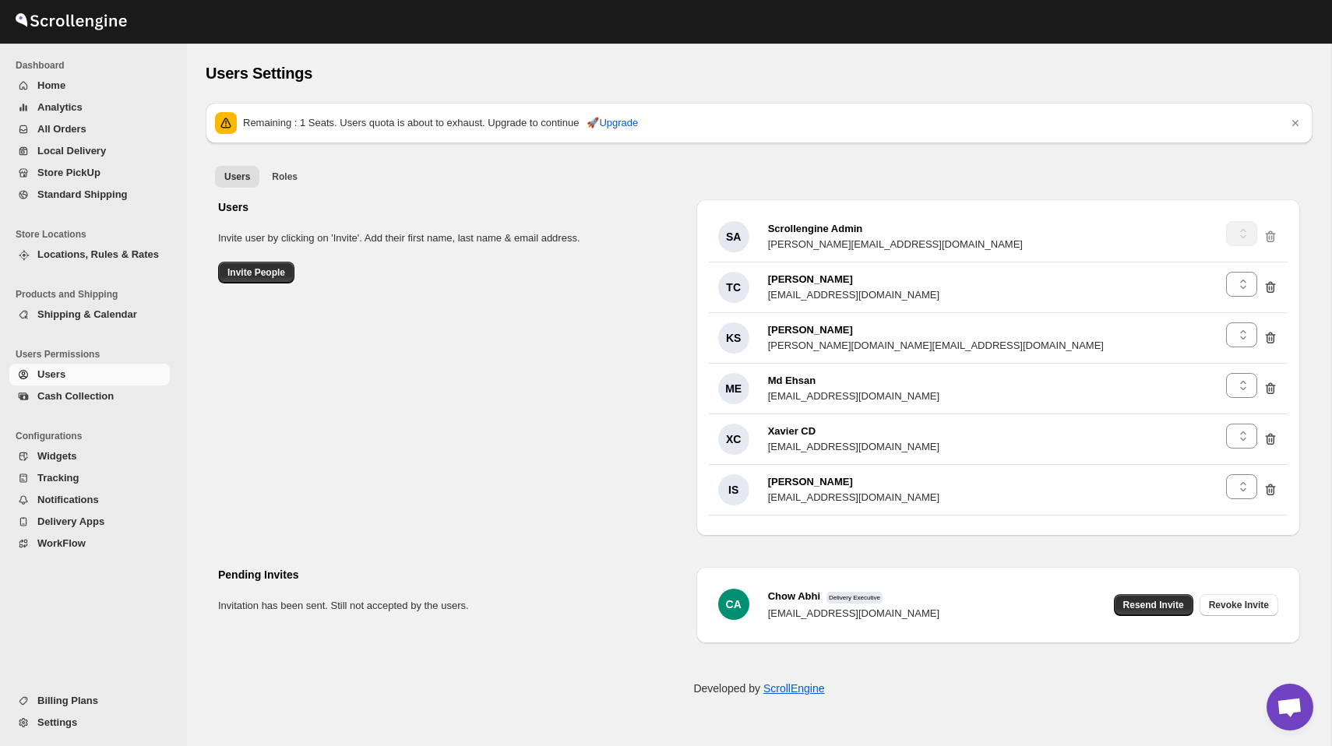
select select "637b767fbaab0276b10c91d7"
click at [285, 176] on span "Roles" at bounding box center [285, 177] width 26 height 12
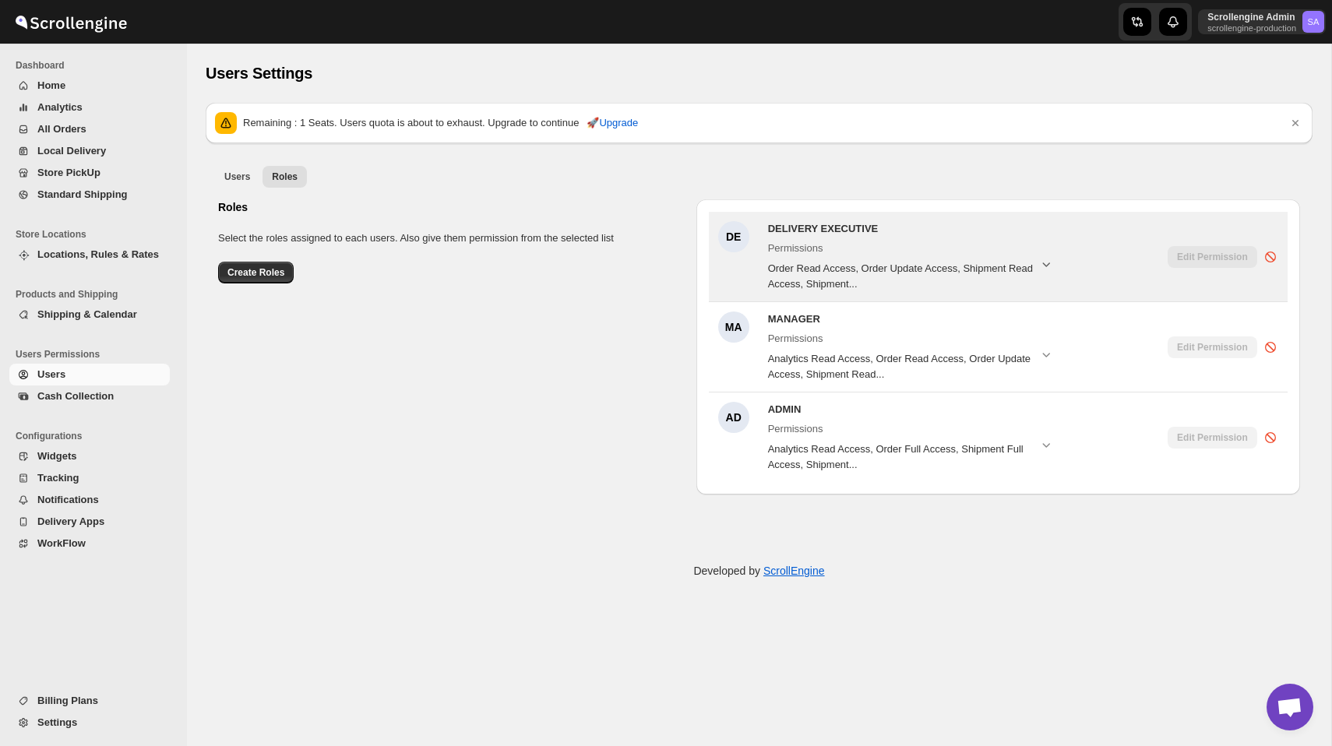
click at [1052, 262] on icon "button" at bounding box center [1046, 264] width 16 height 16
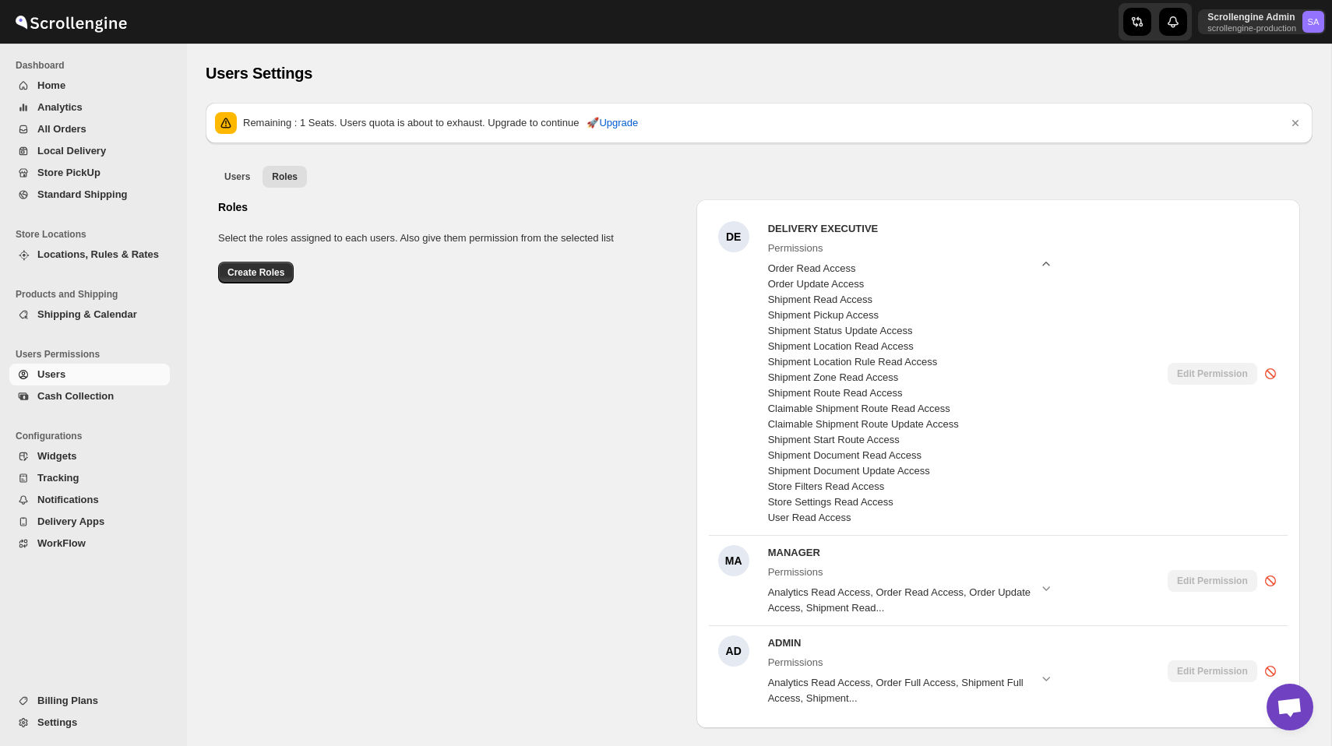
click at [1045, 261] on icon "button" at bounding box center [1046, 264] width 16 height 16
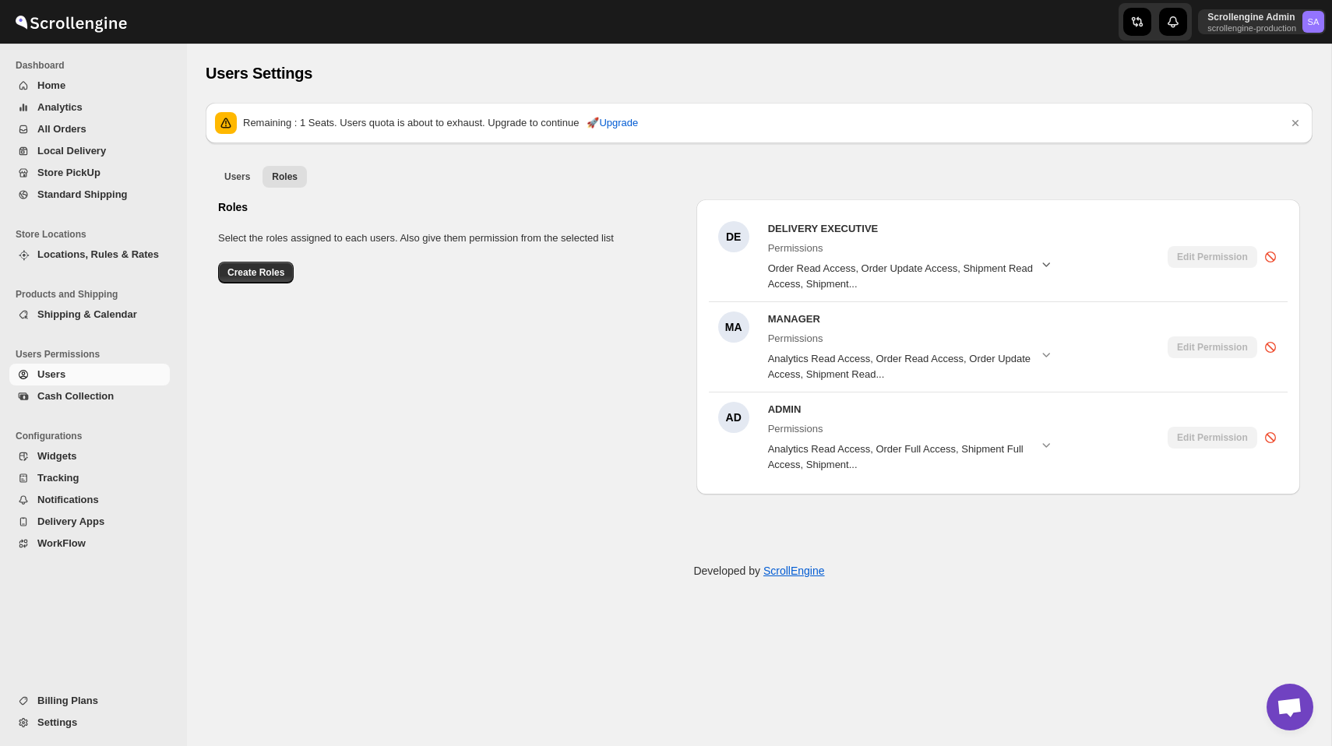
click at [203, 279] on div "Users Settings. This page is ready Users Settings Remaining : 1 Seats. Users qu…" at bounding box center [759, 288] width 1144 height 488
click at [251, 274] on span "Create Roles" at bounding box center [255, 272] width 57 height 12
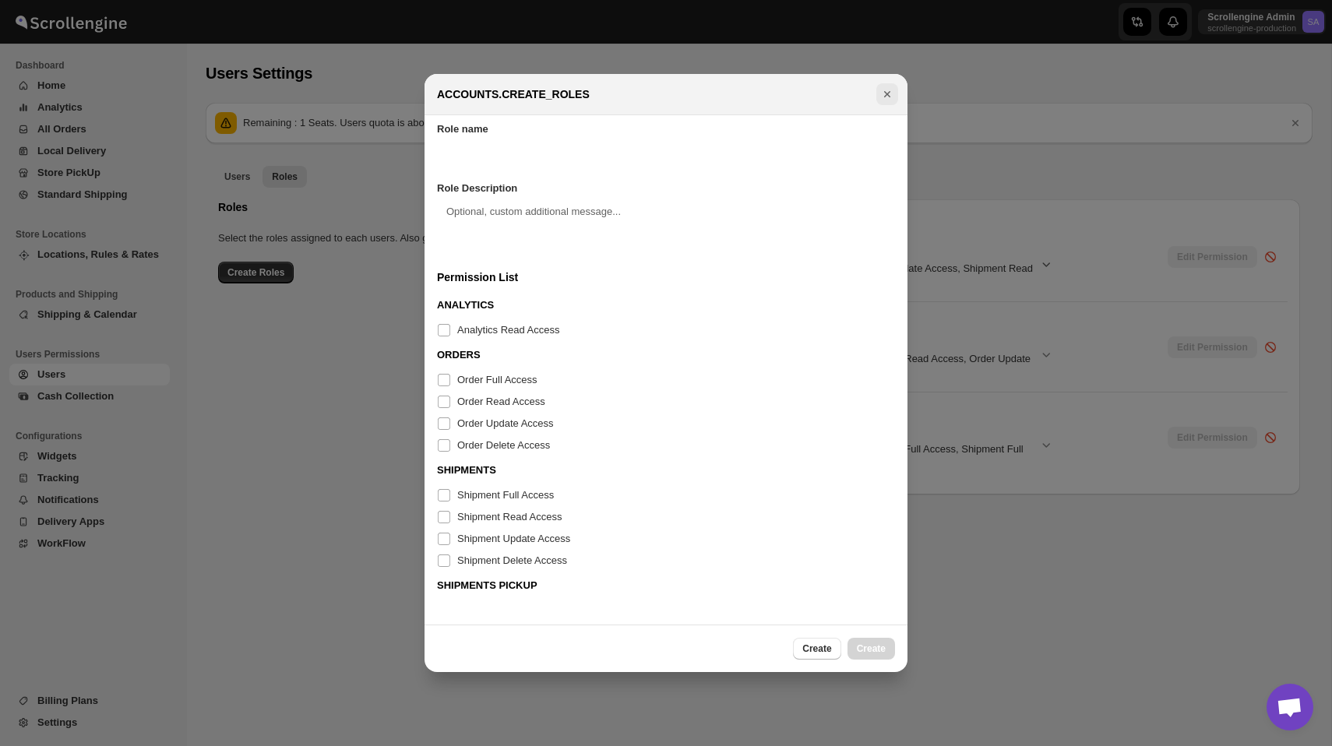
click at [886, 91] on icon "Close" at bounding box center [888, 94] width 16 height 16
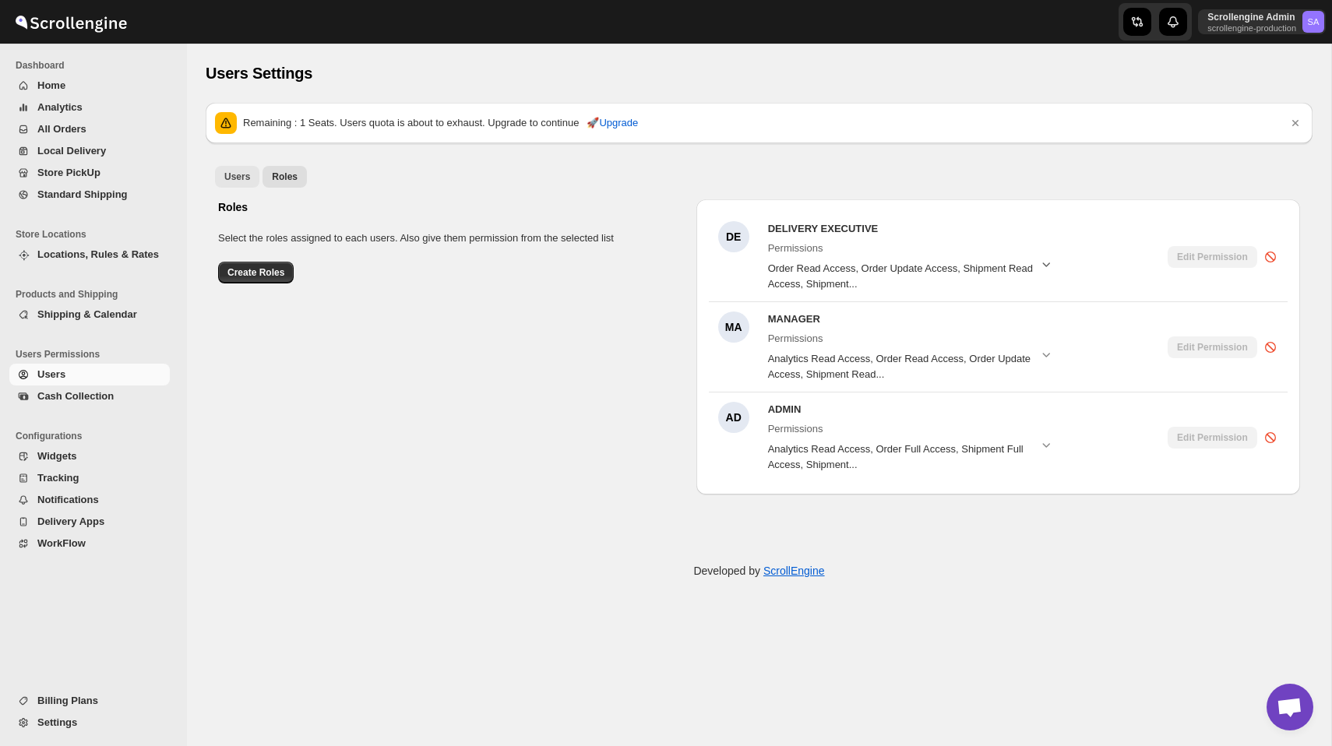
click at [238, 180] on span "Users" at bounding box center [237, 177] width 26 height 12
select select "637b767fbaab0276b10c91d5"
select select "637b767fbaab0276b10c91d7"
select select "637b767fbaab0276b10c91d5"
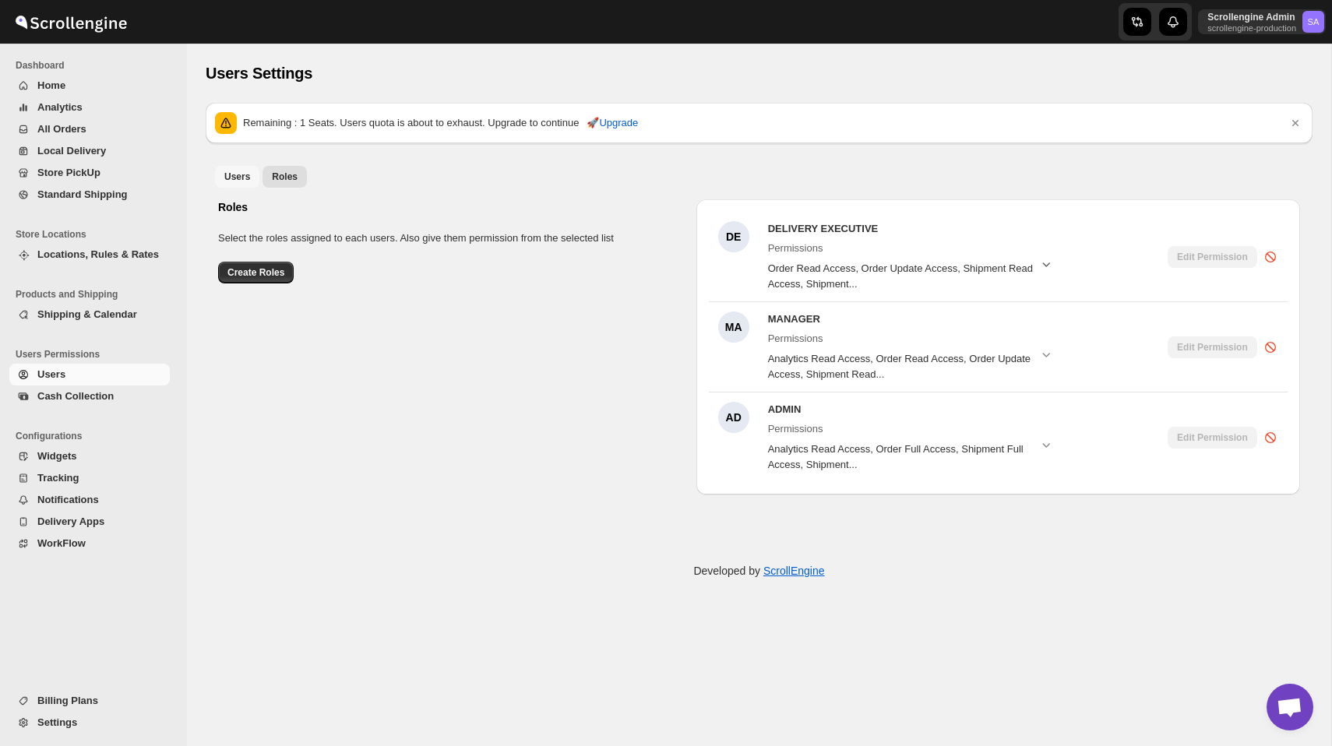
select select "637b767fbaab0276b10c91d5"
select select "637b767fbaab0276b10c91d7"
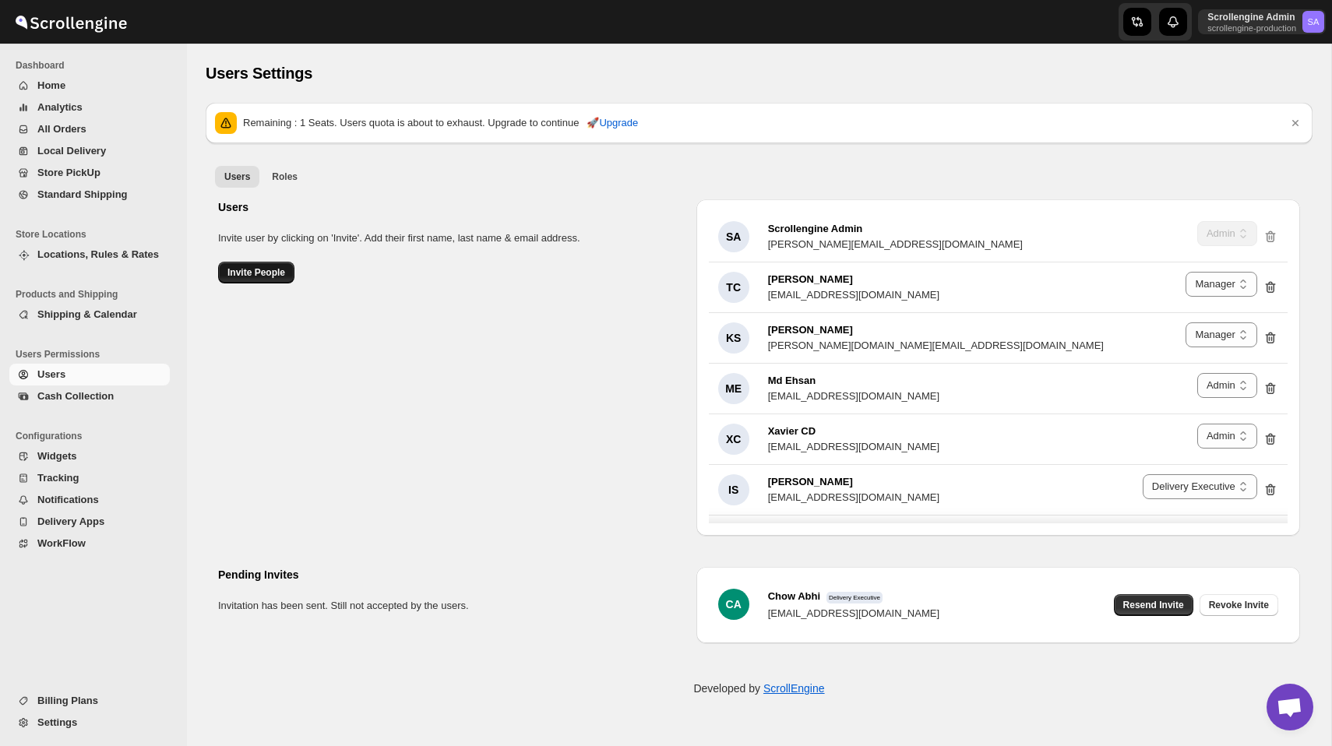
click at [280, 270] on span "Invite People" at bounding box center [256, 272] width 58 height 12
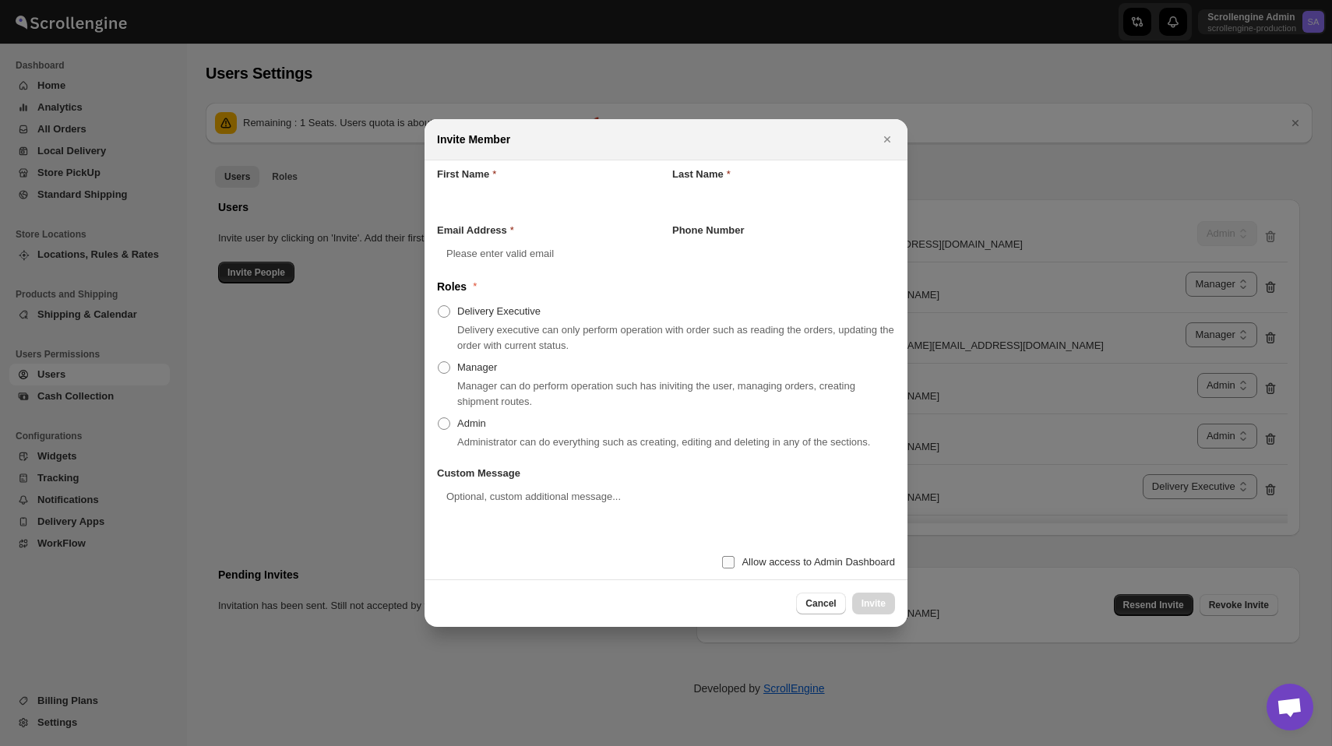
click at [722, 569] on input "Allow access to Admin Dashboard" at bounding box center [728, 562] width 12 height 12
checkbox input "true"
click at [882, 135] on icon "Close" at bounding box center [888, 140] width 16 height 16
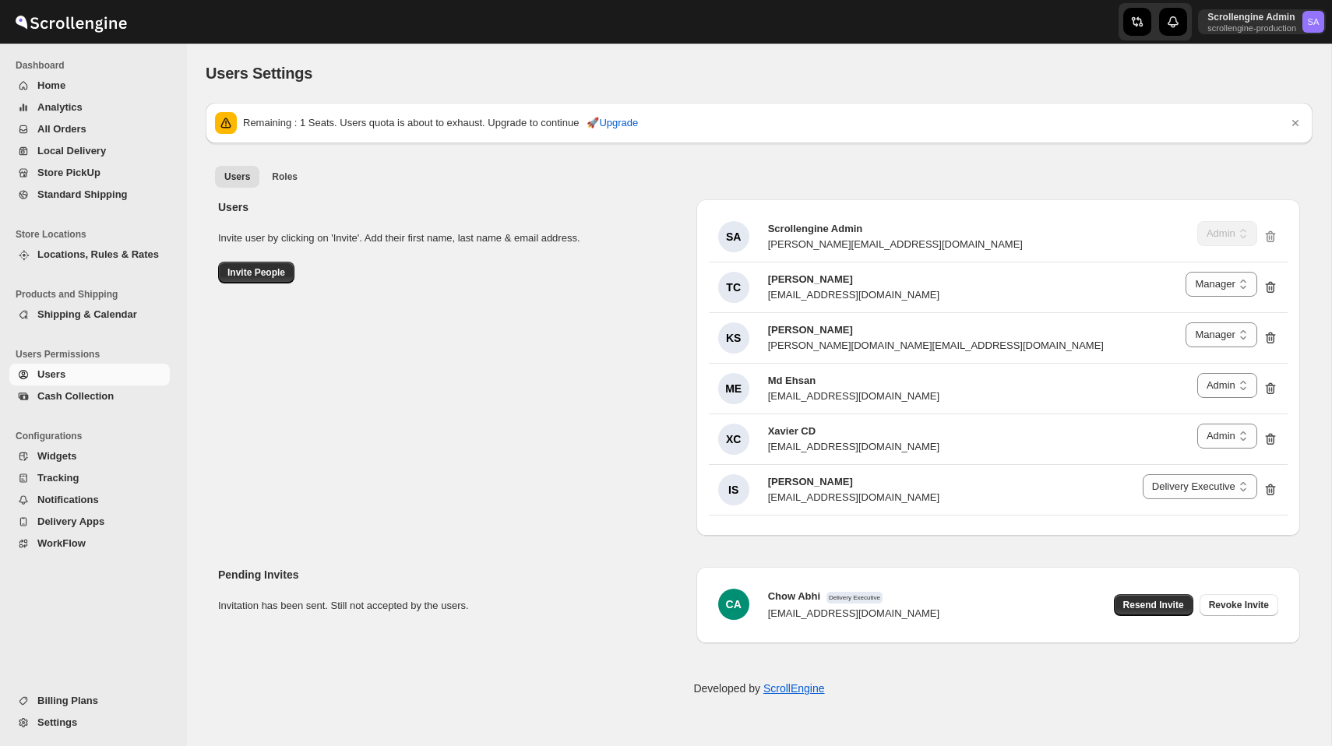
select select "637b767fbaab0276b10c91d5"
select select "637b767fbaab0276b10c91d7"
select select "637b767fbaab0276b10c91d5"
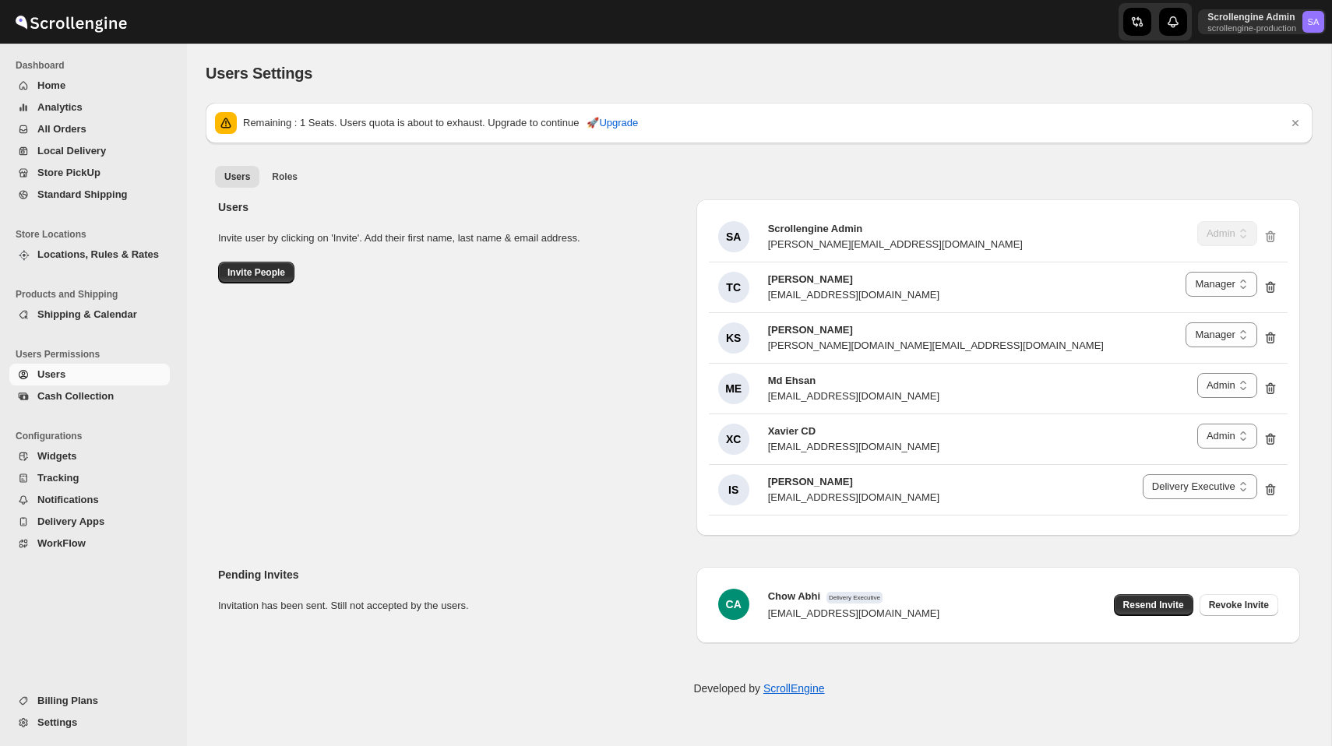
select select "637b767fbaab0276b10c91d5"
select select "637b767fbaab0276b10c91d7"
click at [262, 277] on span "Invite People" at bounding box center [256, 272] width 58 height 12
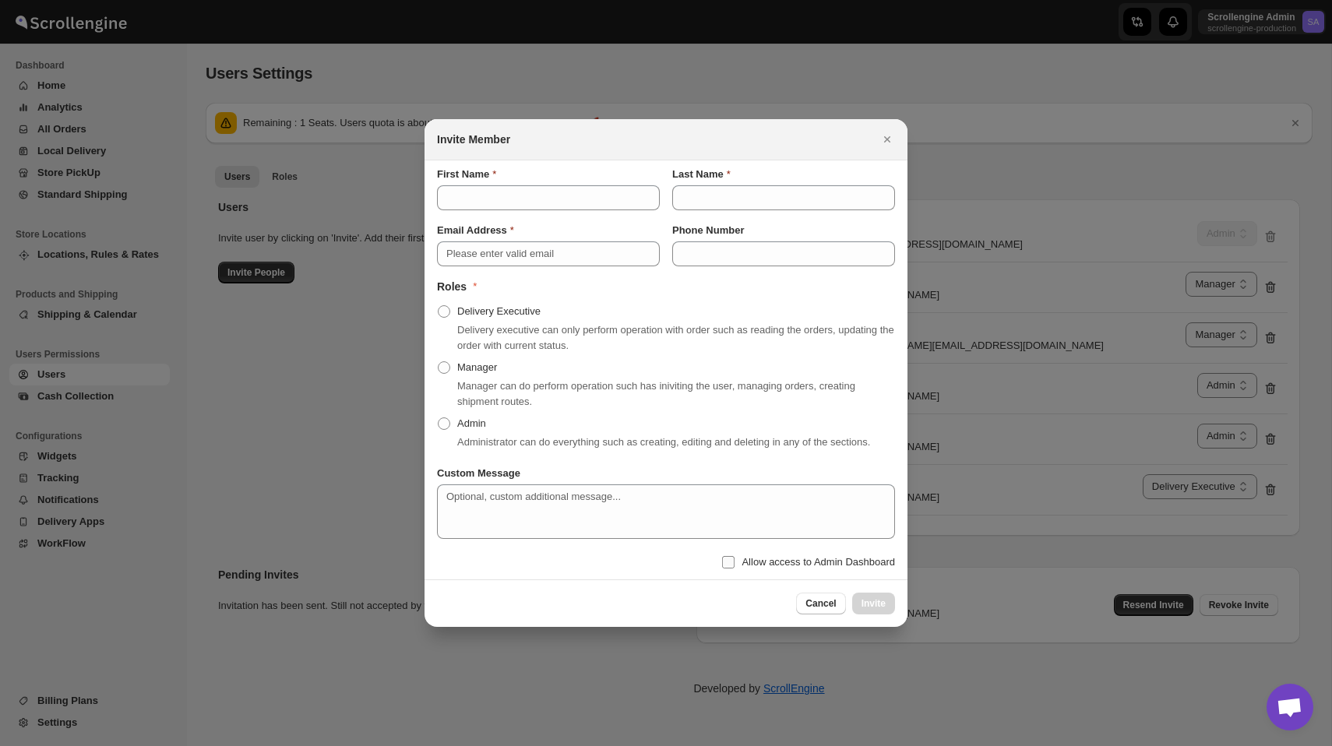
click at [731, 569] on label "Allow access to Admin Dashboard" at bounding box center [808, 563] width 174 height 22
click at [731, 569] on input "Allow access to Admin Dashboard" at bounding box center [728, 562] width 12 height 12
click at [731, 569] on label "Allow access to Admin Dashboard" at bounding box center [808, 563] width 174 height 22
click at [731, 569] on input "Allow access to Admin Dashboard" at bounding box center [728, 562] width 12 height 12
click at [731, 569] on label "Allow access to Admin Dashboard" at bounding box center [808, 563] width 174 height 22
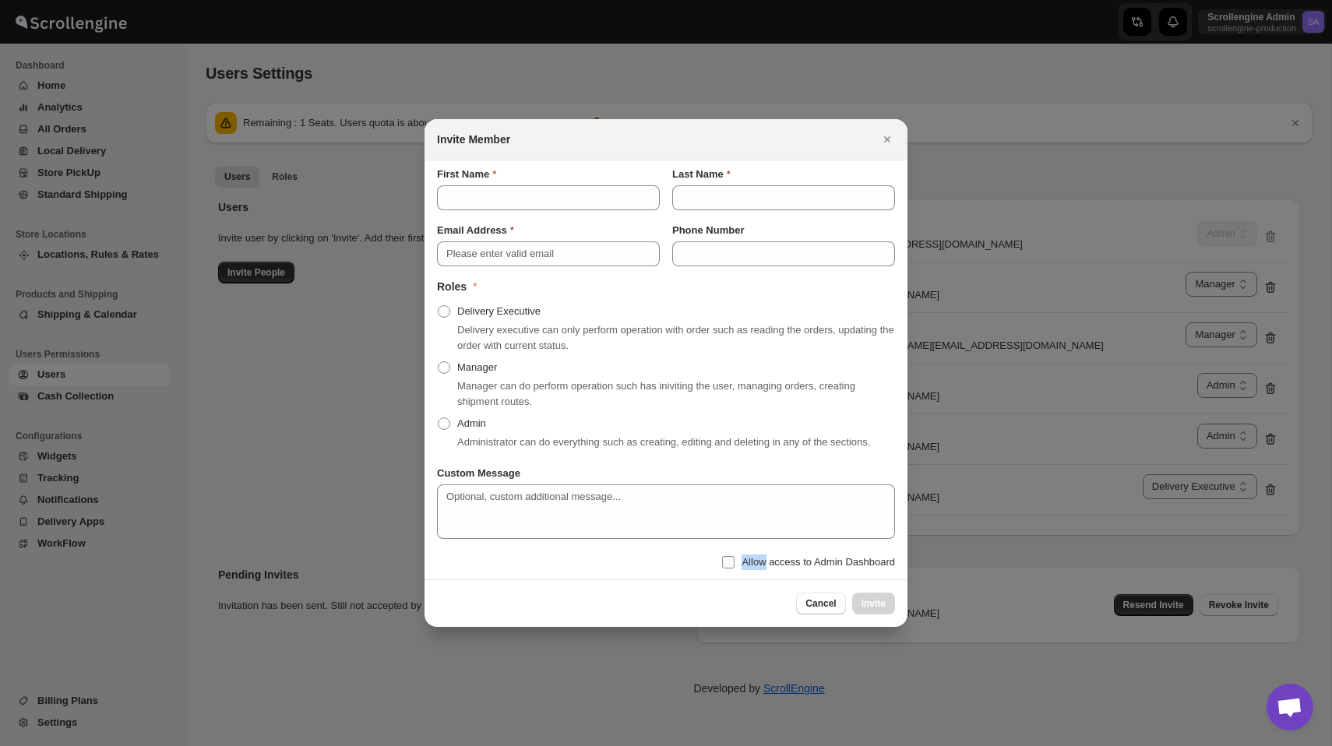
click at [731, 569] on input "Allow access to Admin Dashboard" at bounding box center [728, 562] width 12 height 12
click at [730, 573] on label "Allow access to Admin Dashboard" at bounding box center [808, 563] width 174 height 22
click at [730, 569] on input "Allow access to Admin Dashboard" at bounding box center [728, 562] width 12 height 12
checkbox input "false"
click at [887, 132] on icon "Close" at bounding box center [888, 140] width 16 height 16
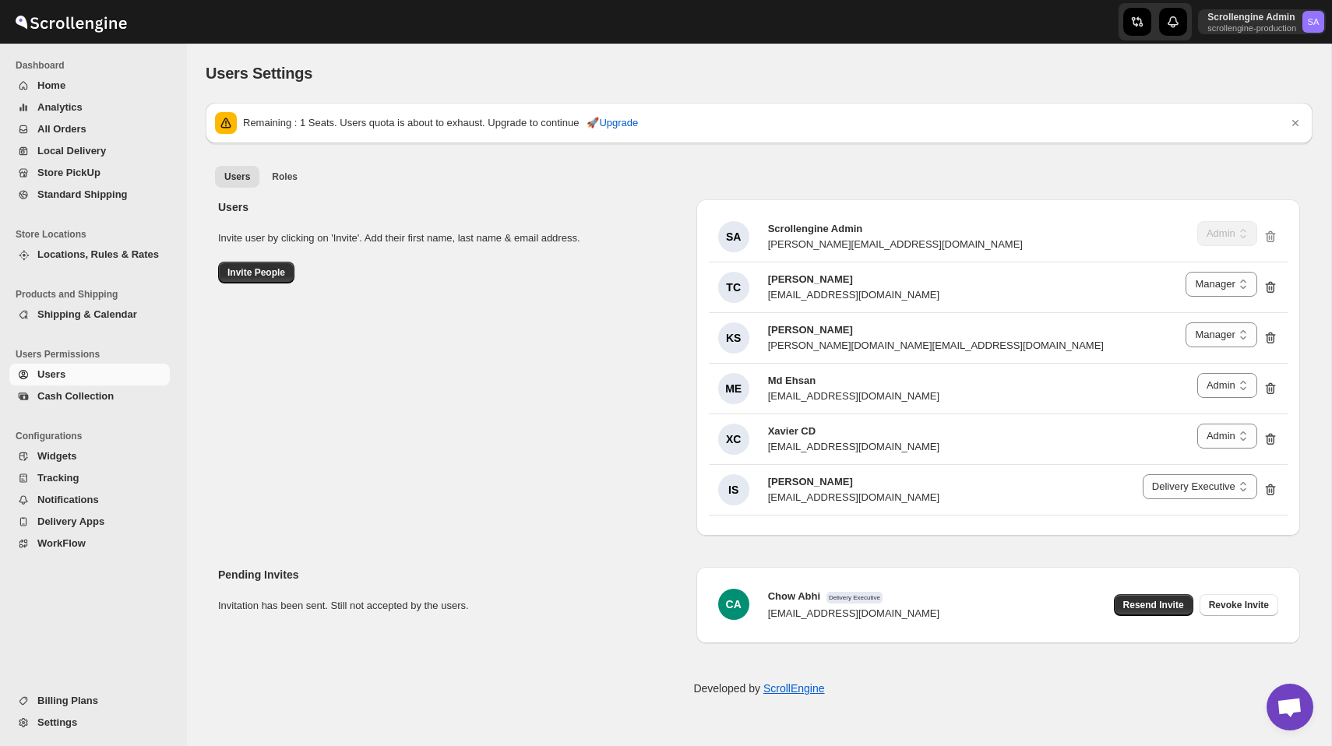
click at [87, 698] on span "Billing Plans" at bounding box center [67, 701] width 61 height 12
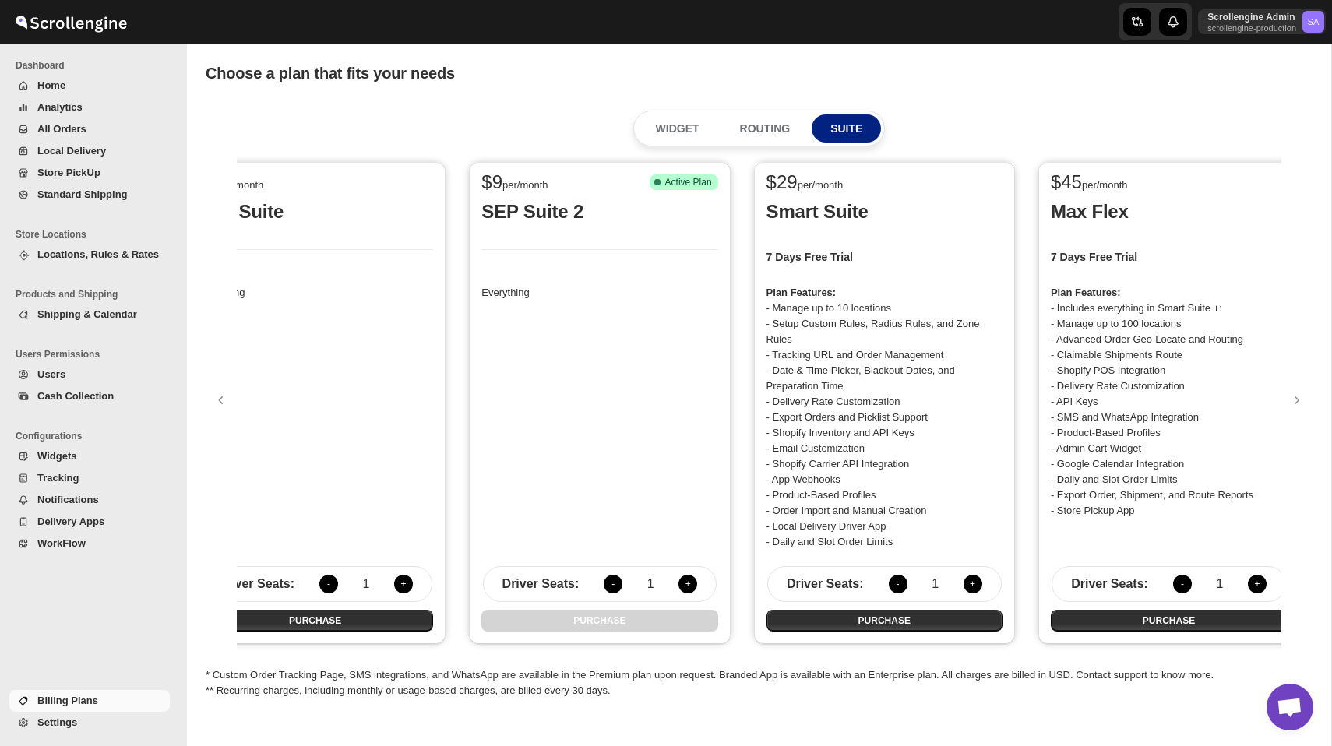
scroll to position [0, 86]
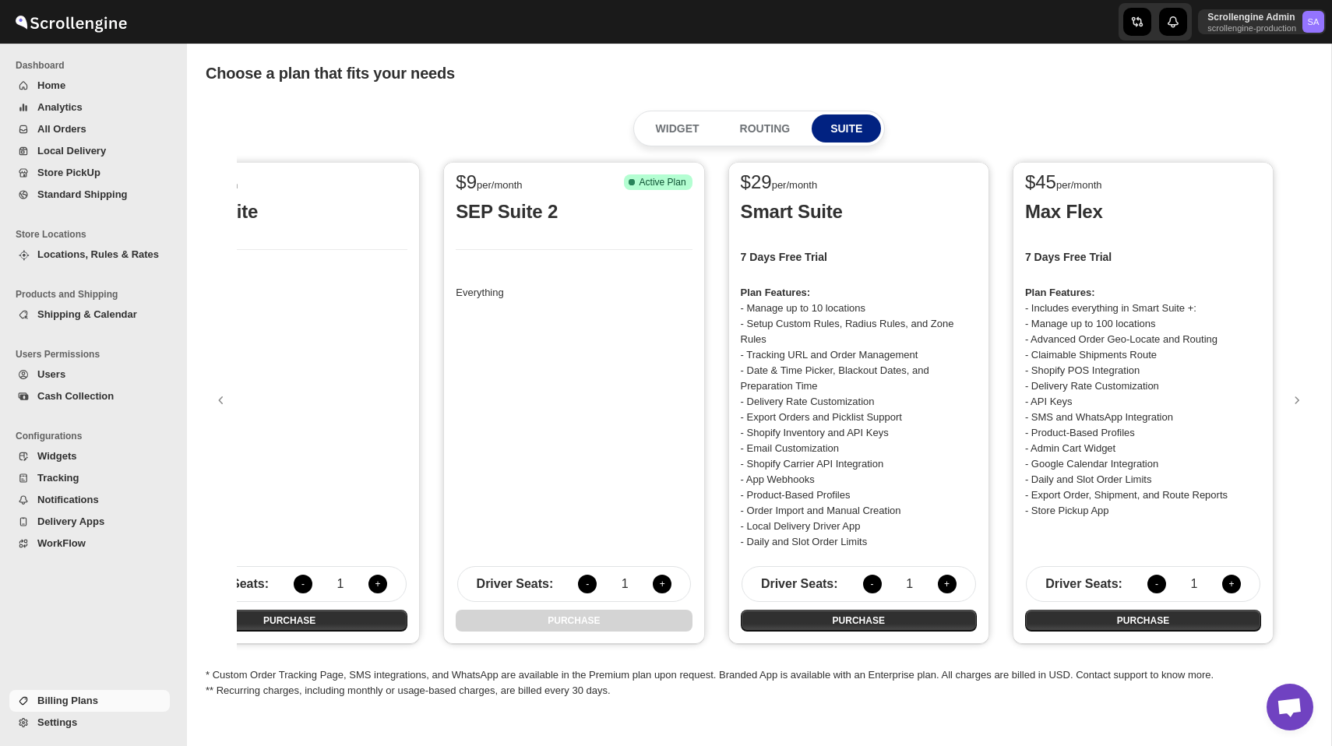
click at [948, 583] on button "+" at bounding box center [947, 584] width 19 height 19
click at [872, 583] on button "-" at bounding box center [872, 584] width 19 height 19
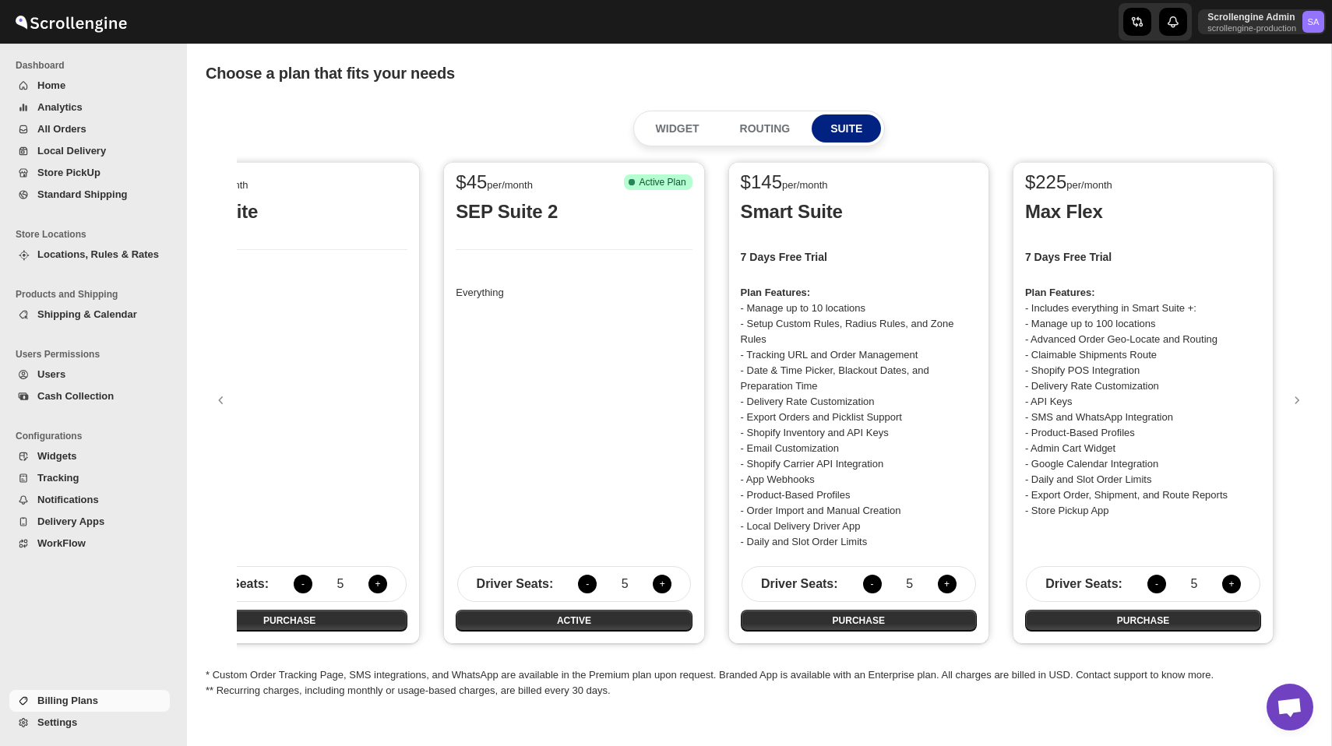
click at [872, 583] on button "-" at bounding box center [872, 584] width 19 height 19
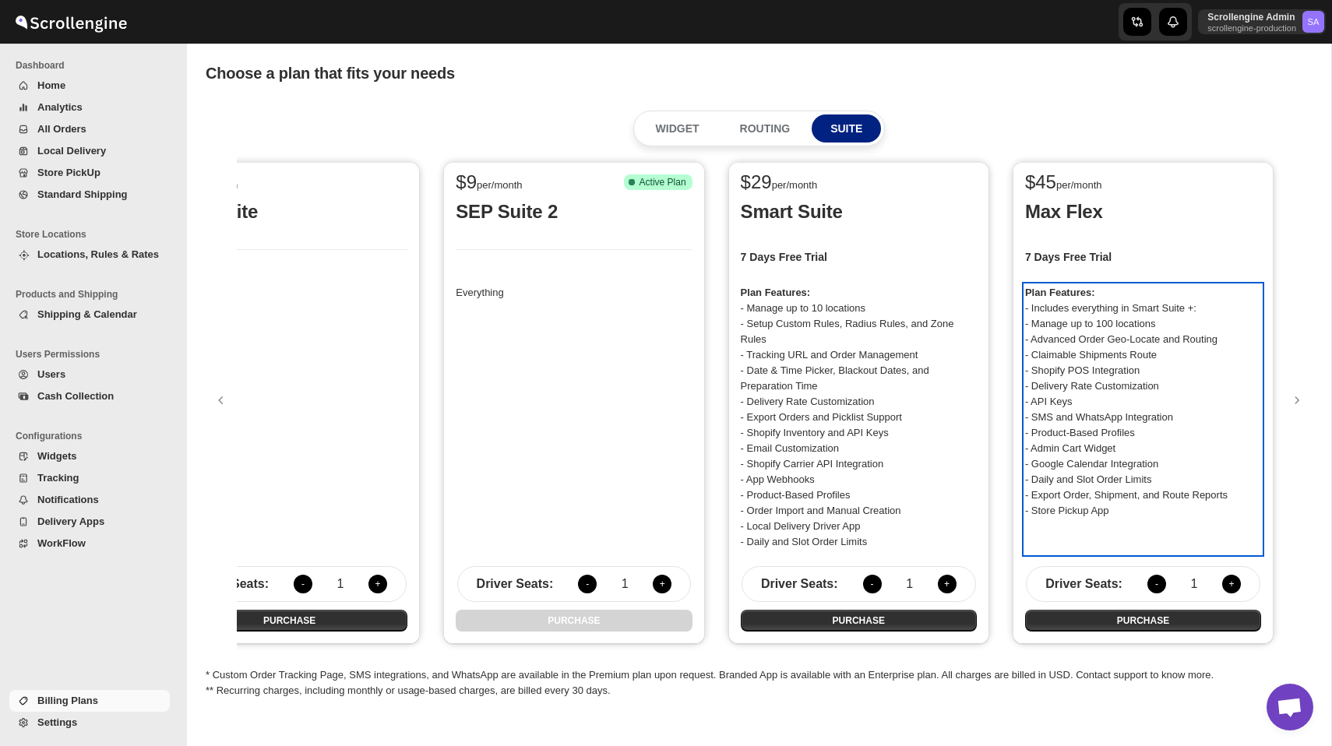
drag, startPoint x: 1028, startPoint y: 296, endPoint x: 1165, endPoint y: 516, distance: 259.0
click at [1165, 516] on p "Plan Features: - Includes everything in Smart Suite +: - Manage up to 100 locat…" at bounding box center [1143, 402] width 236 height 234
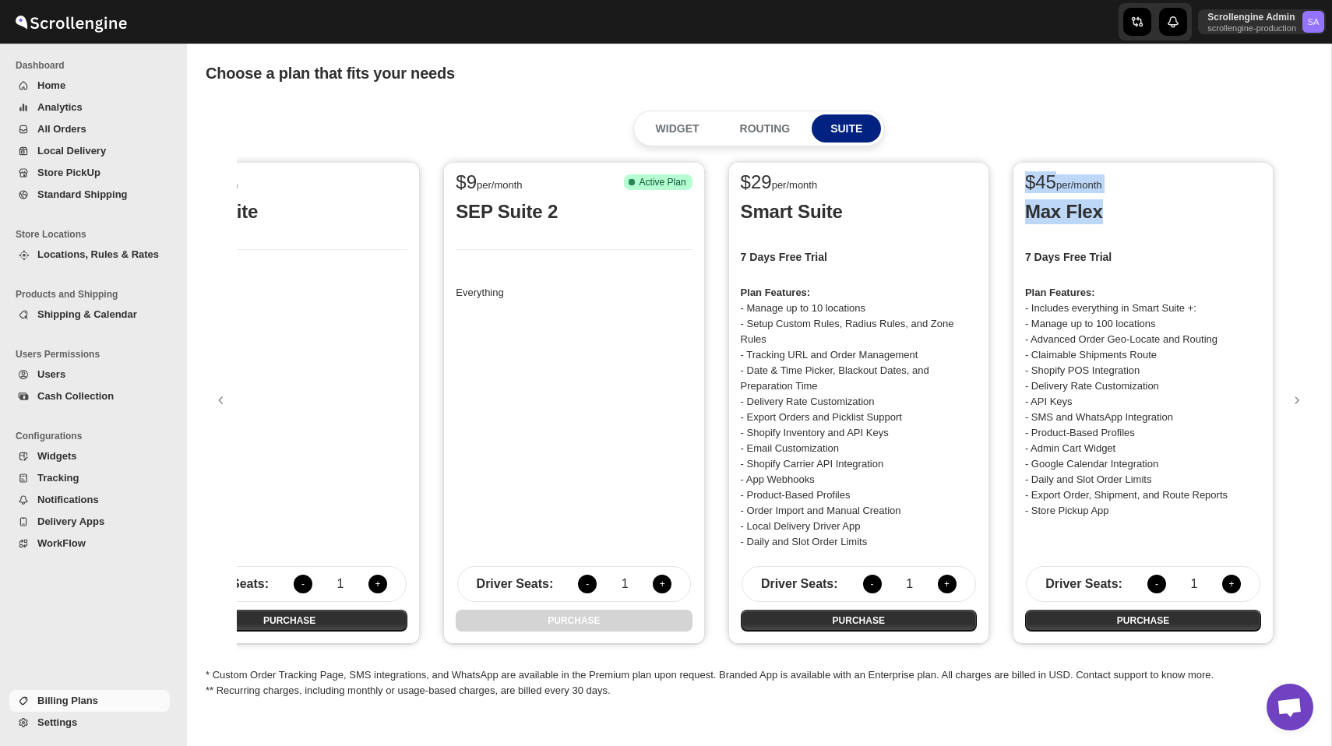
drag, startPoint x: 1025, startPoint y: 184, endPoint x: 1117, endPoint y: 226, distance: 101.1
click at [1117, 226] on div "$ 45 per/month Max Flex 7 Days Free Trial Plan Features: - Includes everything …" at bounding box center [1143, 403] width 261 height 482
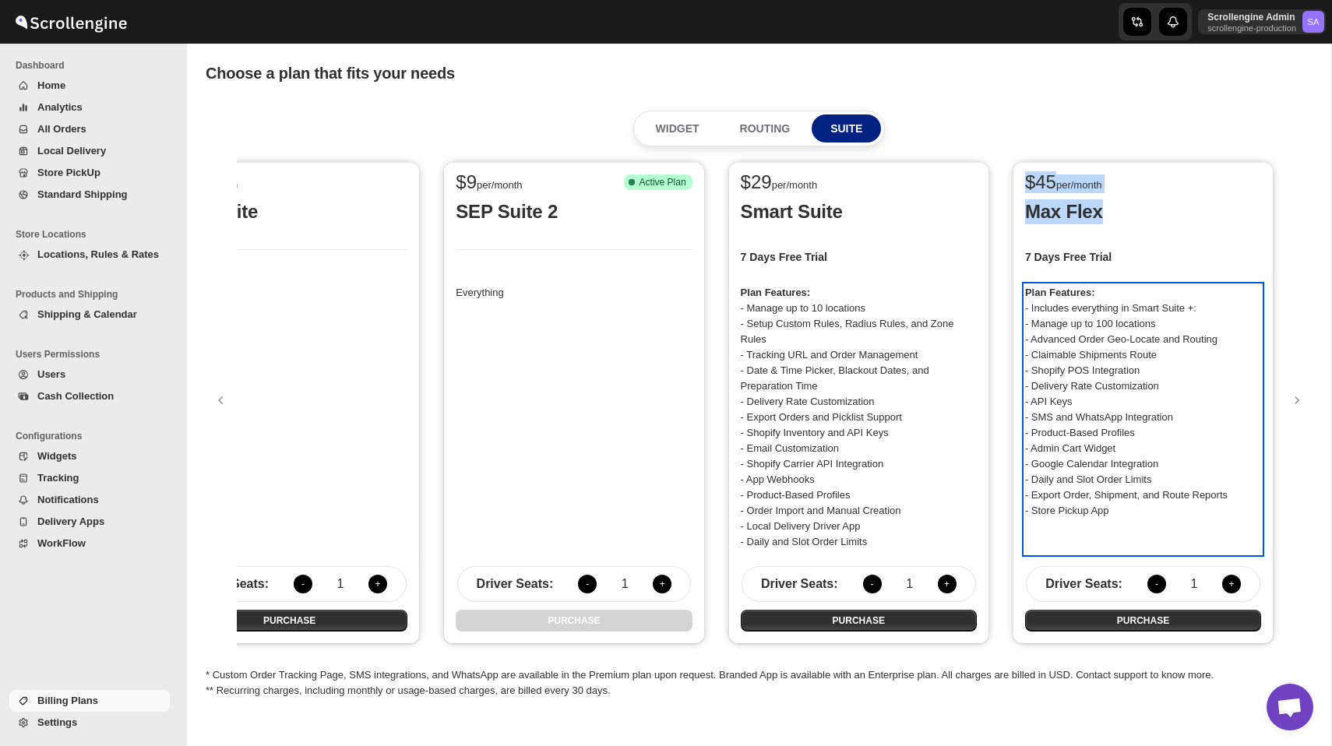
drag, startPoint x: 1129, startPoint y: 518, endPoint x: 1022, endPoint y: 288, distance: 253.4
click at [1022, 288] on div "$ 45 per/month Max Flex 7 Days Free Trial Plan Features: - Includes everything …" at bounding box center [1143, 403] width 261 height 482
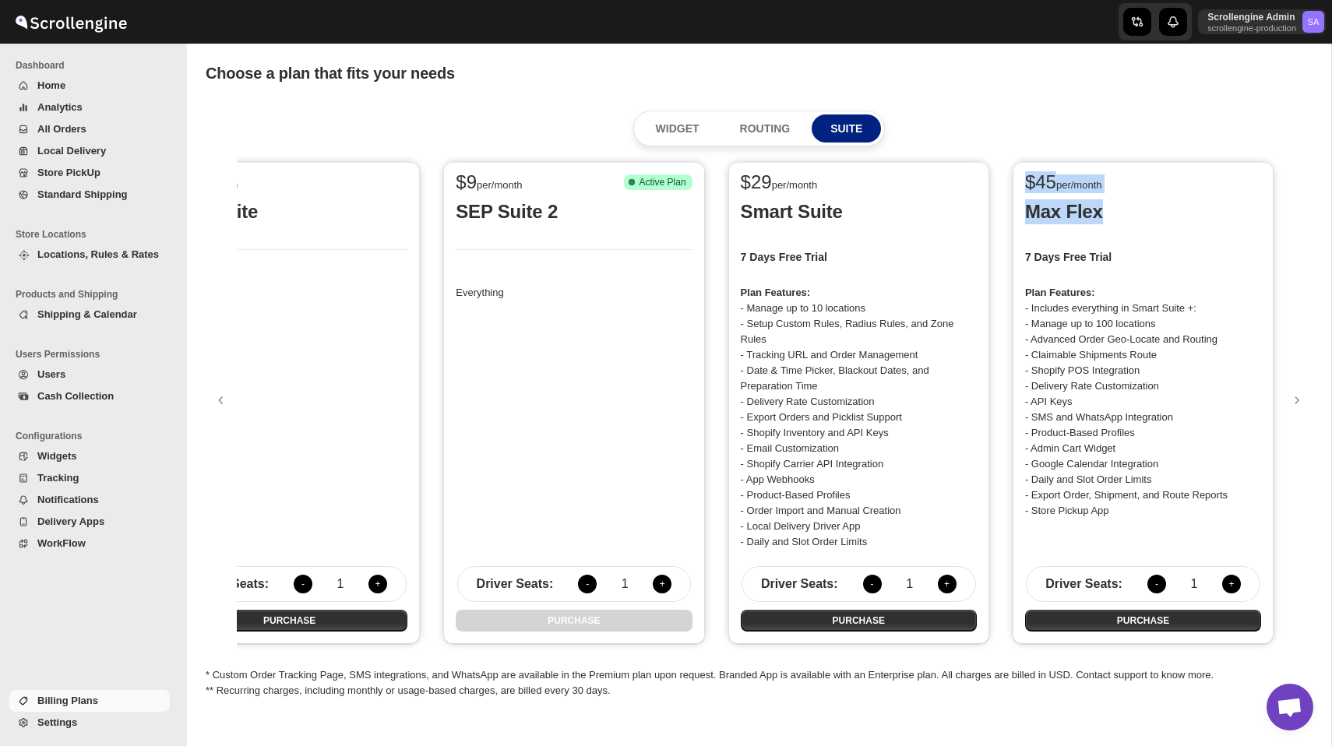
click at [1233, 585] on button "+" at bounding box center [1231, 584] width 19 height 19
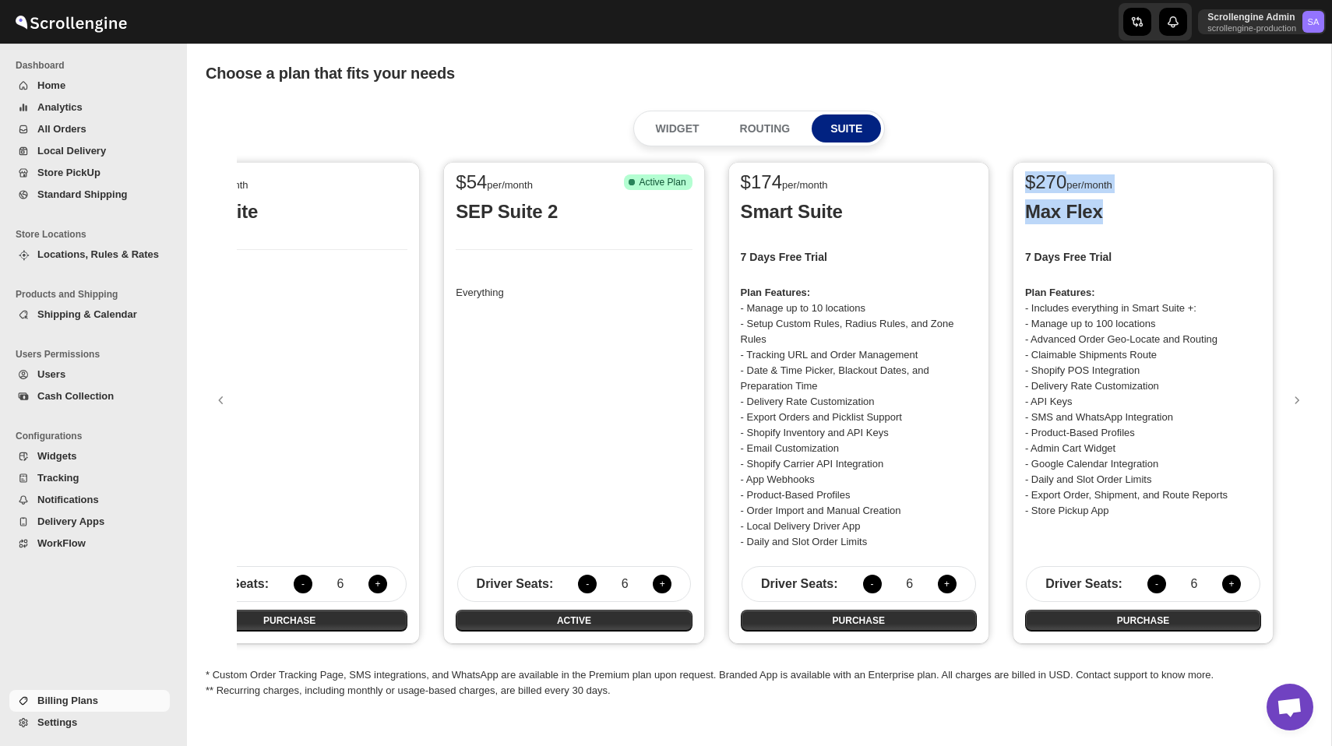
click at [1161, 583] on button "-" at bounding box center [1157, 584] width 19 height 19
drag, startPoint x: 1026, startPoint y: 185, endPoint x: 1069, endPoint y: 183, distance: 42.9
click at [1067, 183] on span "$ 225" at bounding box center [1045, 181] width 41 height 21
click at [1021, 203] on div "$ 225 per/month Max Flex 7 Days Free Trial Plan Features: - Includes everything…" at bounding box center [1143, 403] width 261 height 482
click at [1038, 187] on span "$ 225" at bounding box center [1045, 181] width 41 height 21
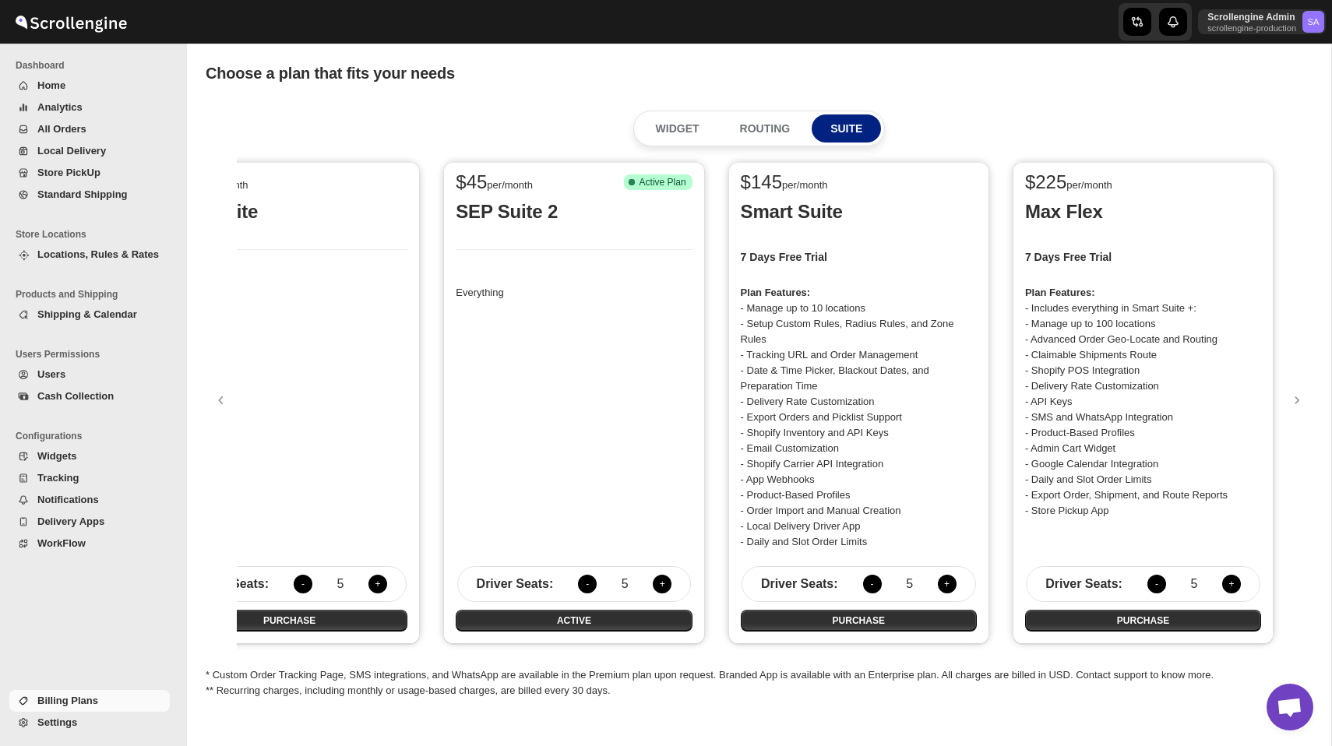
click at [1236, 583] on button "+" at bounding box center [1231, 584] width 19 height 19
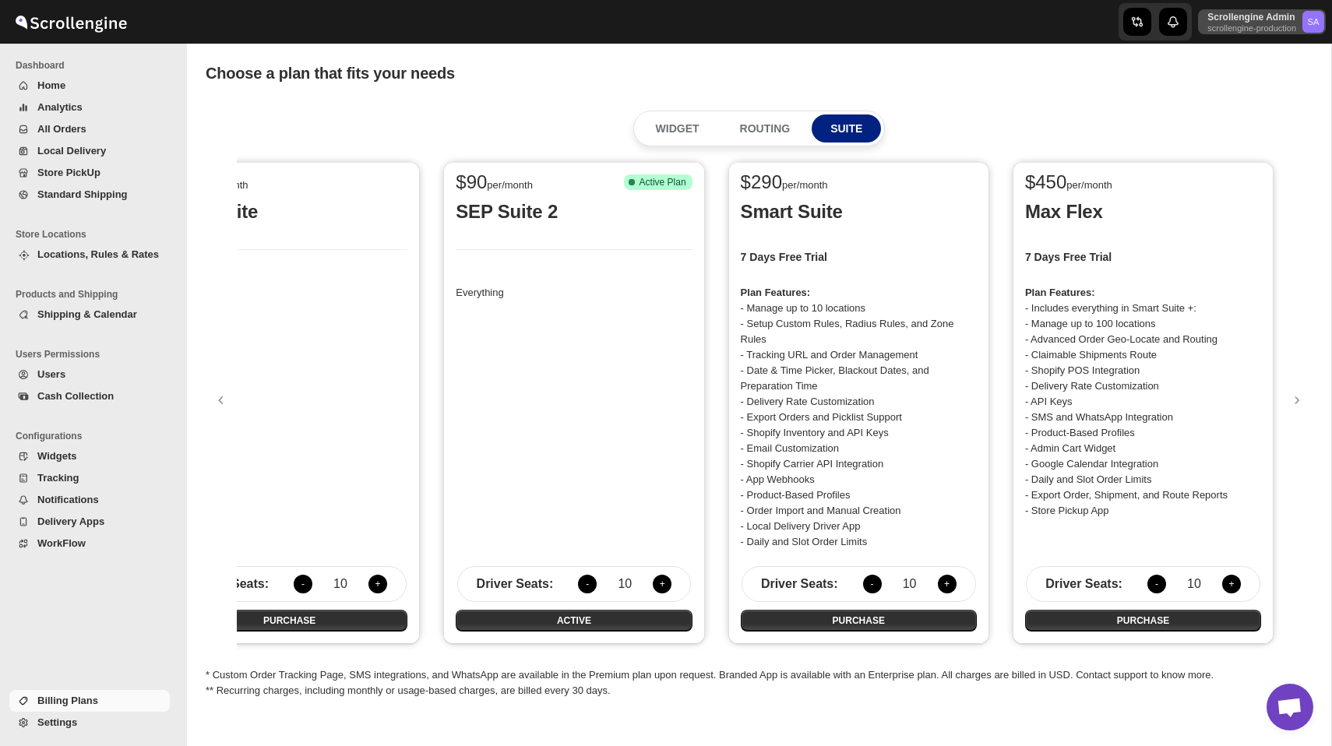
click at [1233, 22] on p "Scrollengine Admin" at bounding box center [1252, 17] width 89 height 12
click at [1158, 584] on button "-" at bounding box center [1157, 584] width 19 height 19
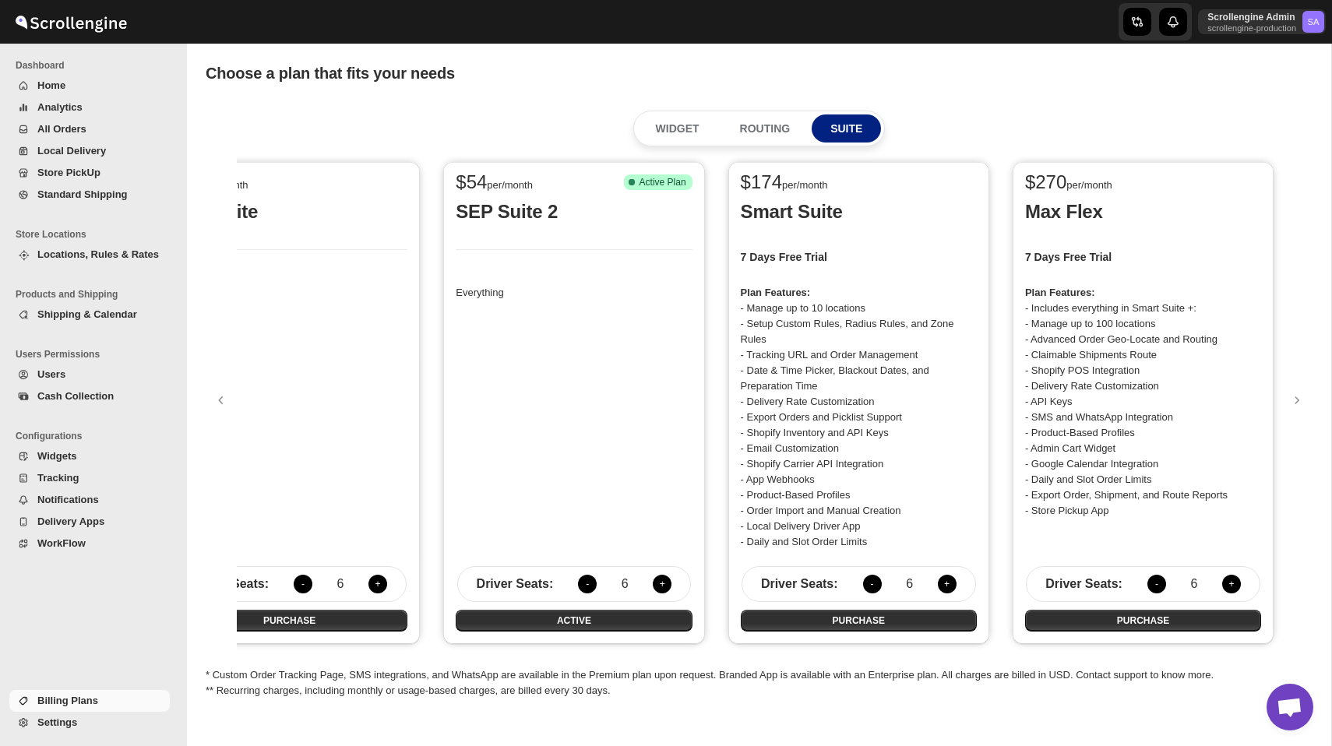
click at [1158, 584] on button "-" at bounding box center [1157, 584] width 19 height 19
click at [1234, 577] on button "+" at bounding box center [1231, 584] width 19 height 19
drag, startPoint x: 1040, startPoint y: 180, endPoint x: 1068, endPoint y: 181, distance: 28.1
click at [1067, 181] on span "$ 225" at bounding box center [1045, 181] width 41 height 21
